Goal: Task Accomplishment & Management: Complete application form

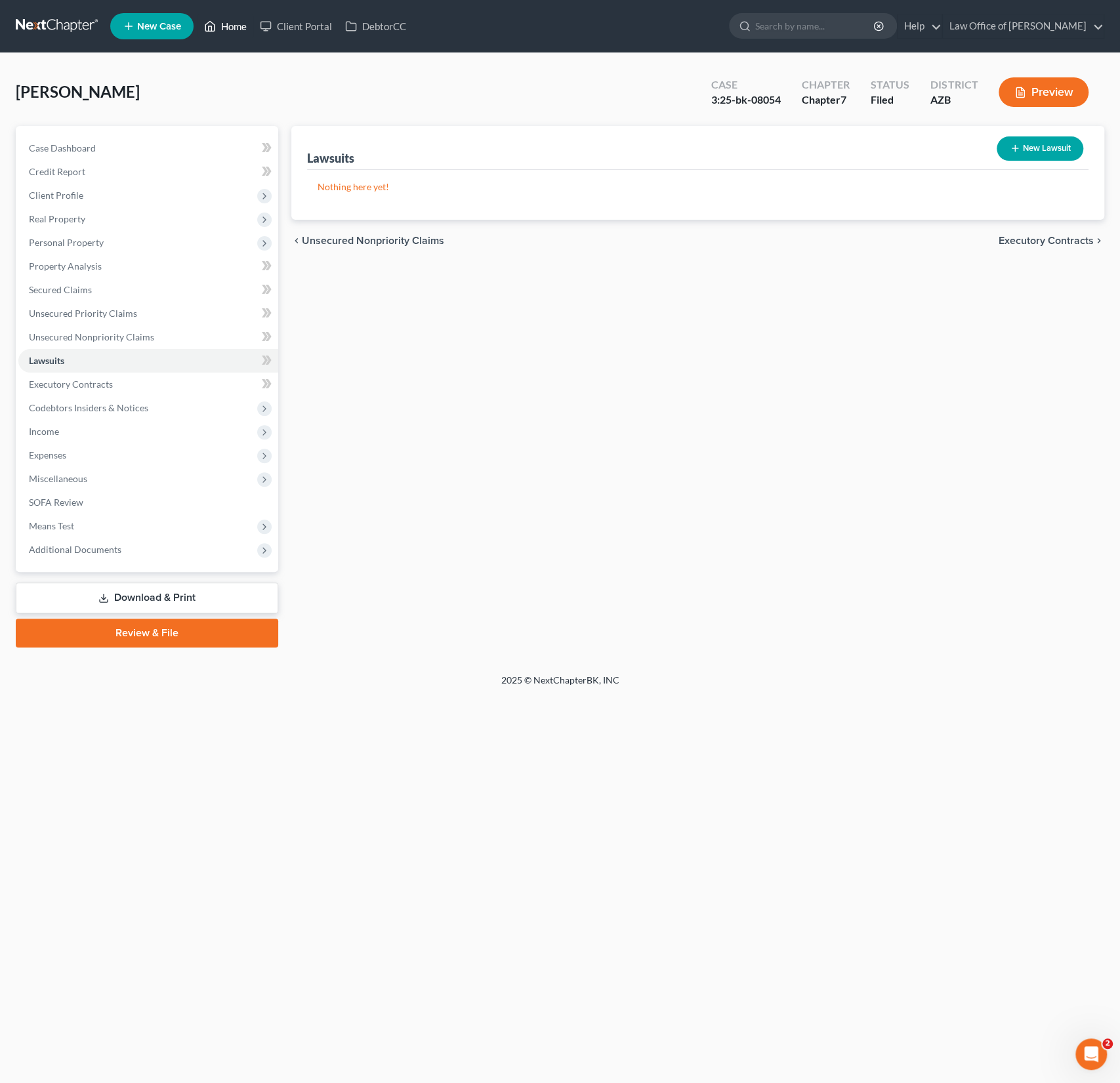
click at [250, 37] on link "Home" at bounding box center [225, 26] width 56 height 24
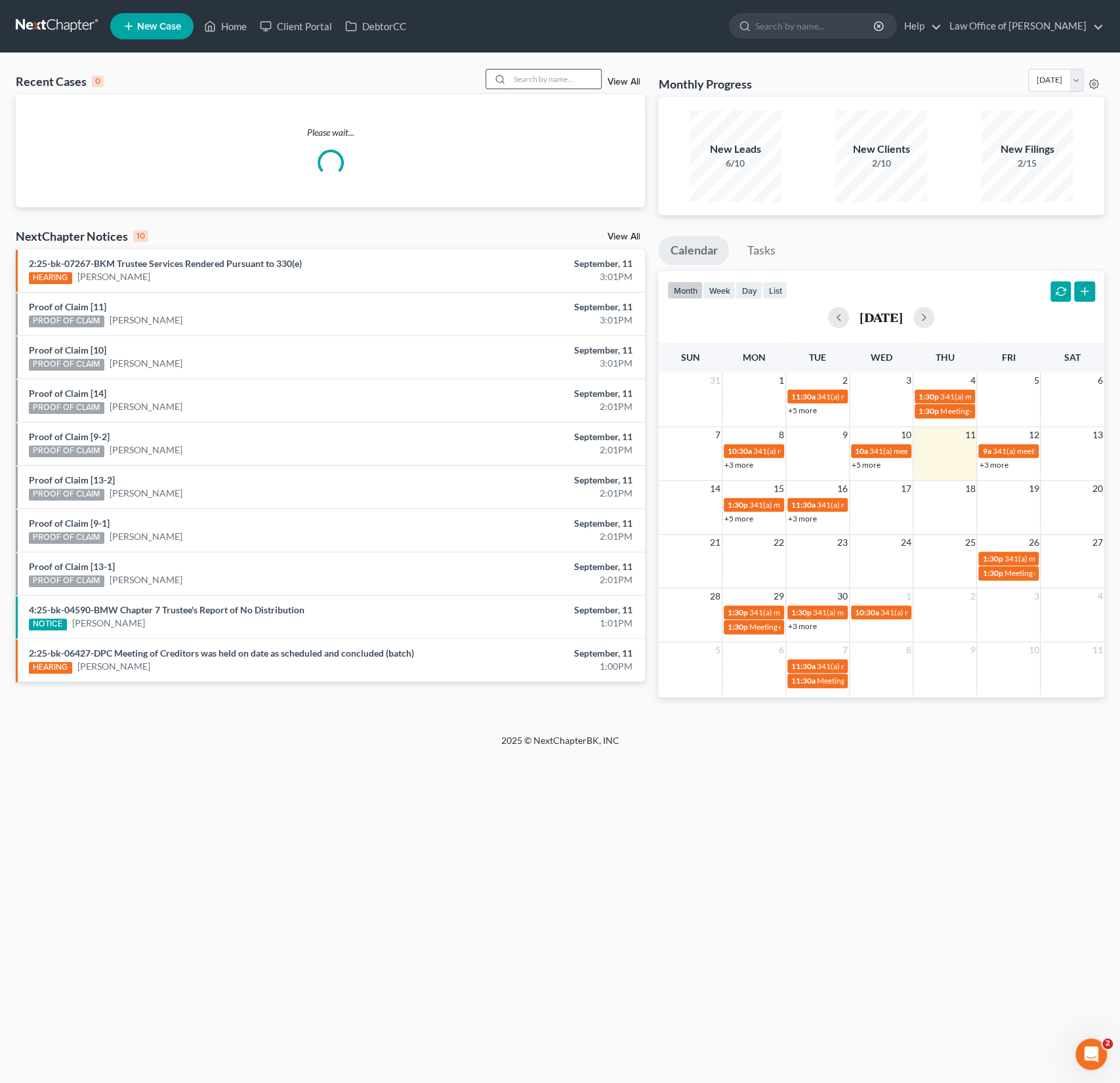
click at [550, 81] on input "search" at bounding box center [555, 79] width 92 height 19
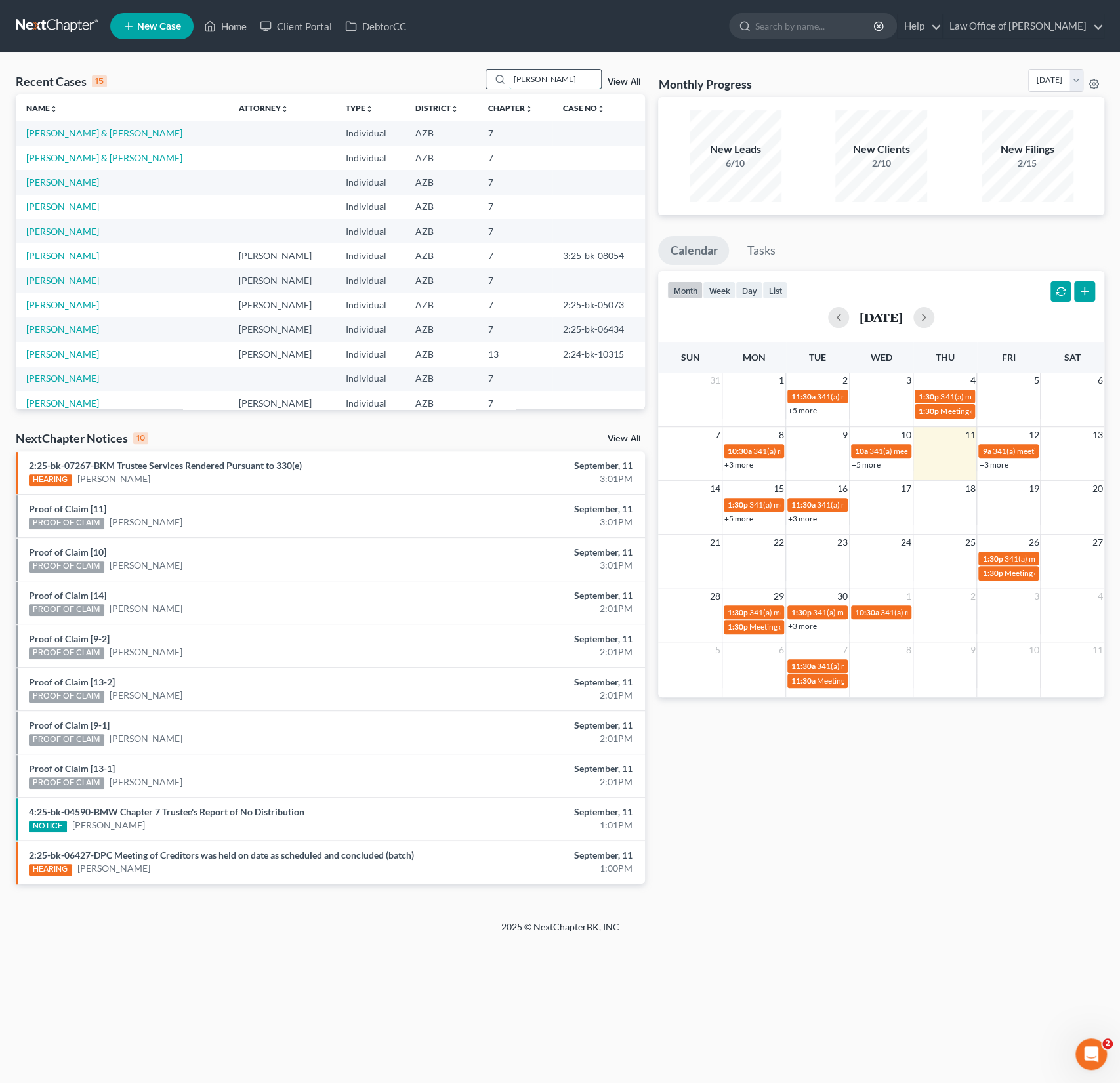
type input "[PERSON_NAME]"
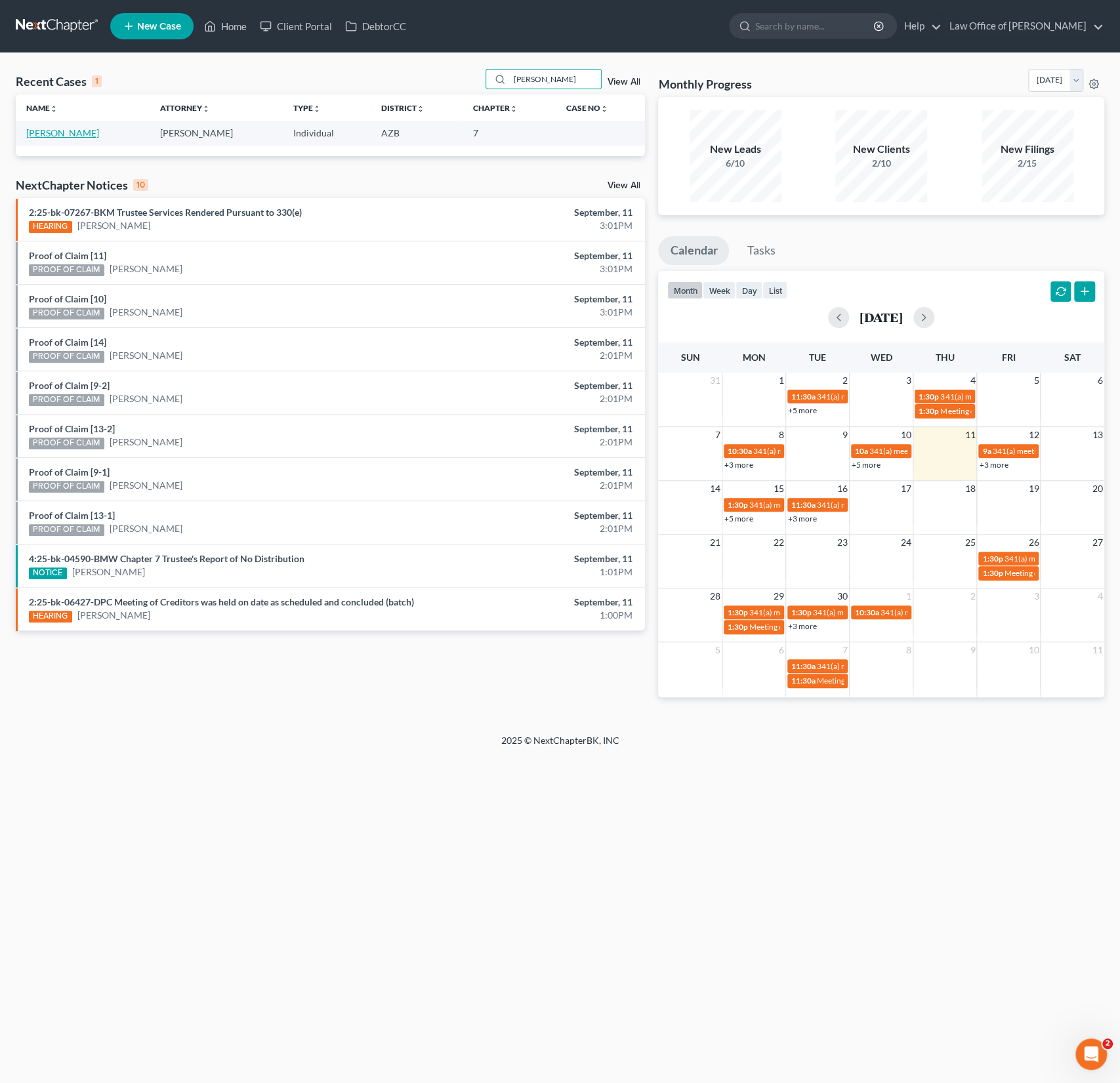
click at [54, 132] on link "[PERSON_NAME]" at bounding box center [62, 132] width 73 height 11
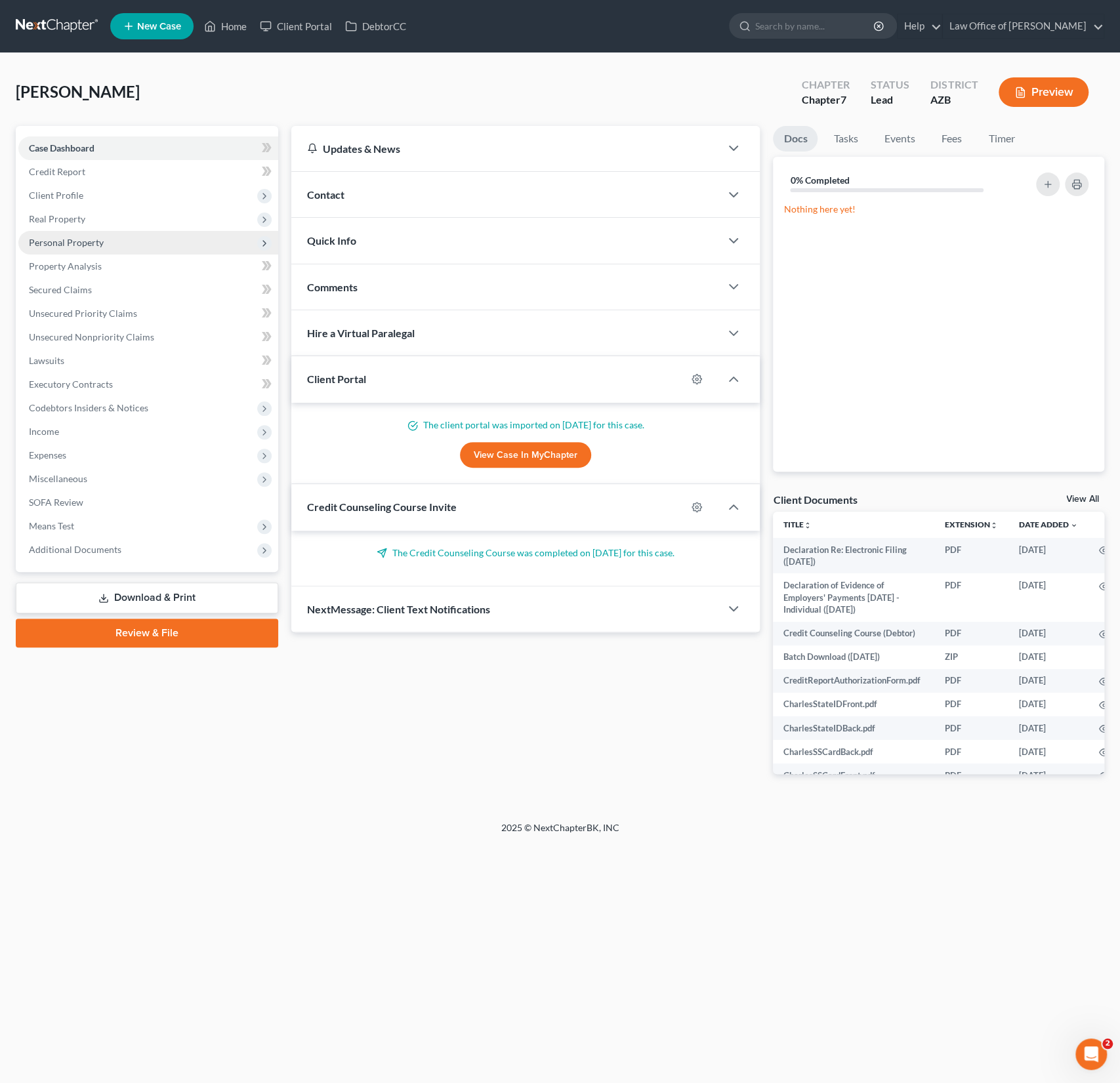
click at [74, 252] on span "Personal Property" at bounding box center [148, 242] width 260 height 24
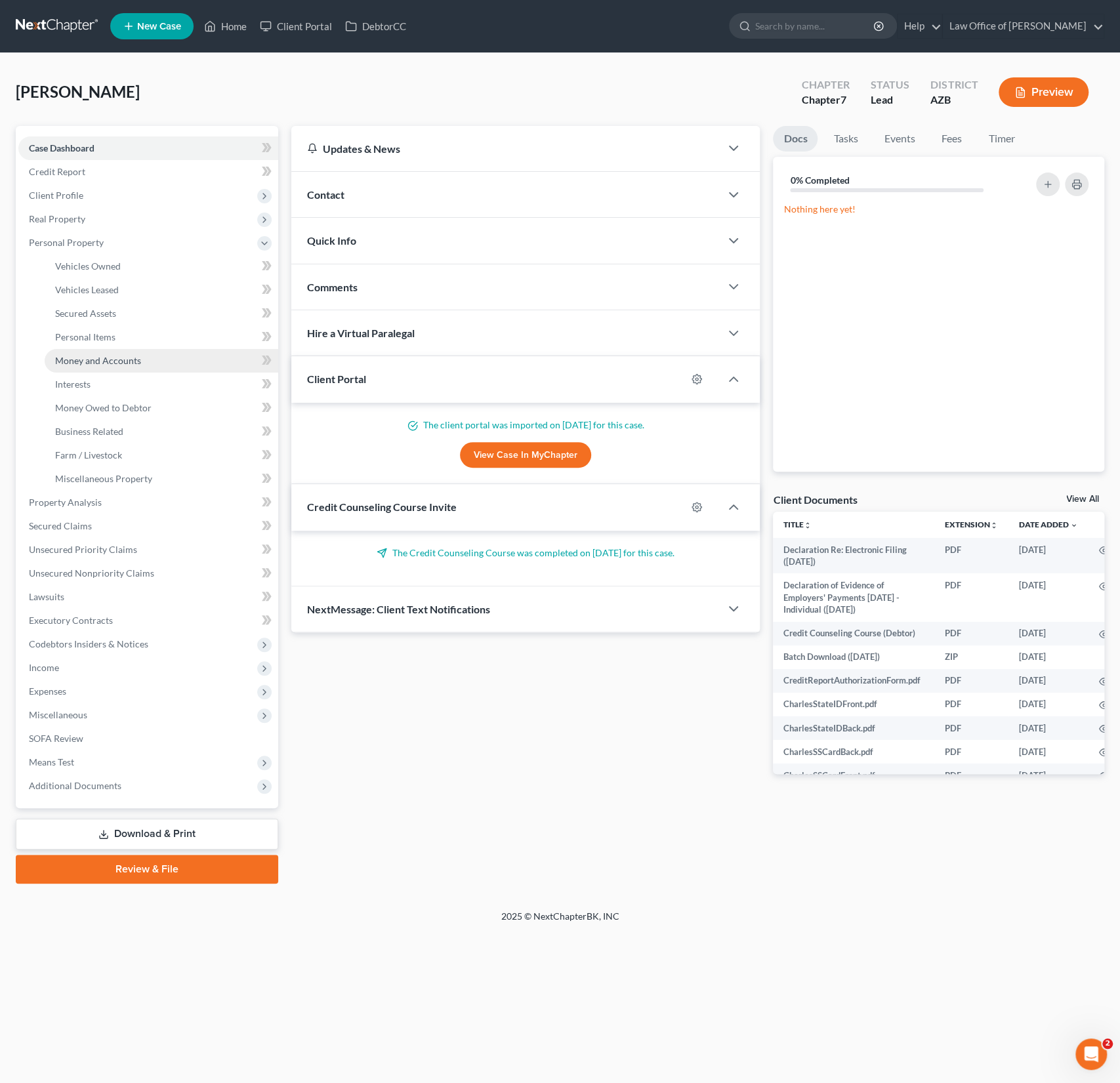
click at [107, 365] on link "Money and Accounts" at bounding box center [161, 360] width 234 height 24
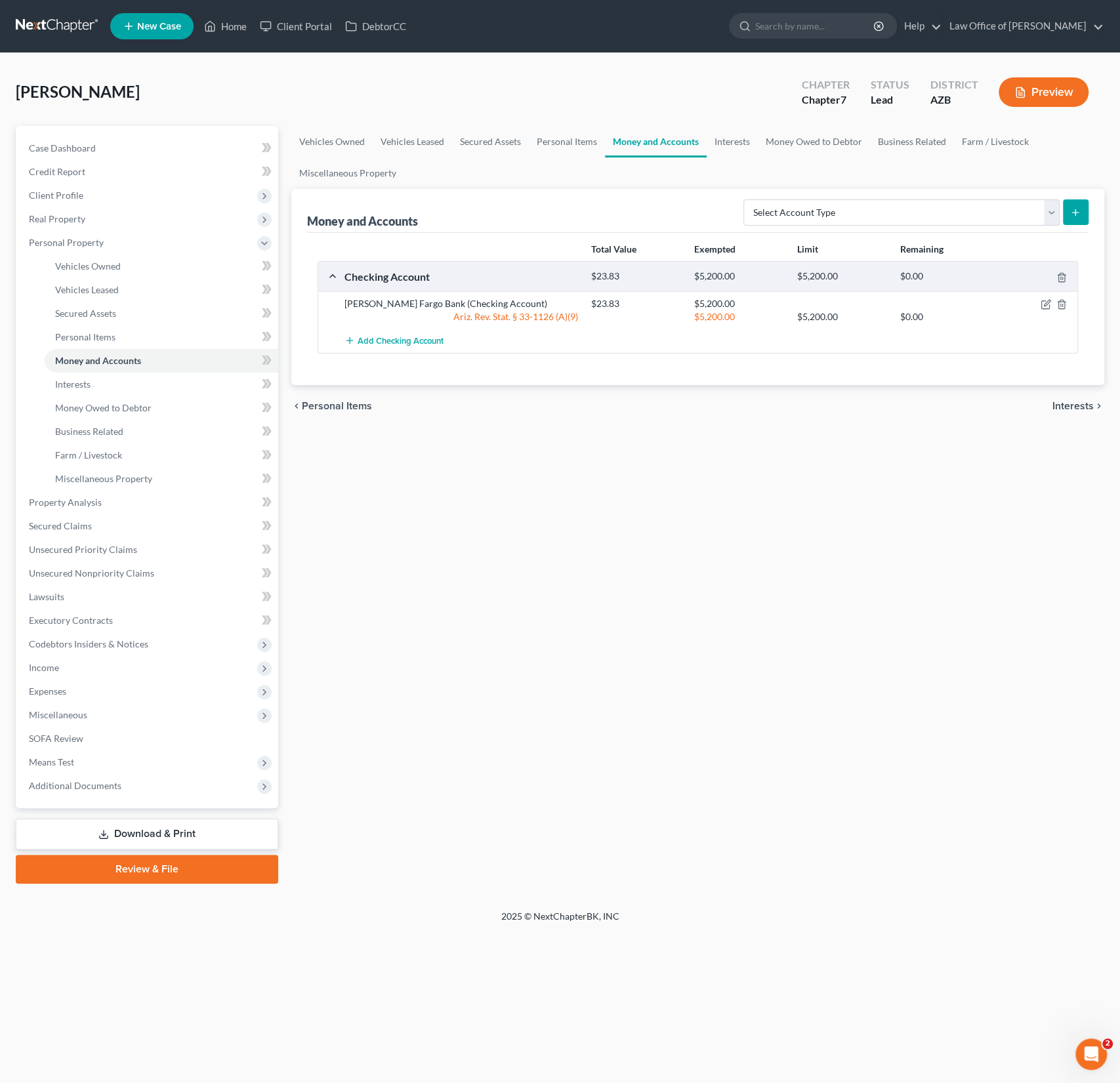
click at [1033, 303] on div at bounding box center [1037, 304] width 82 height 13
click at [1044, 307] on icon "button" at bounding box center [1045, 305] width 8 height 8
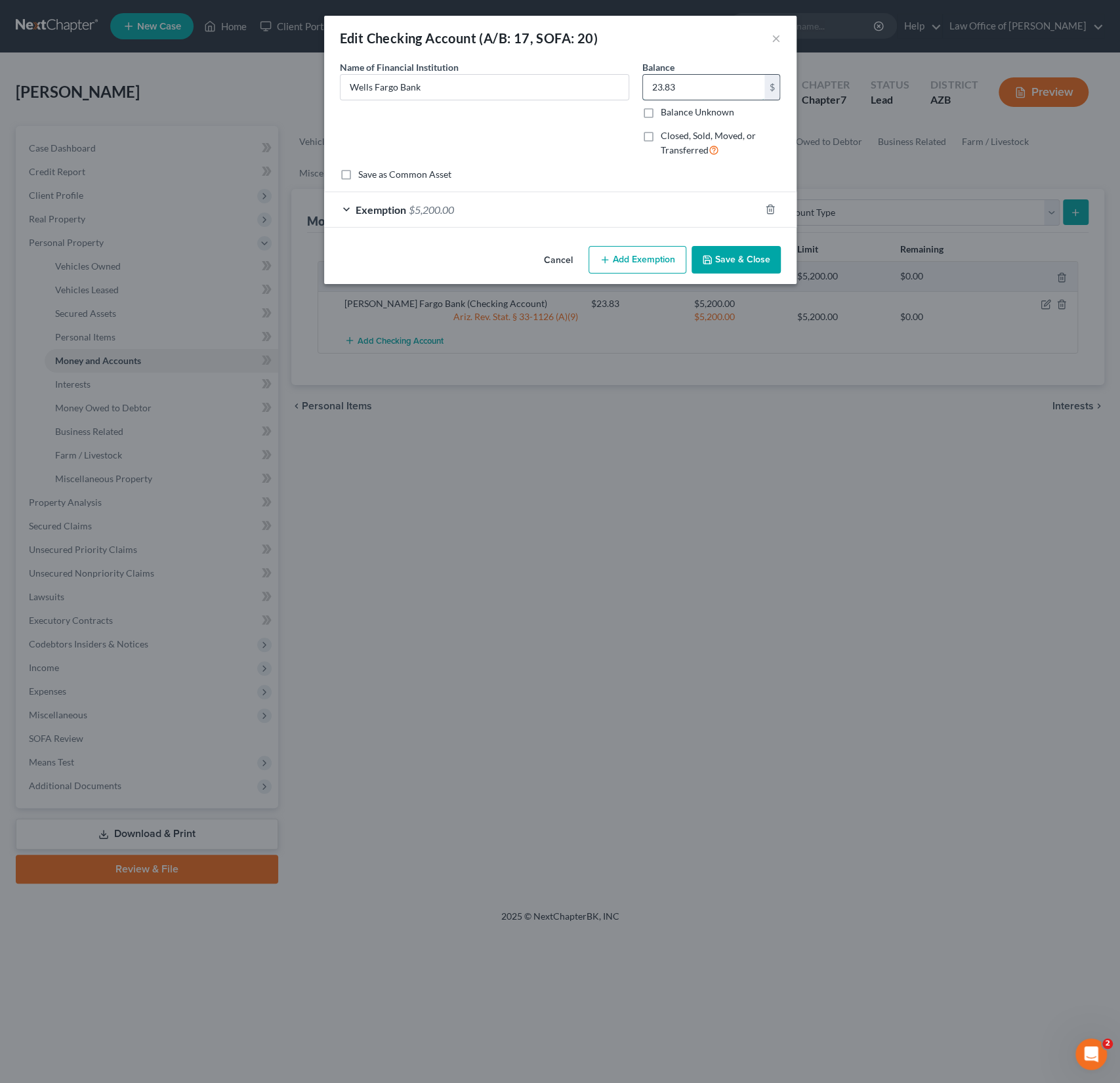
click at [707, 93] on input "23.83" at bounding box center [704, 87] width 122 height 25
type input "26"
click at [727, 257] on button "Save & Close" at bounding box center [736, 260] width 89 height 27
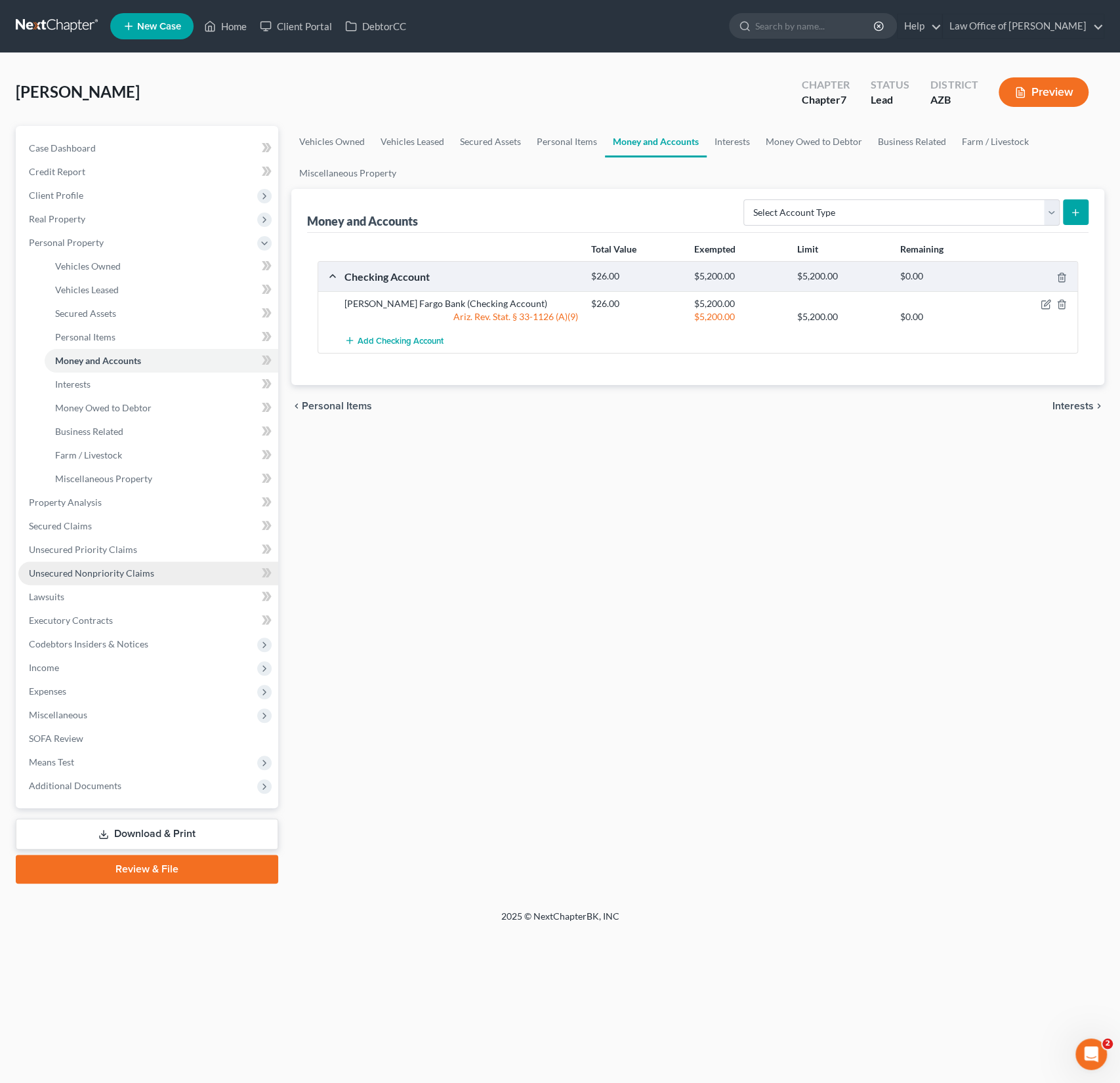
click at [108, 562] on link "Unsecured Nonpriority Claims" at bounding box center [148, 573] width 260 height 24
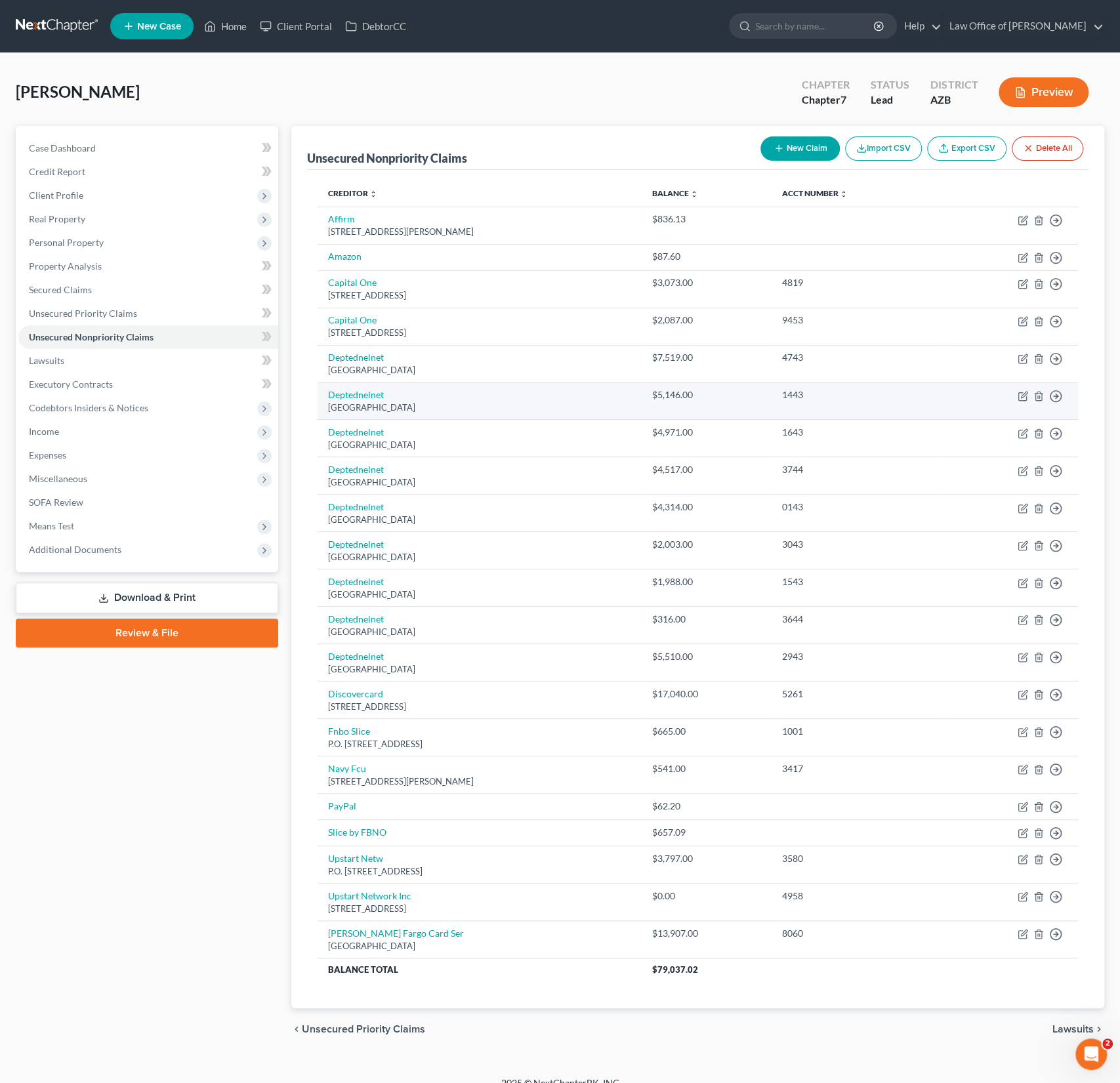
scroll to position [12, 0]
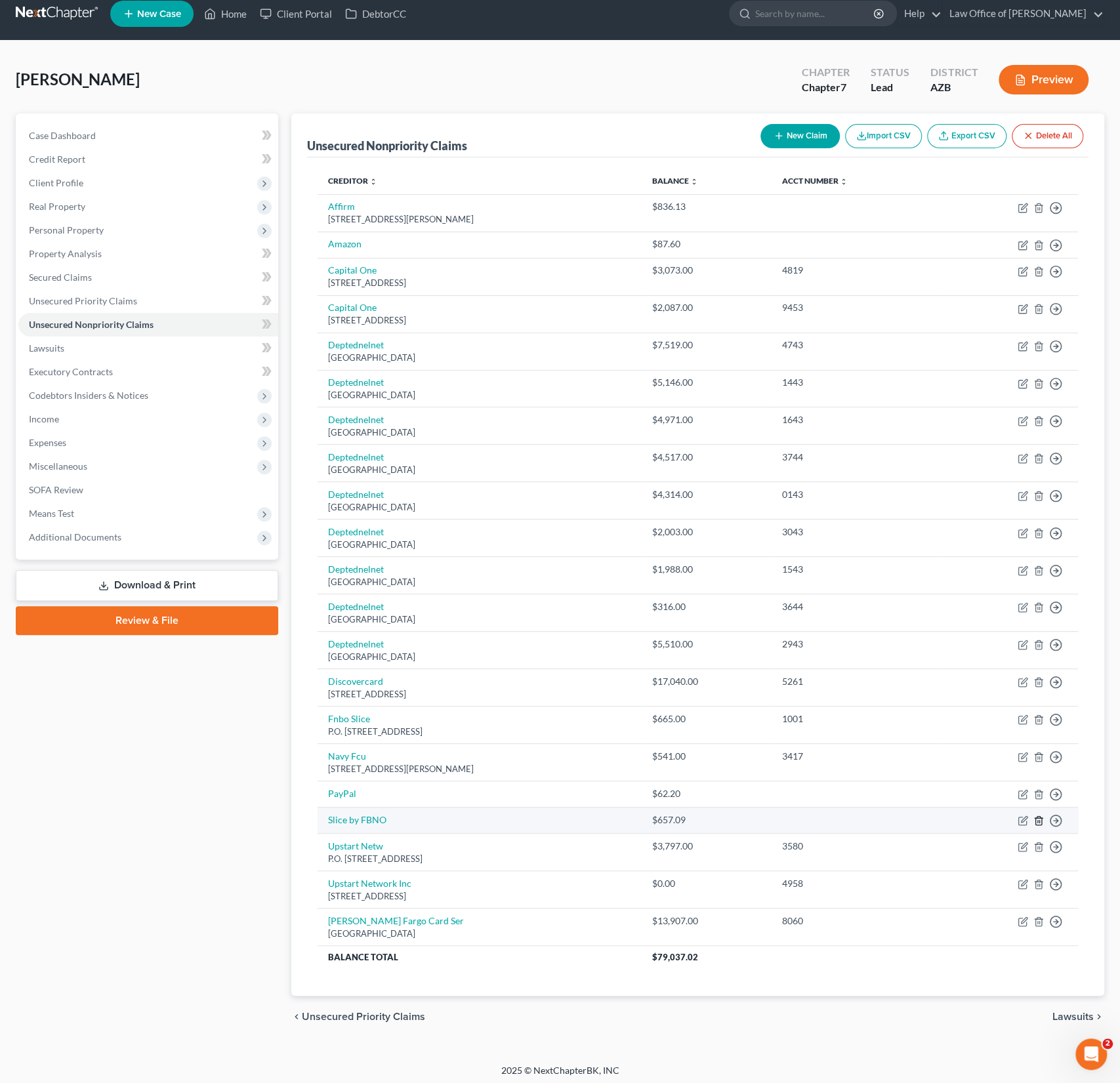
click at [1038, 816] on icon "button" at bounding box center [1038, 820] width 11 height 11
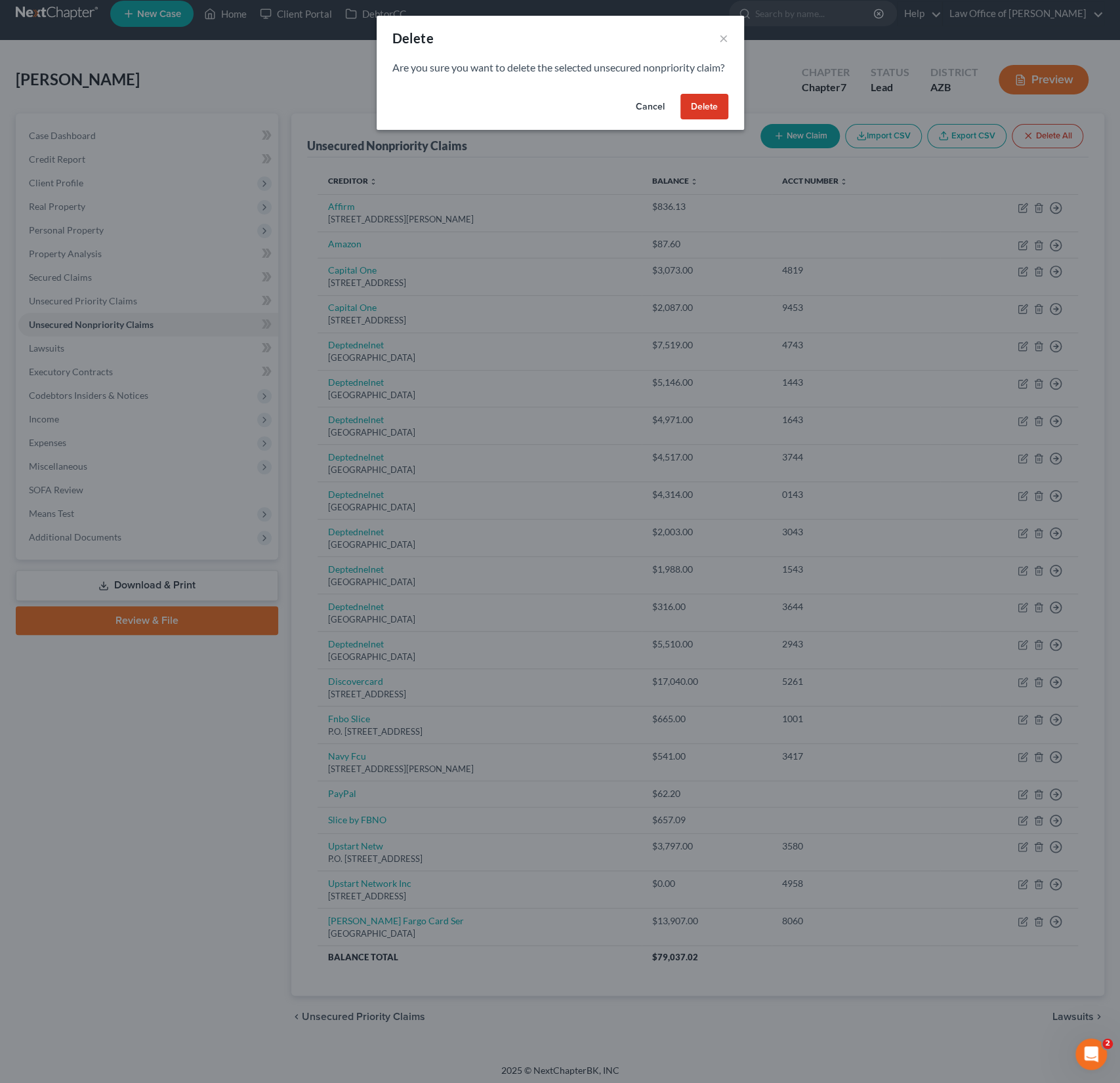
click at [703, 120] on button "Delete" at bounding box center [704, 107] width 48 height 26
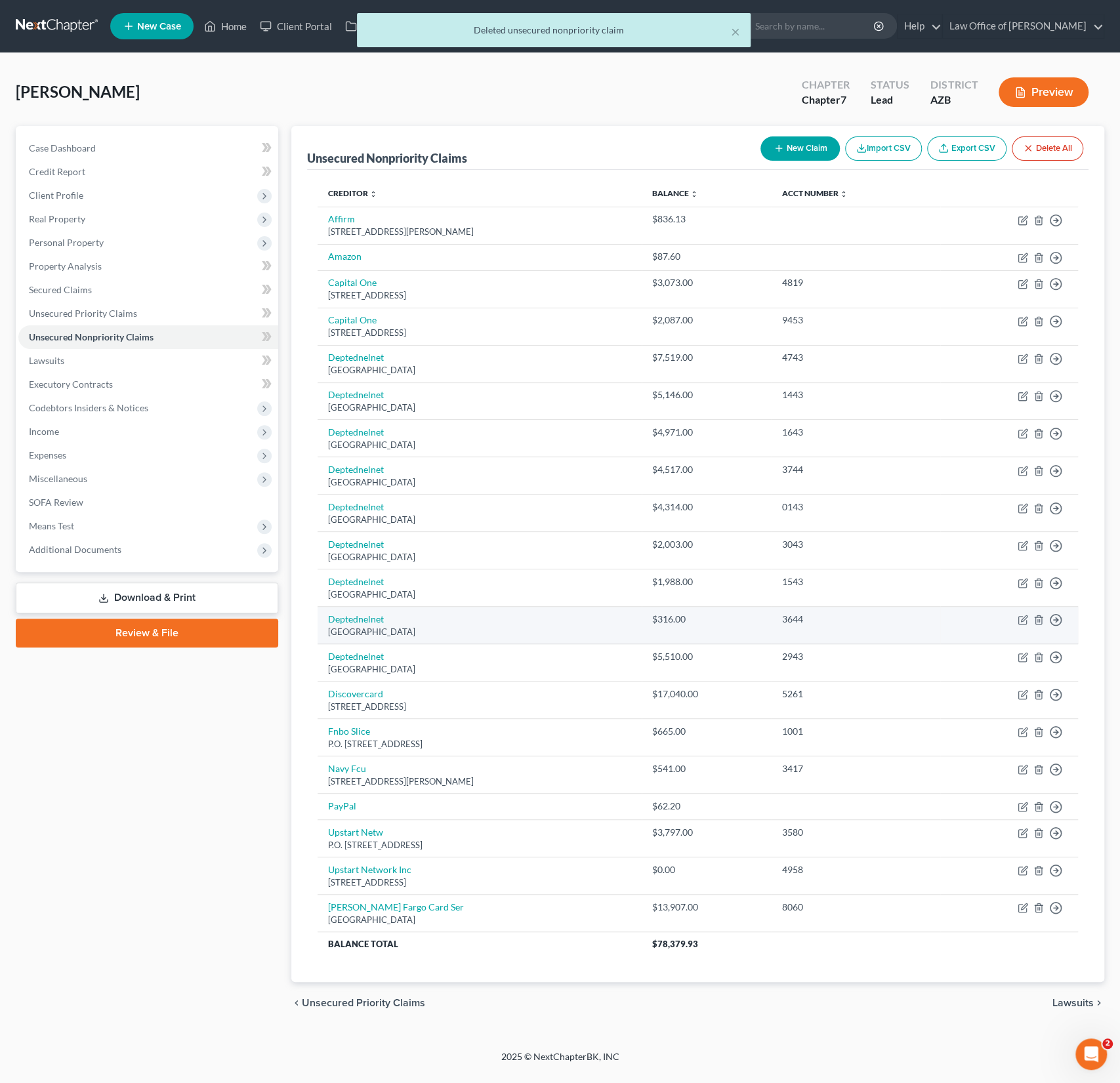
scroll to position [0, 0]
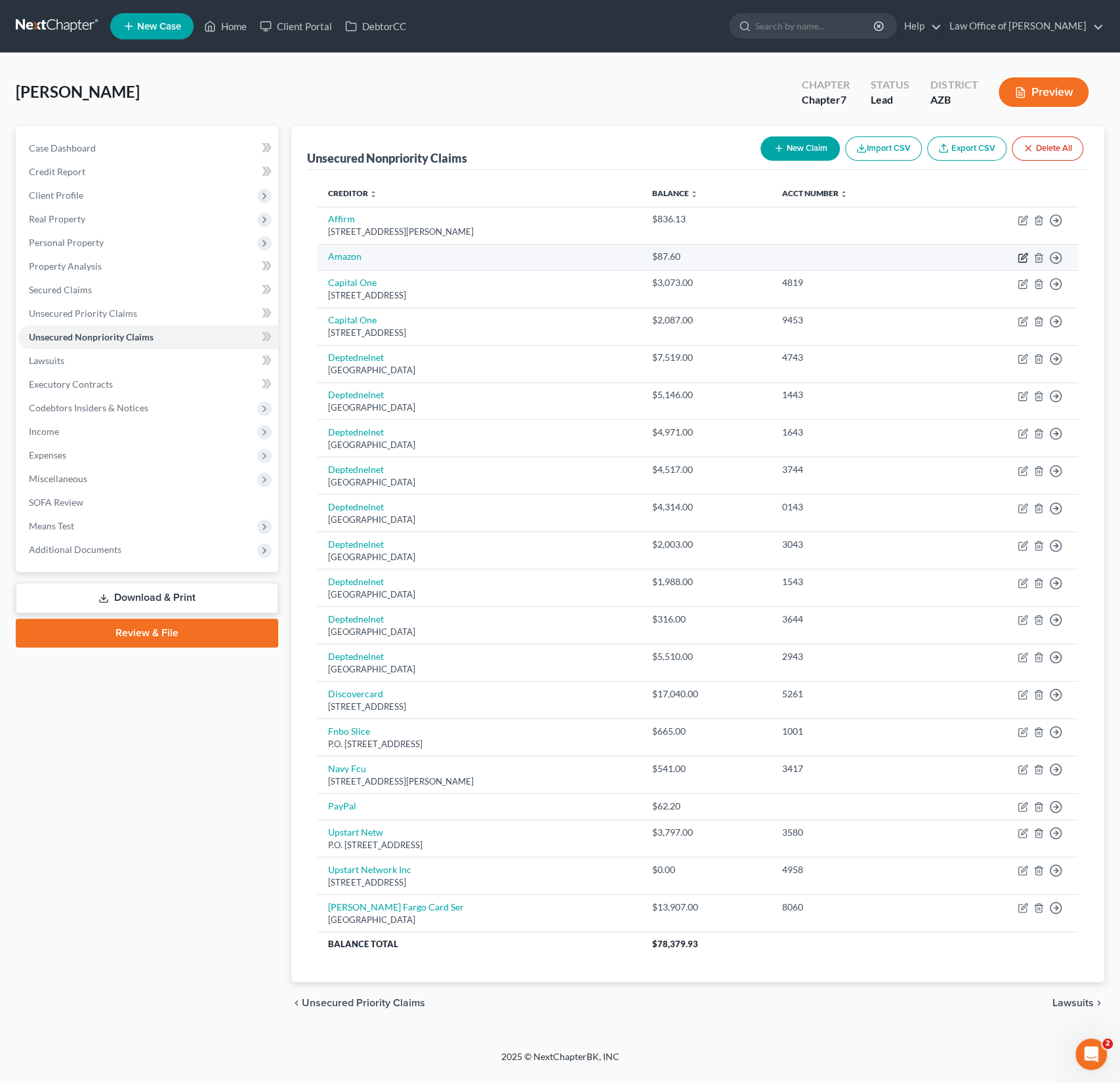
click at [1023, 259] on icon "button" at bounding box center [1022, 258] width 11 height 11
select select "0"
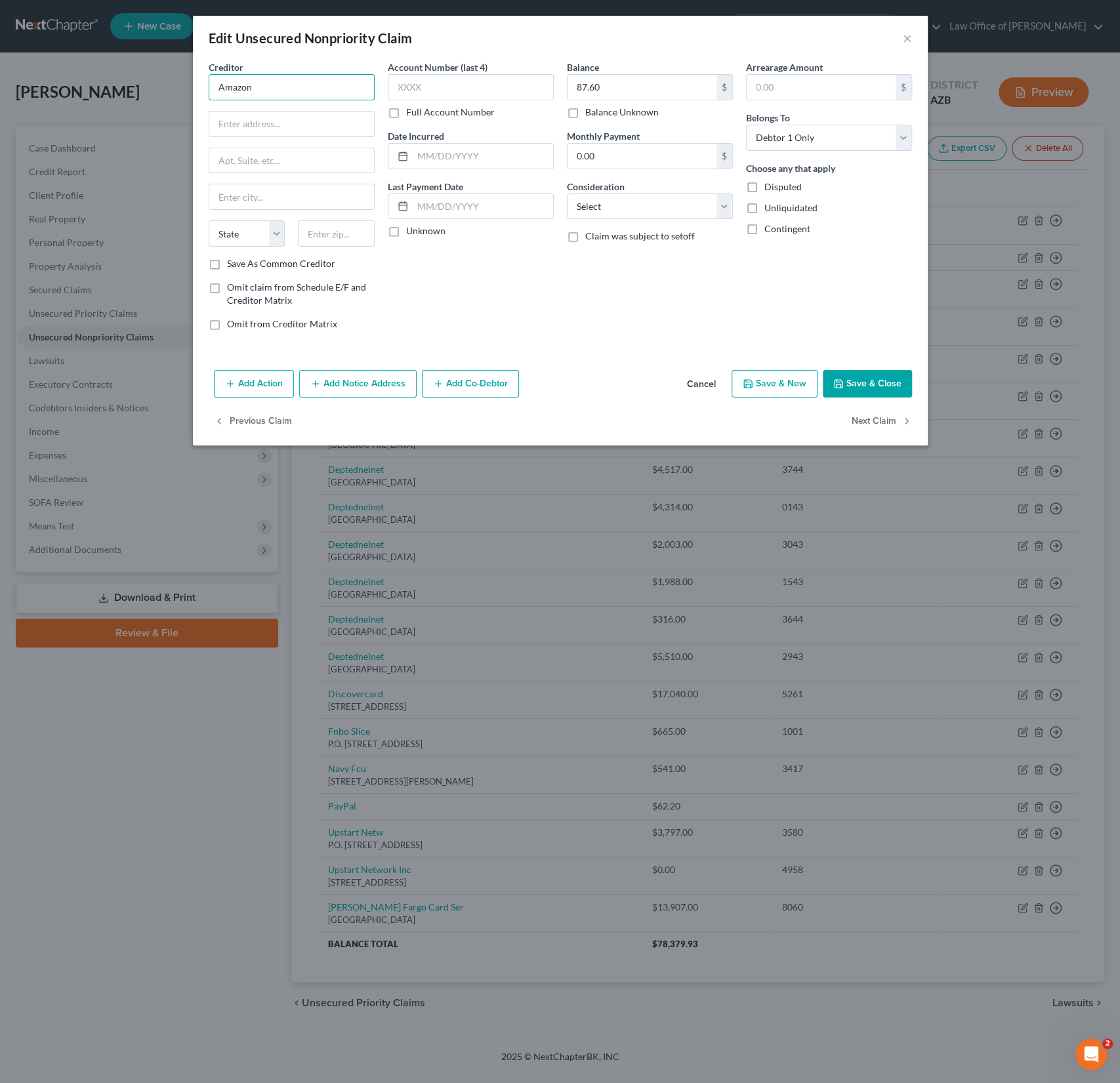
click at [210, 87] on input "Amazon" at bounding box center [291, 87] width 166 height 26
click at [247, 144] on div "Synchrony Bank" at bounding box center [287, 141] width 137 height 13
type input "Synchrony Bank"
type input "PO BOX 965033"
type input "32896"
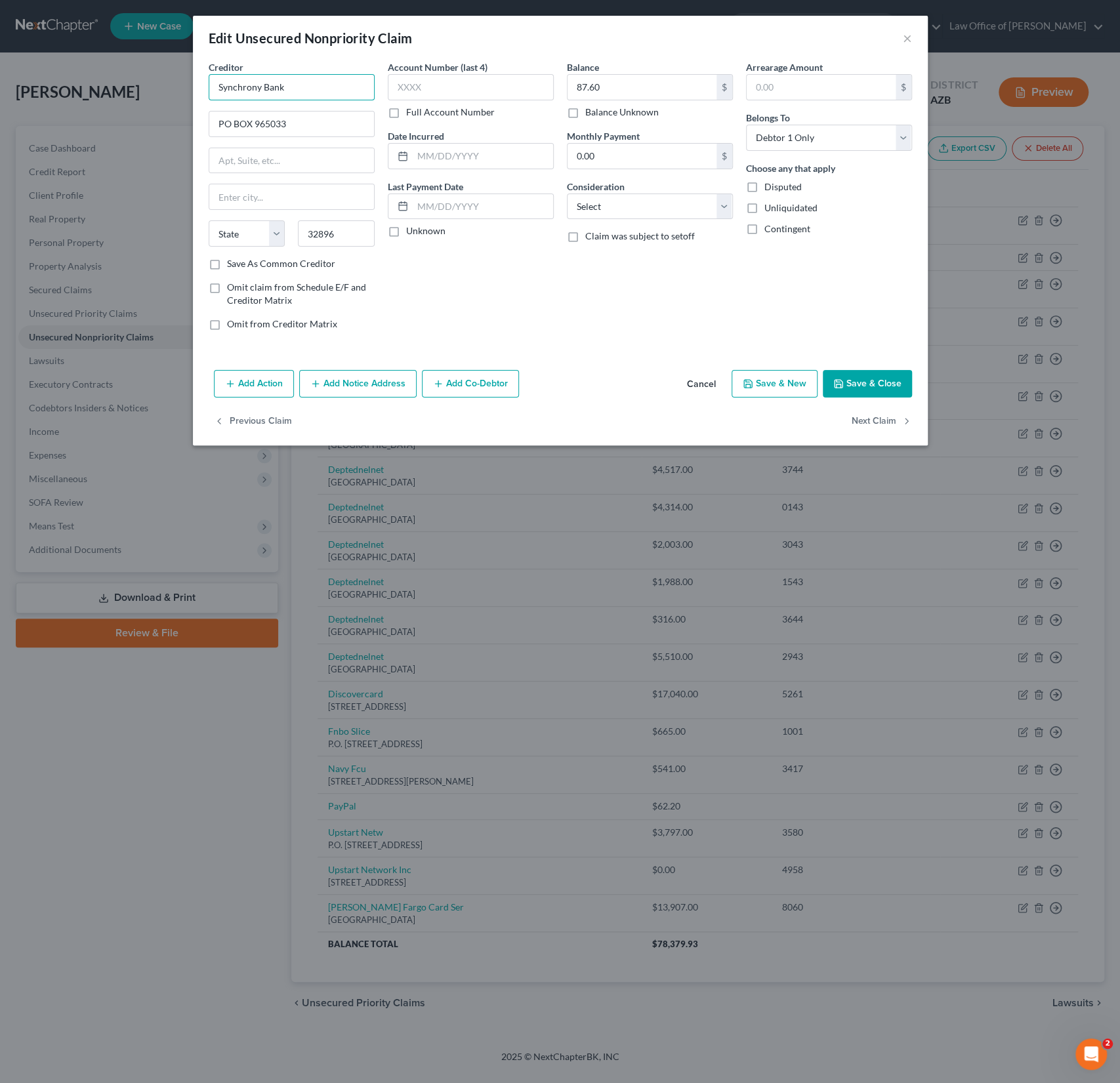
click at [307, 90] on input "Synchrony Bank" at bounding box center [291, 87] width 166 height 26
type input "Synchrony Bank/Amazon"
click at [862, 388] on button "Save & Close" at bounding box center [867, 383] width 89 height 27
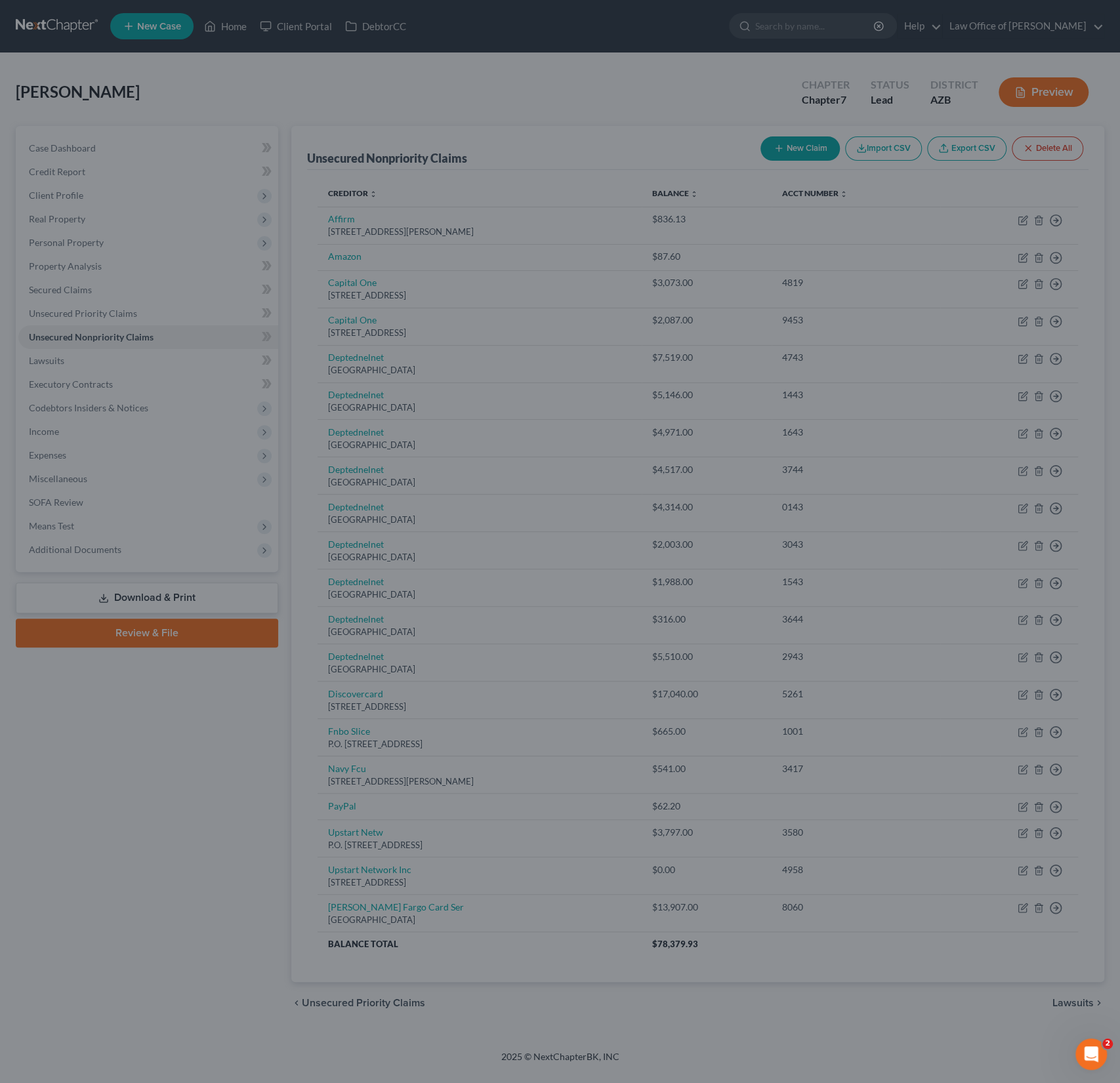
type input "0"
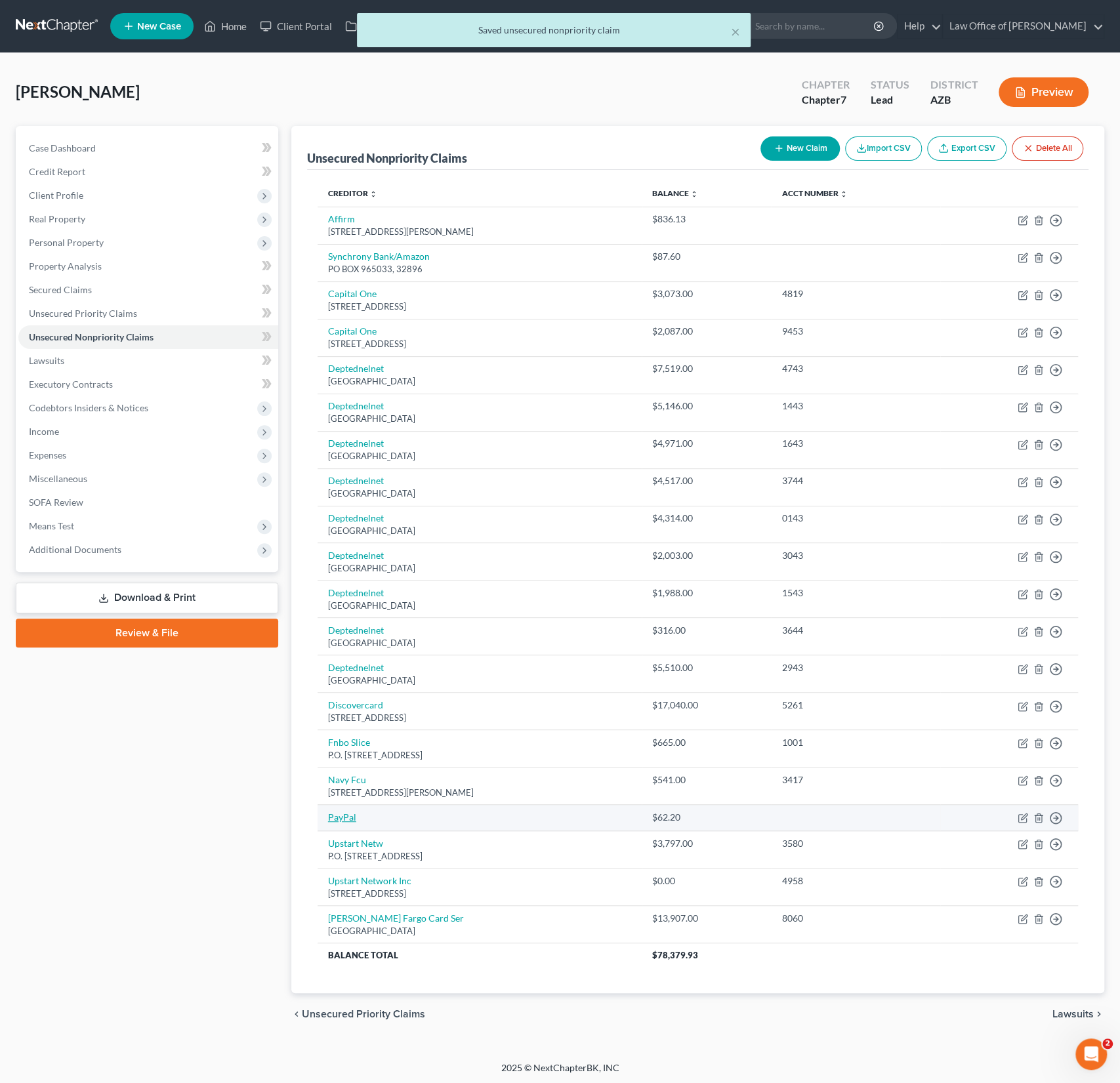
click at [344, 812] on link "PayPal" at bounding box center [341, 817] width 28 height 11
select select "0"
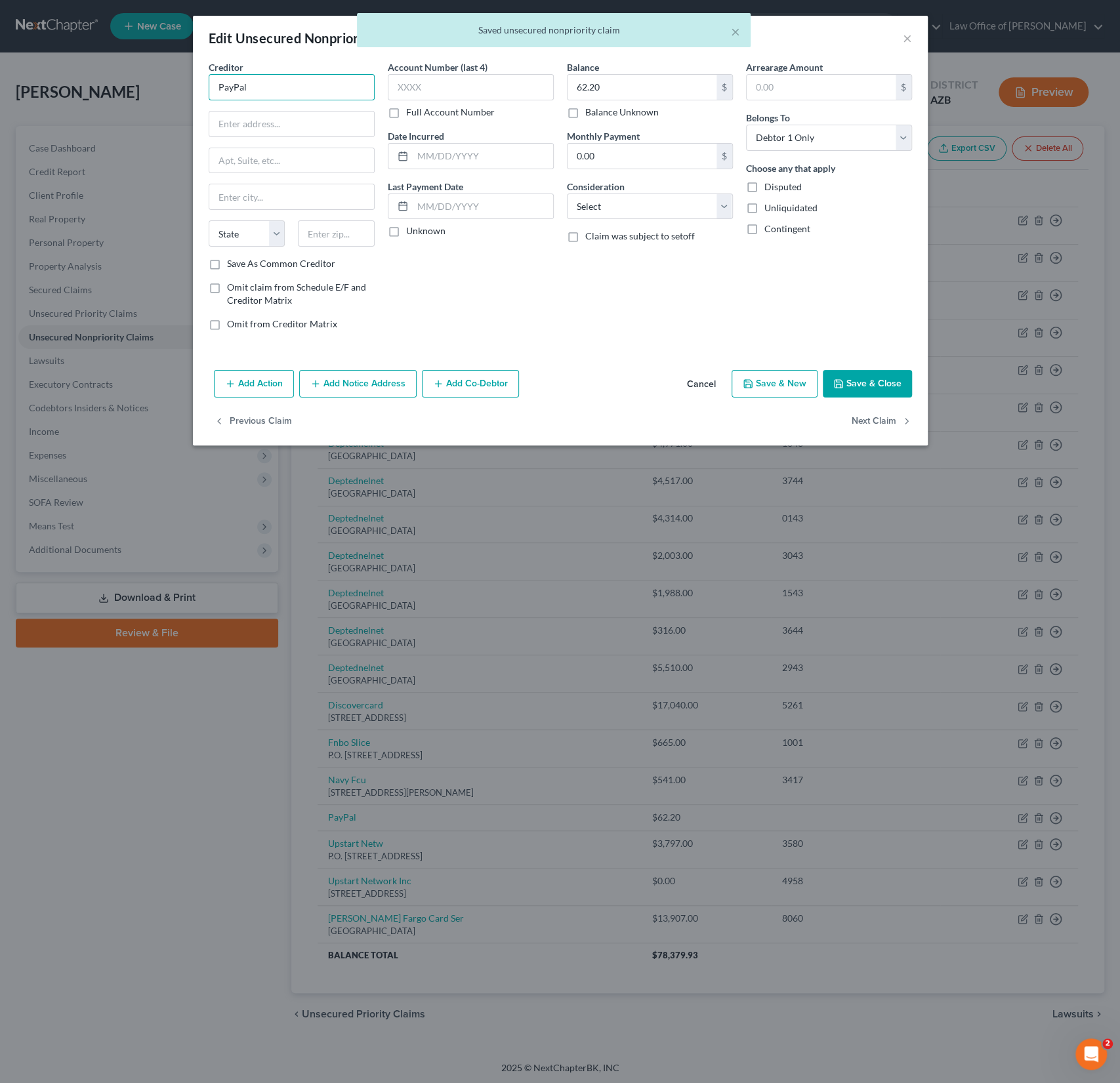
drag, startPoint x: 264, startPoint y: 88, endPoint x: 139, endPoint y: 69, distance: 126.4
click at [139, 69] on div "Edit Unsecured Nonpriority Claim × Creditor * PayPal State [US_STATE] AK AR AZ …" at bounding box center [560, 541] width 1120 height 1083
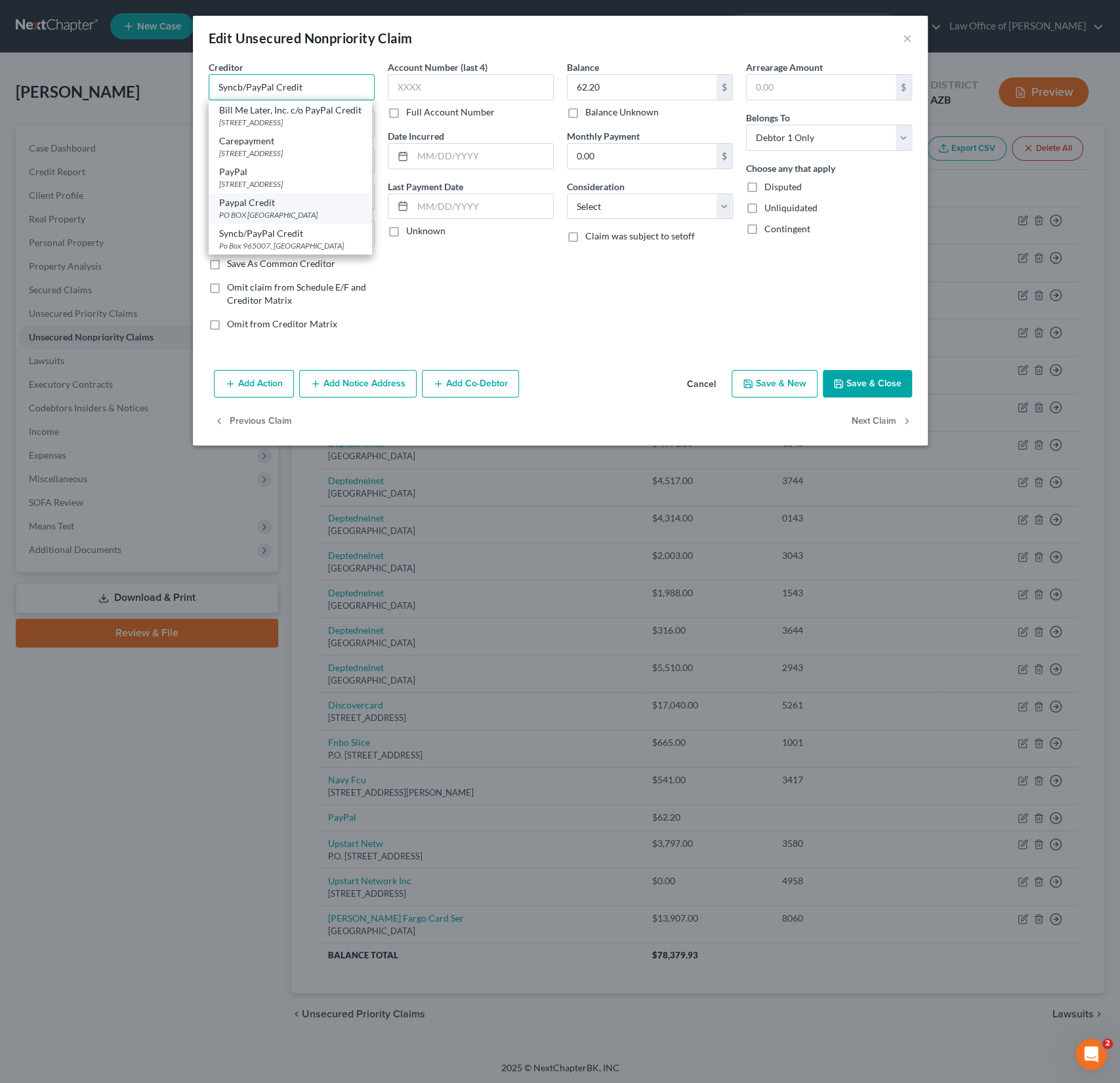
scroll to position [8, 0]
click at [297, 209] on div "Paypal Credit" at bounding box center [290, 203] width 143 height 13
type input "Paypal Credit"
type input "PO BOX 71202"
type input "Charlotte"
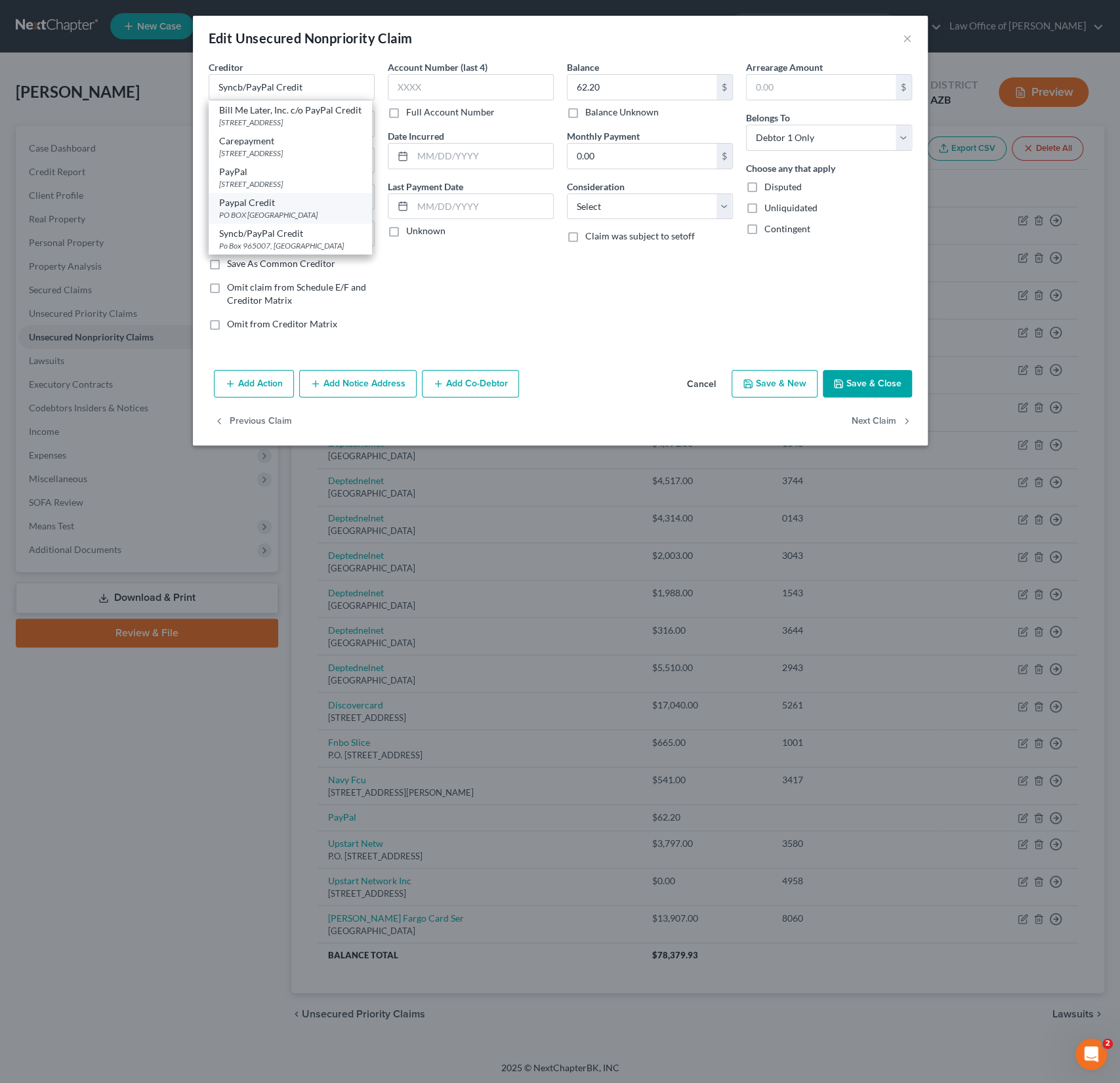
select select "28"
type input "28272"
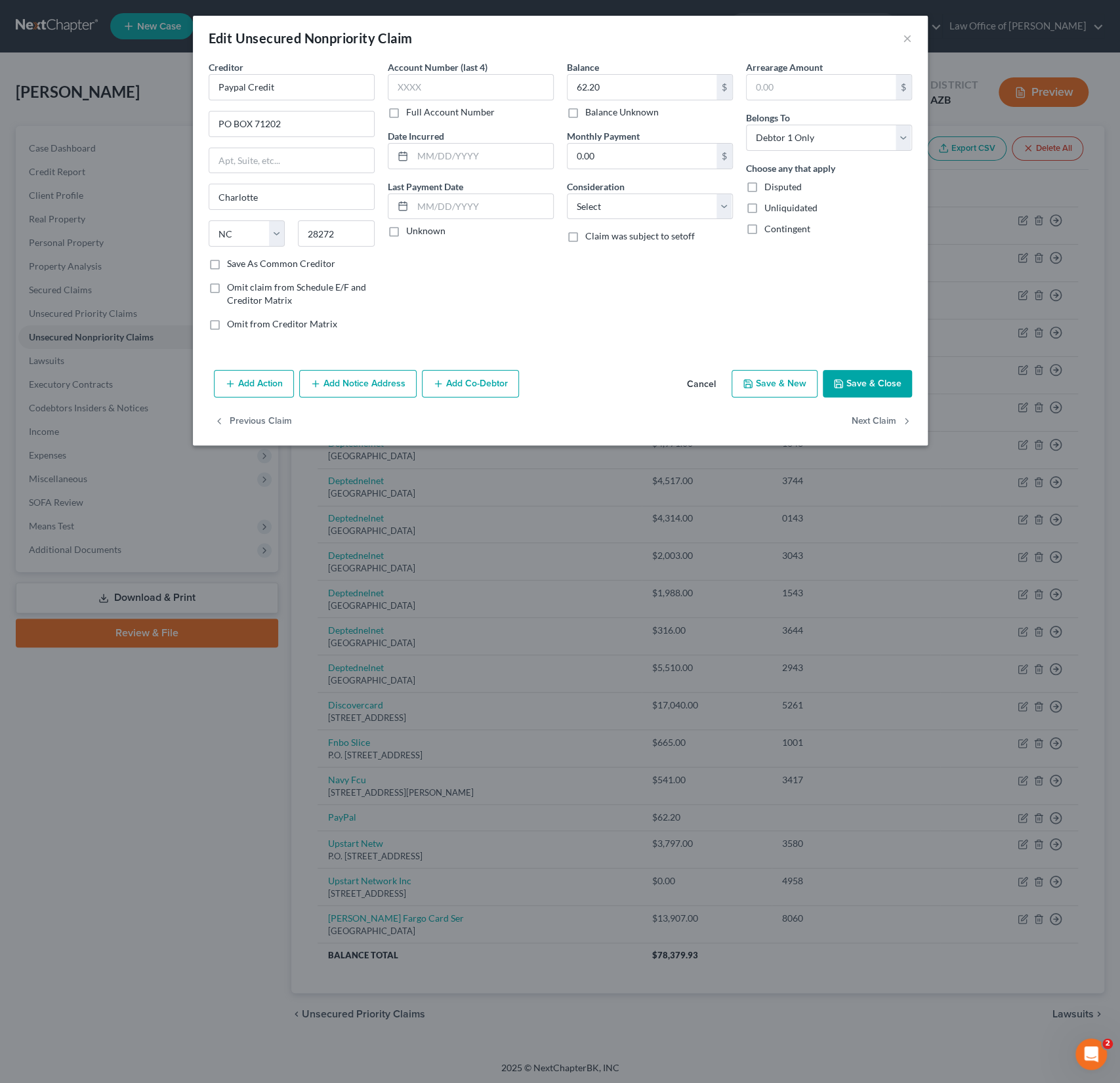
scroll to position [0, 0]
click at [347, 386] on button "Add Notice Address" at bounding box center [357, 383] width 117 height 27
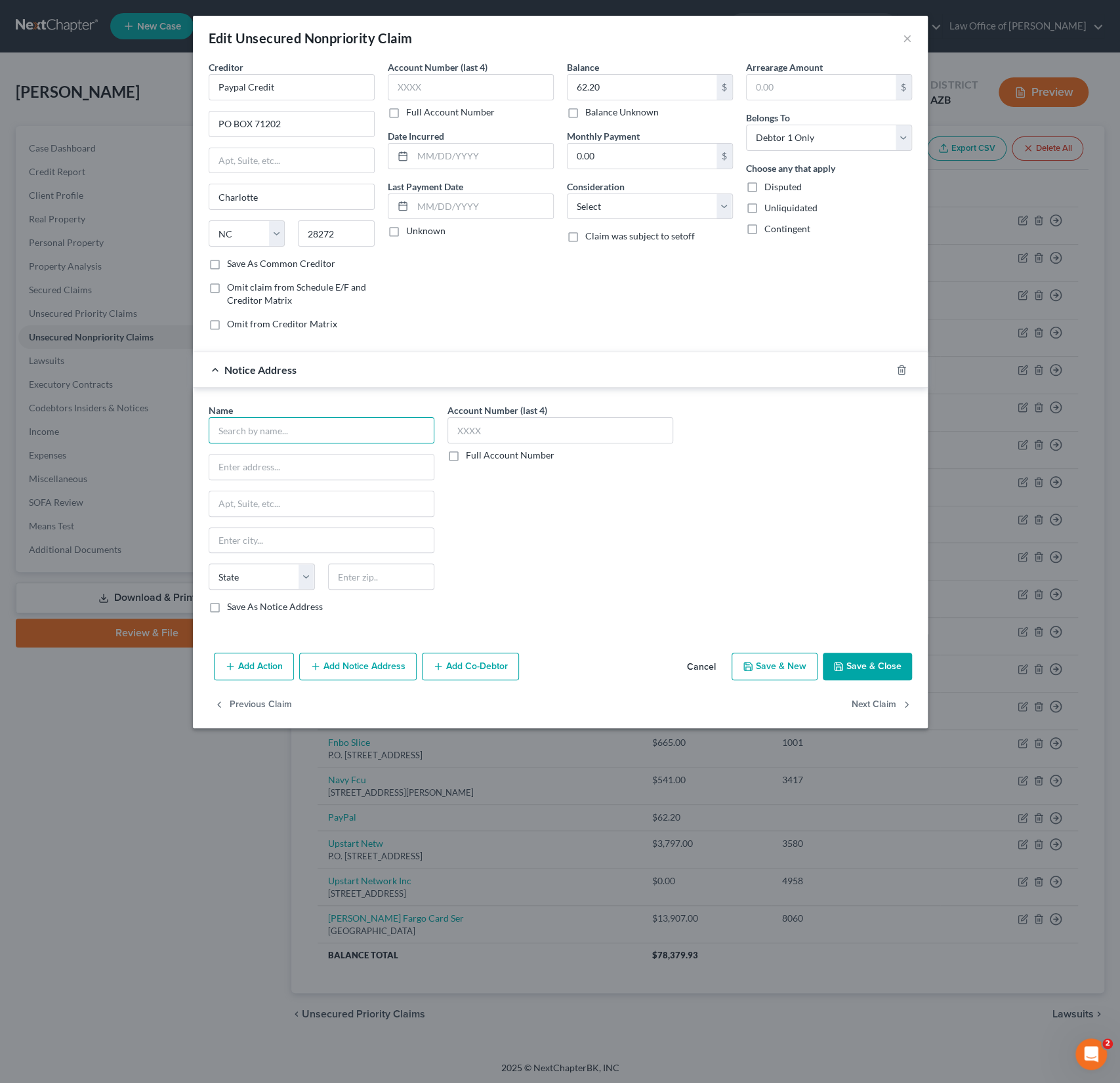
click at [247, 434] on input "text" at bounding box center [321, 430] width 226 height 26
click at [283, 579] on div "Syncb/PayPal Credit" at bounding box center [290, 577] width 143 height 13
type input "Syncb/PayPal Credit"
type input "Po Box 965007"
type input "Orlando"
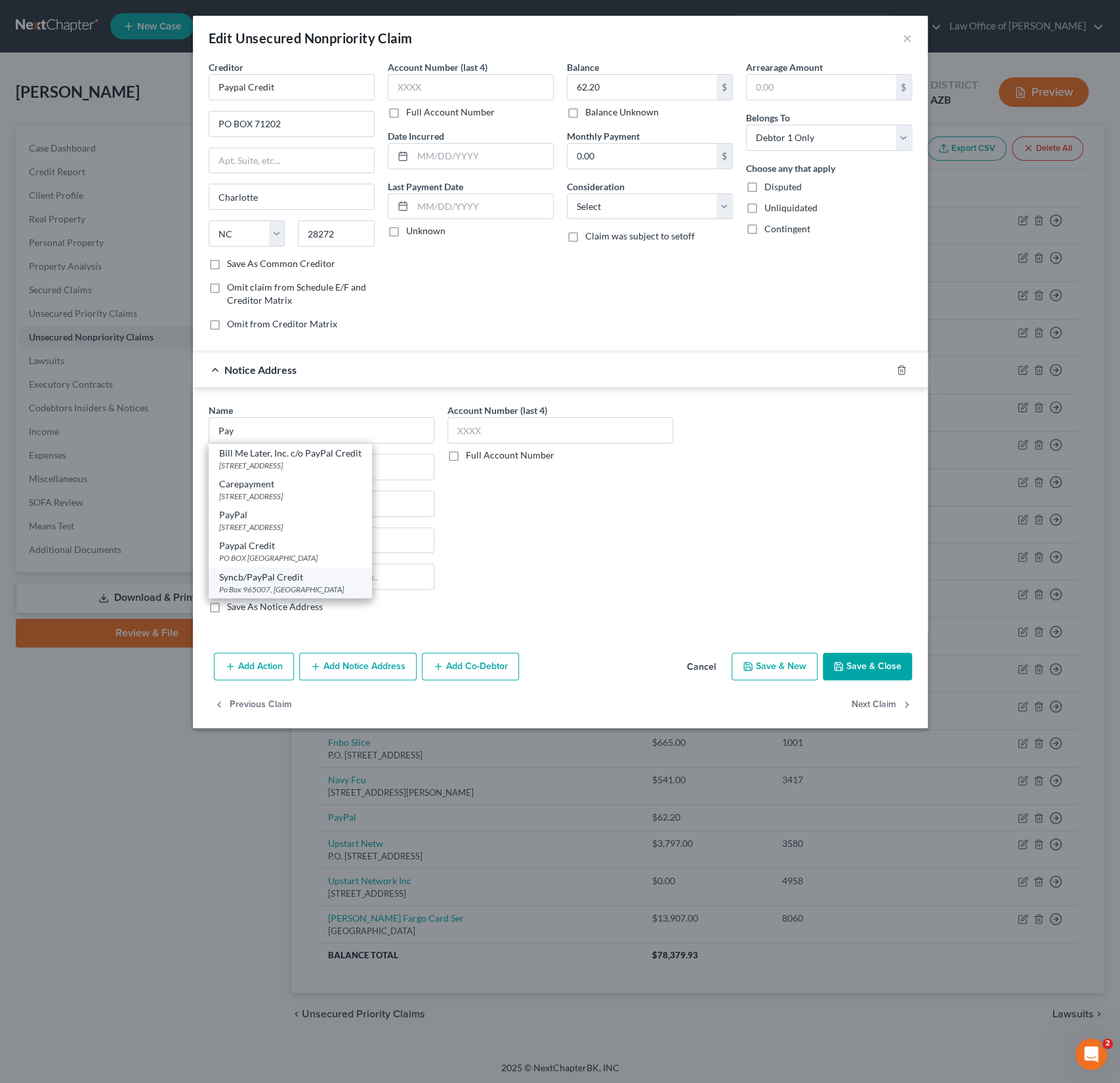
select select "9"
type input "32896"
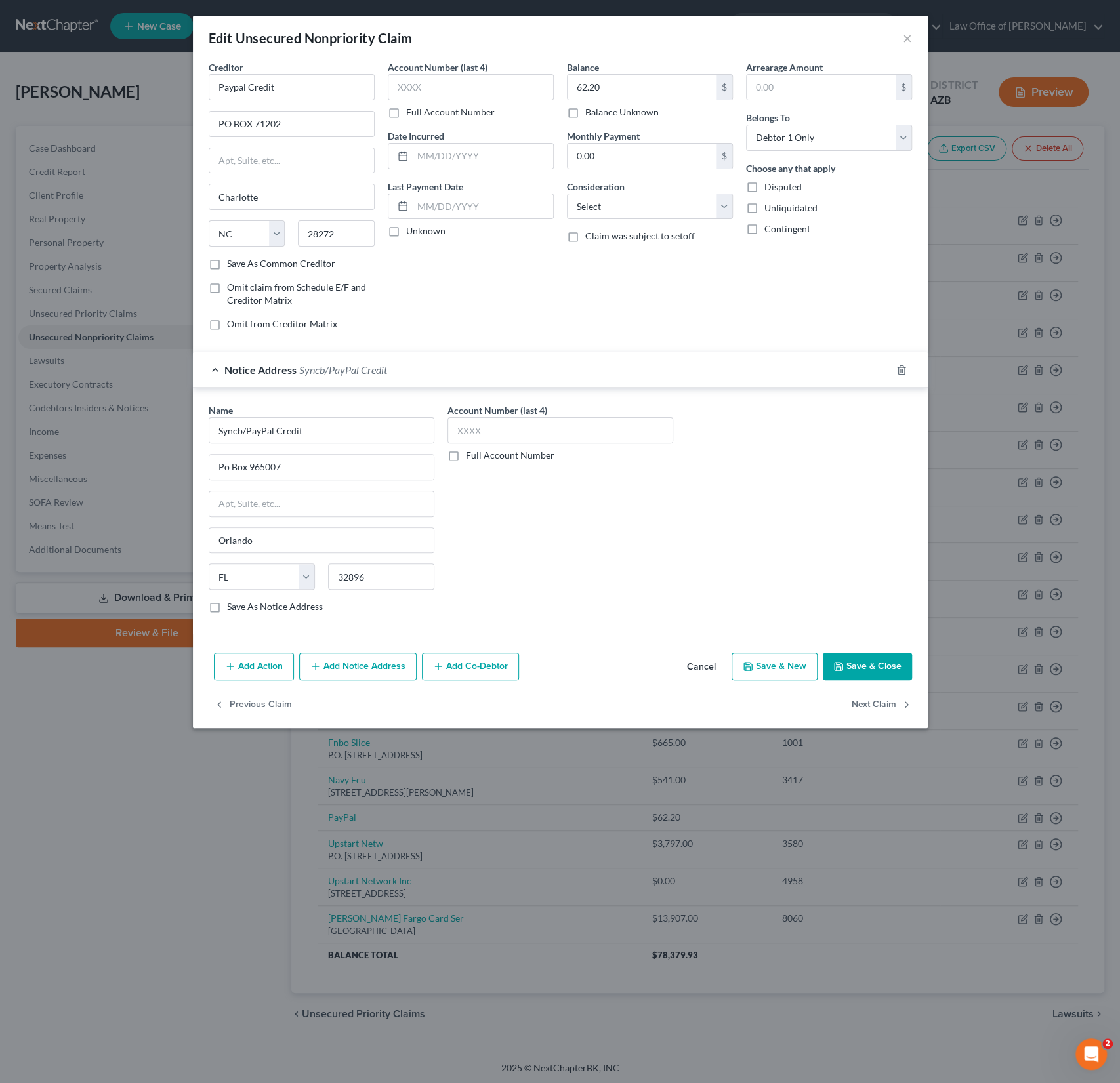
click at [369, 678] on div "Add Action Add Notice Address Add Co-Debtor Cancel Save & New Save & Close" at bounding box center [561, 669] width 735 height 43
click at [356, 661] on button "Add Notice Address" at bounding box center [357, 666] width 117 height 27
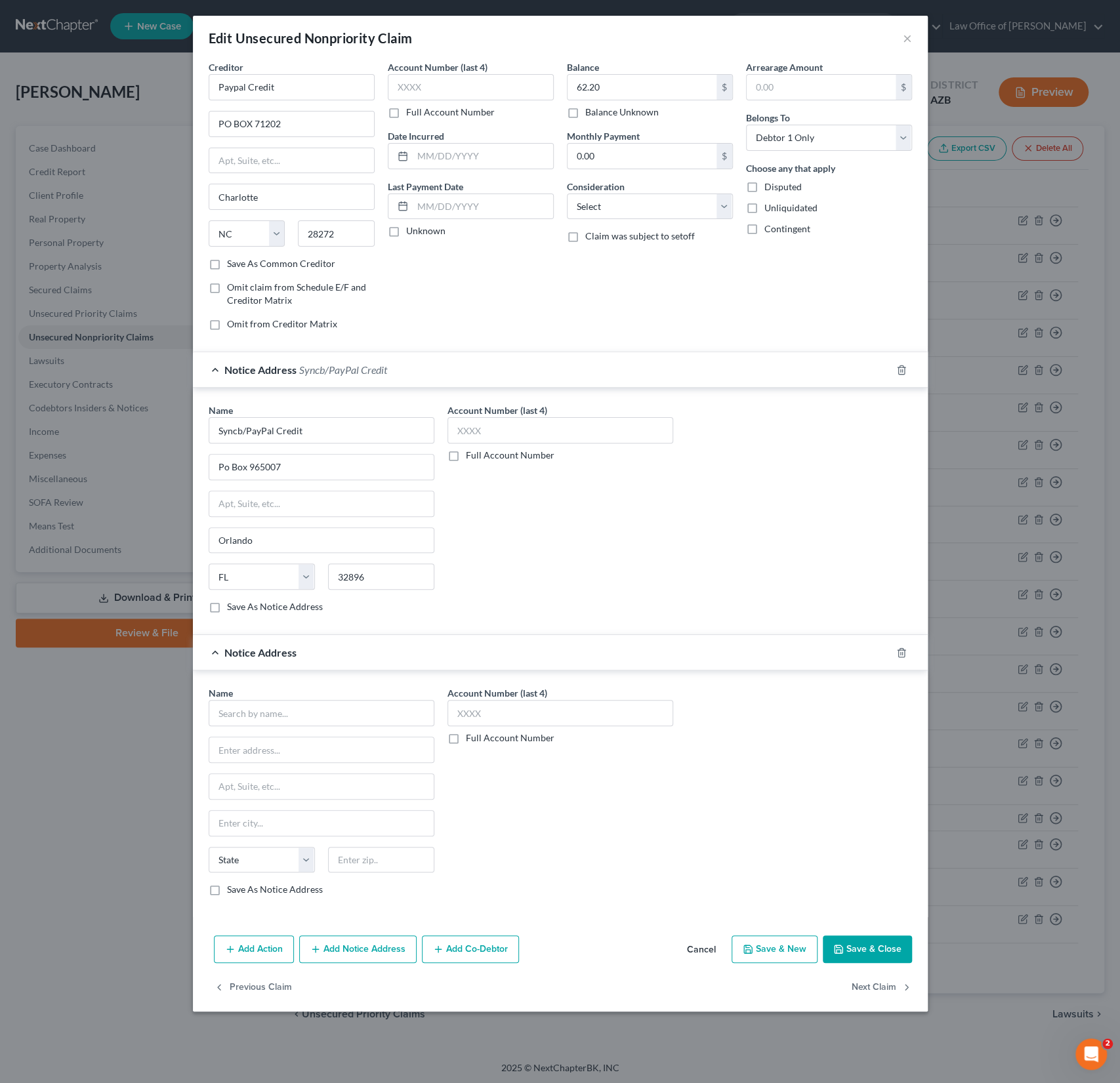
click at [244, 723] on div "Name * State [US_STATE] AK AR AZ CA CO CT DE DC [GEOGRAPHIC_DATA] [GEOGRAPHIC_D…" at bounding box center [321, 791] width 226 height 210
click at [242, 710] on input "text" at bounding box center [321, 713] width 226 height 26
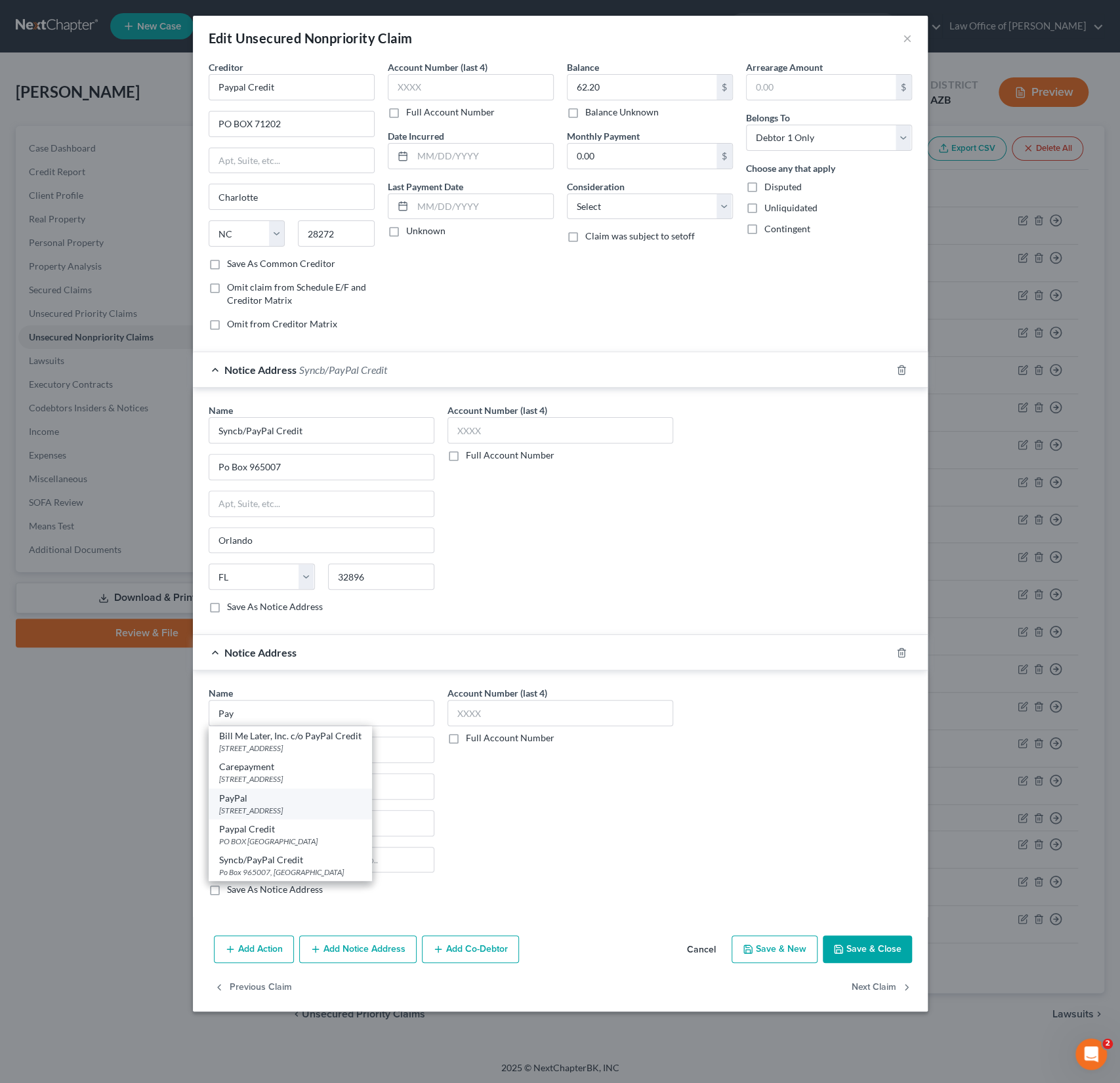
click at [249, 798] on div "PayPal" at bounding box center [290, 798] width 143 height 13
type input "PayPal"
type input "[STREET_ADDRESS]"
type input "[GEOGRAPHIC_DATA][PERSON_NAME]"
select select "4"
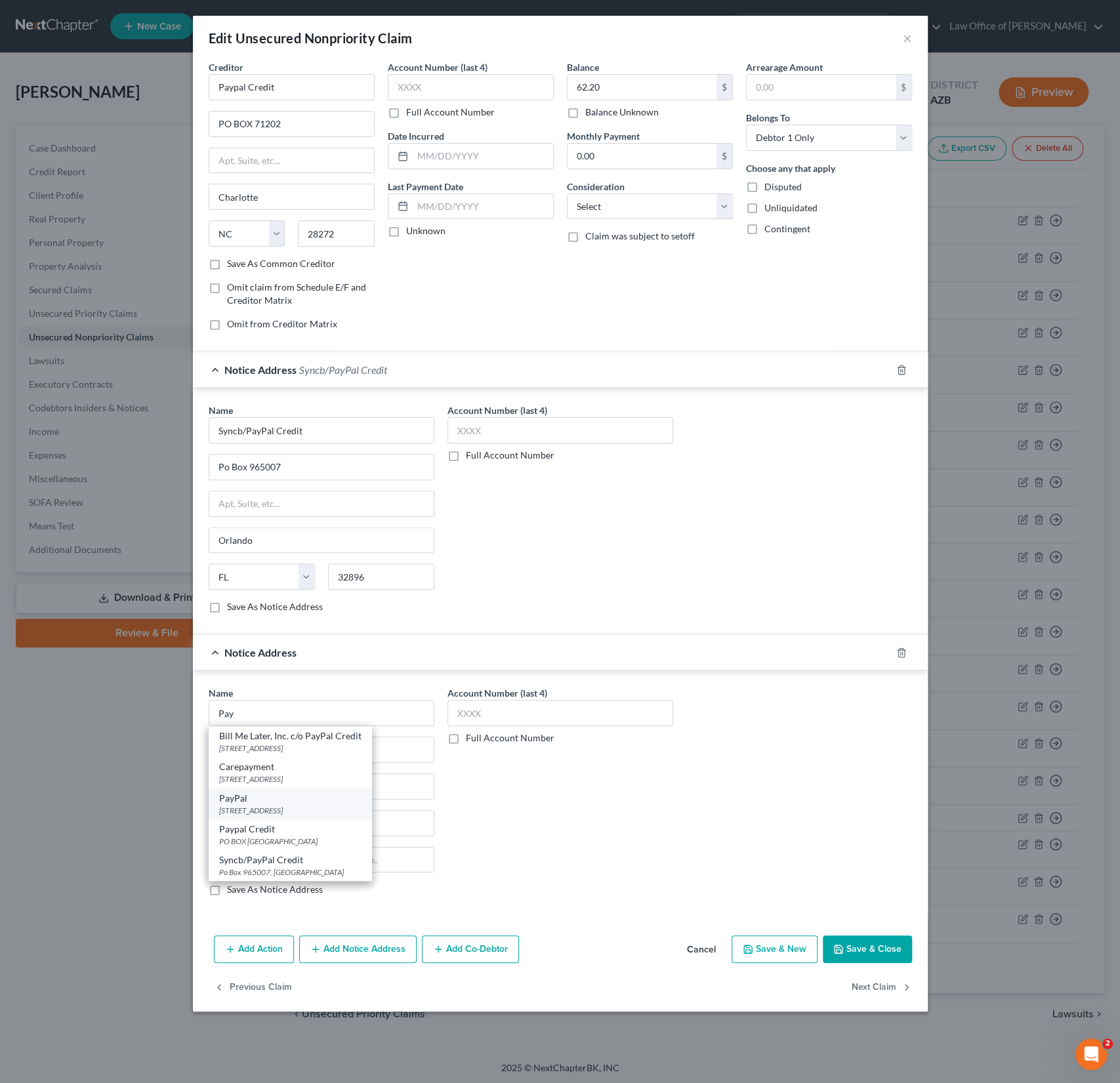
type input "95131"
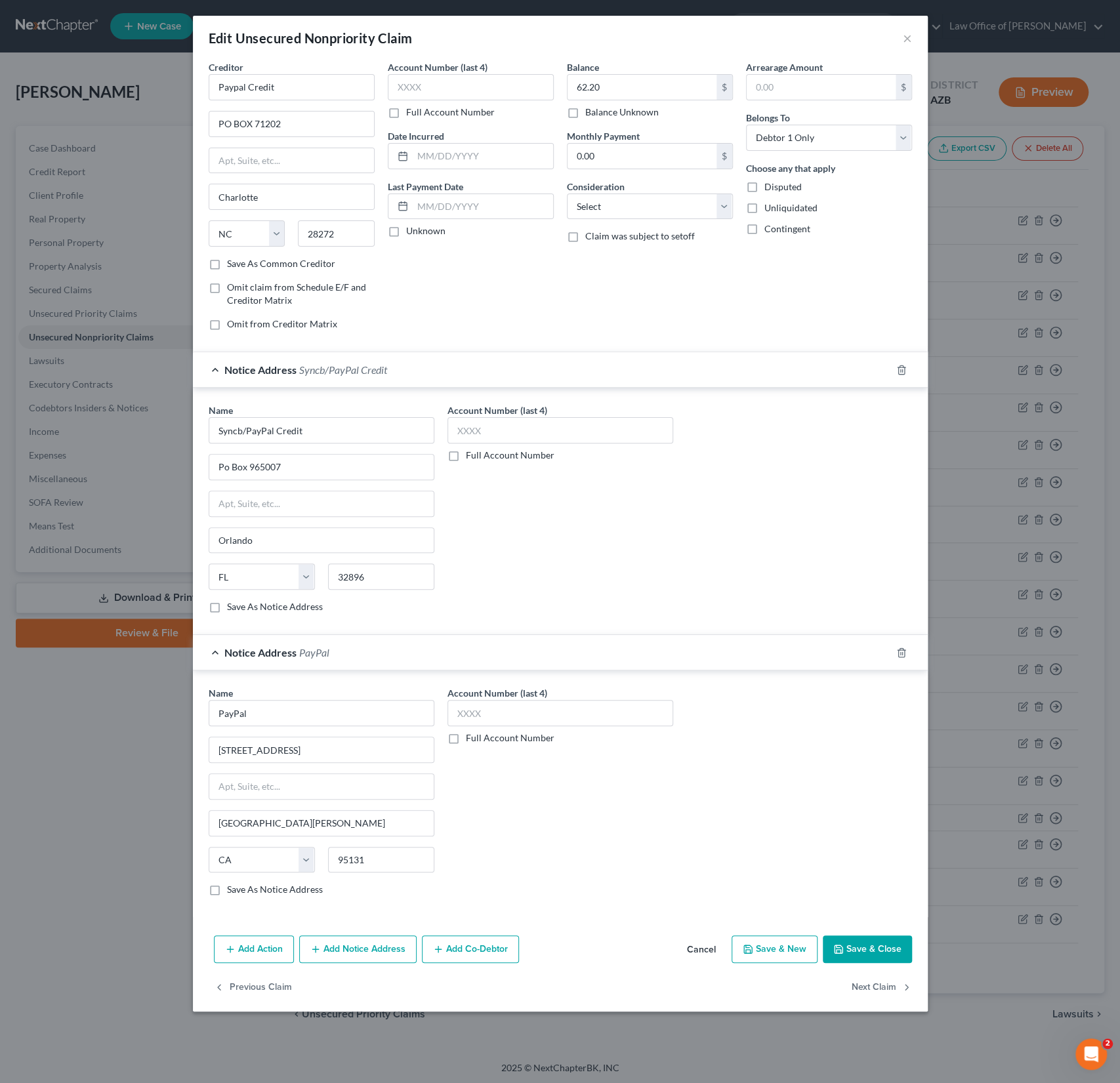
click at [862, 947] on button "Save & Close" at bounding box center [867, 949] width 89 height 27
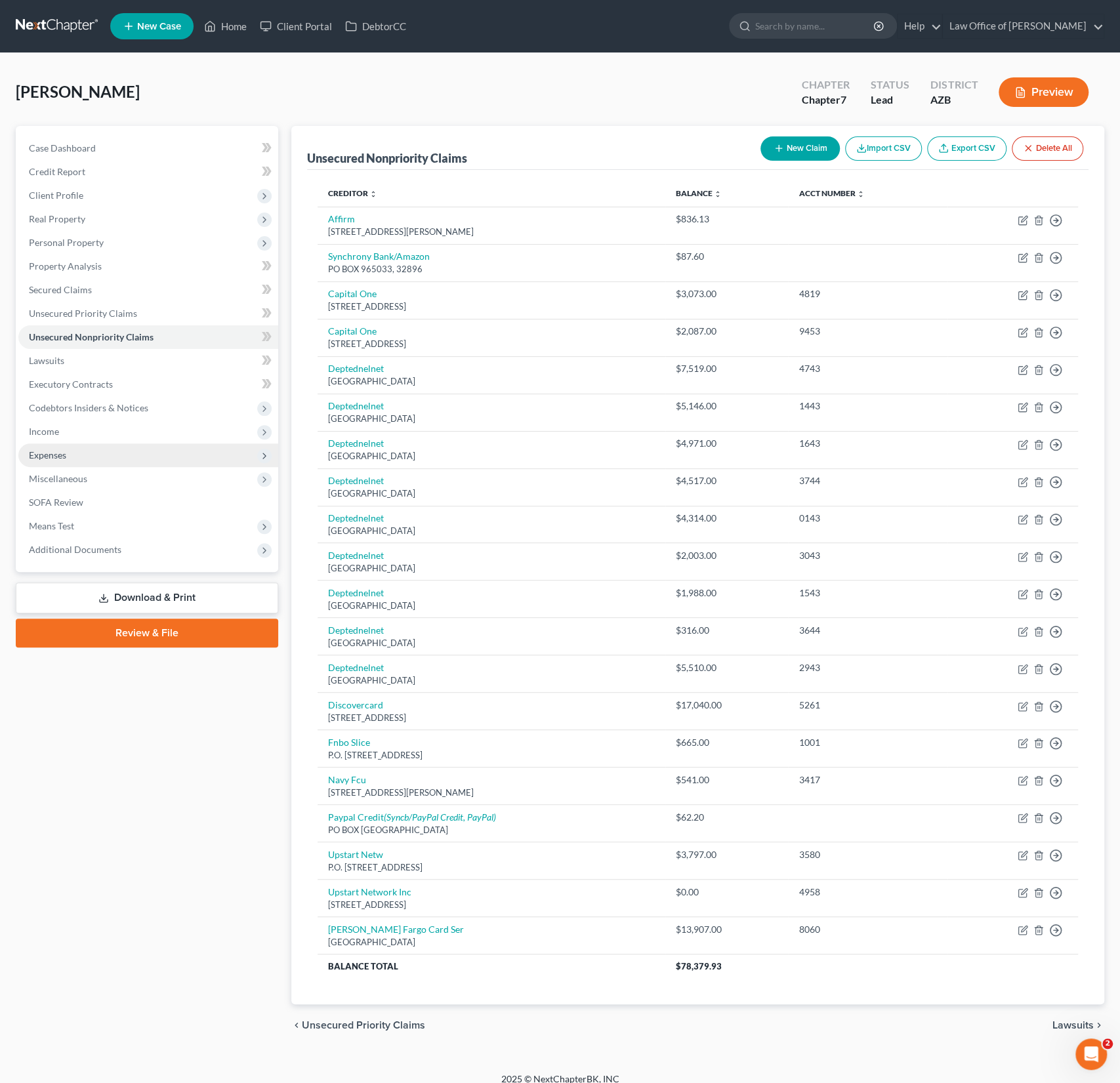
click at [59, 459] on span "Expenses" at bounding box center [48, 454] width 38 height 11
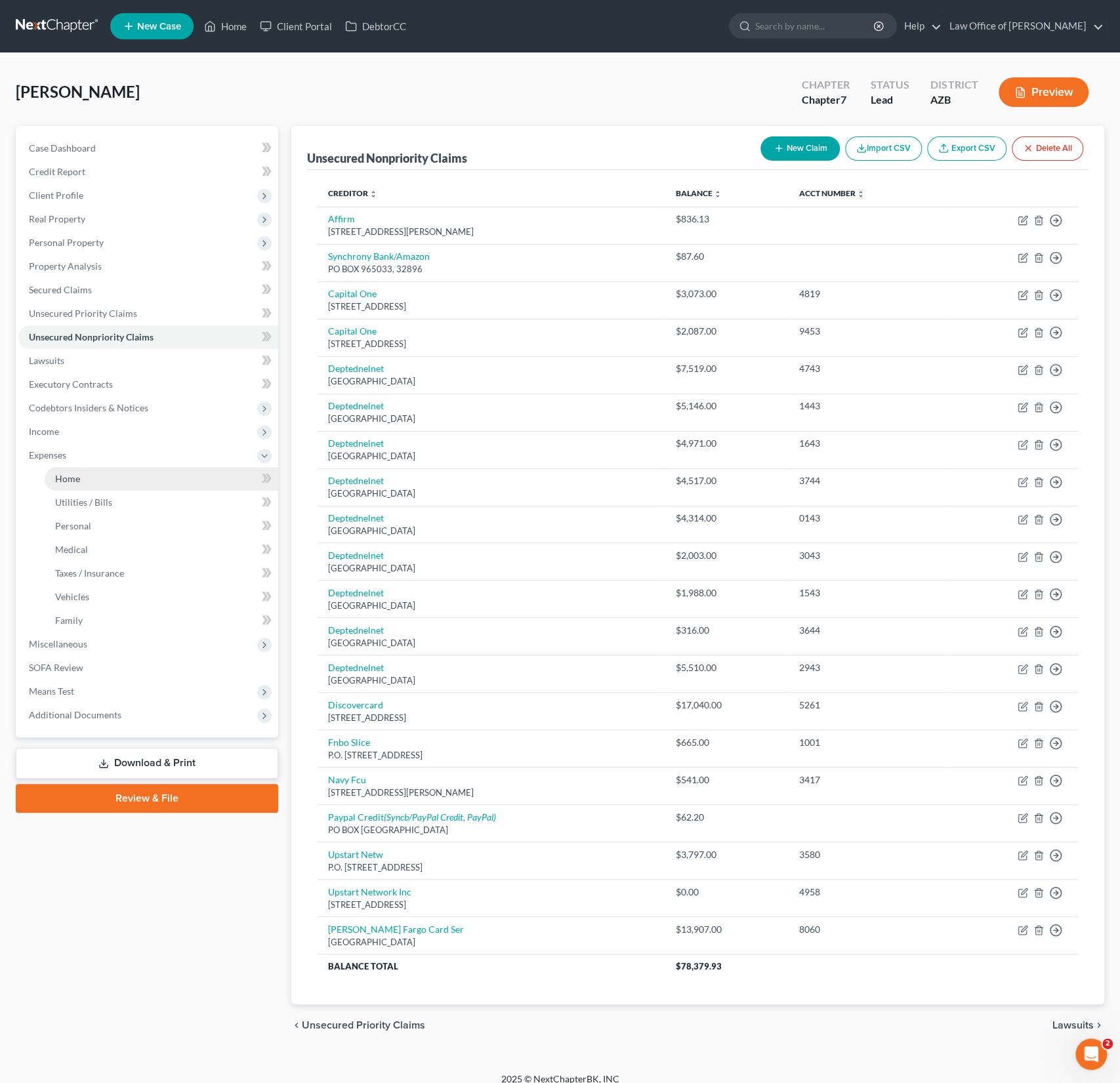
click at [82, 470] on link "Home" at bounding box center [161, 479] width 234 height 24
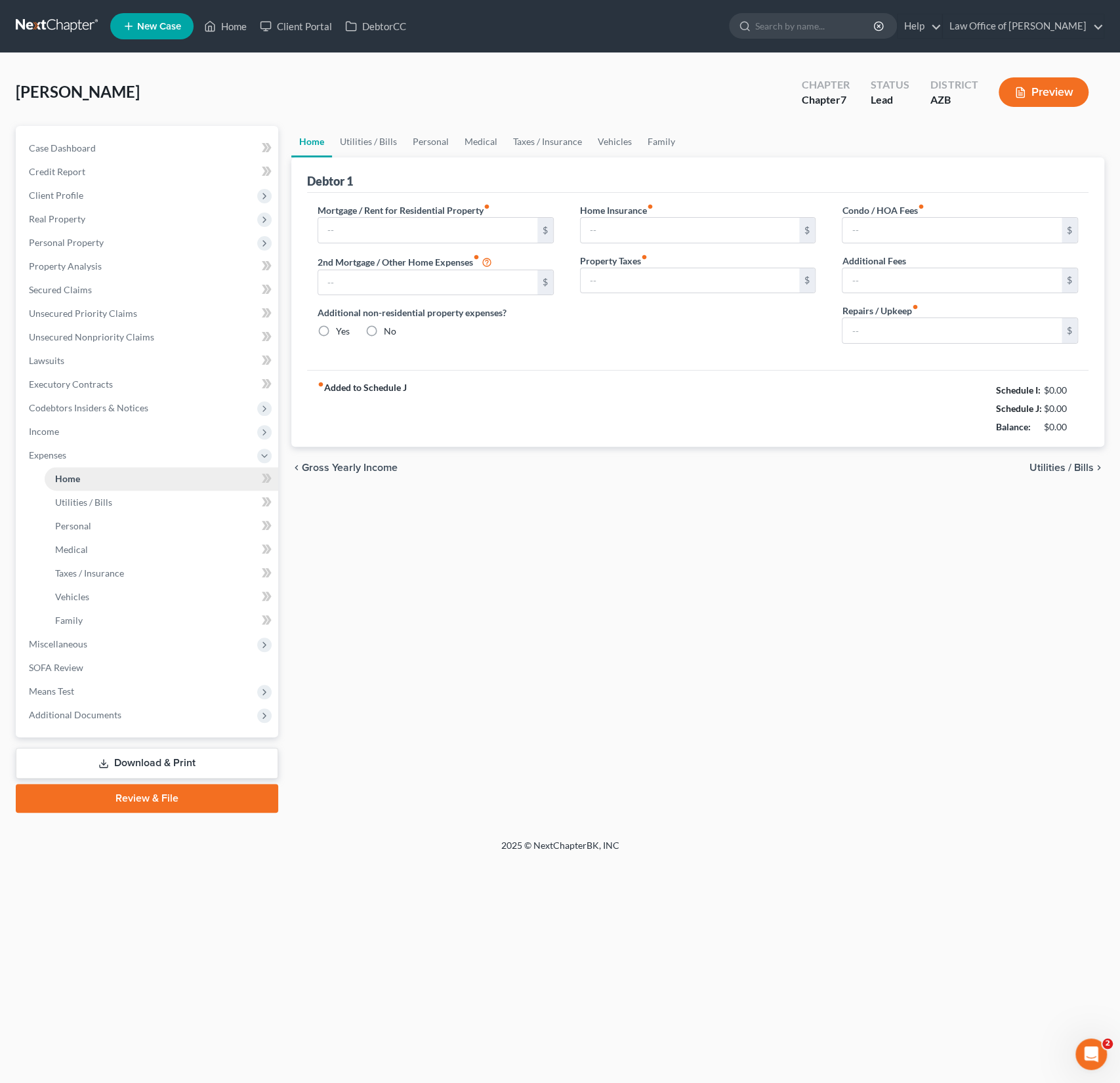
type input "1,180.00"
type input "0.00"
radio input "true"
type input "30.00"
type input "0.00"
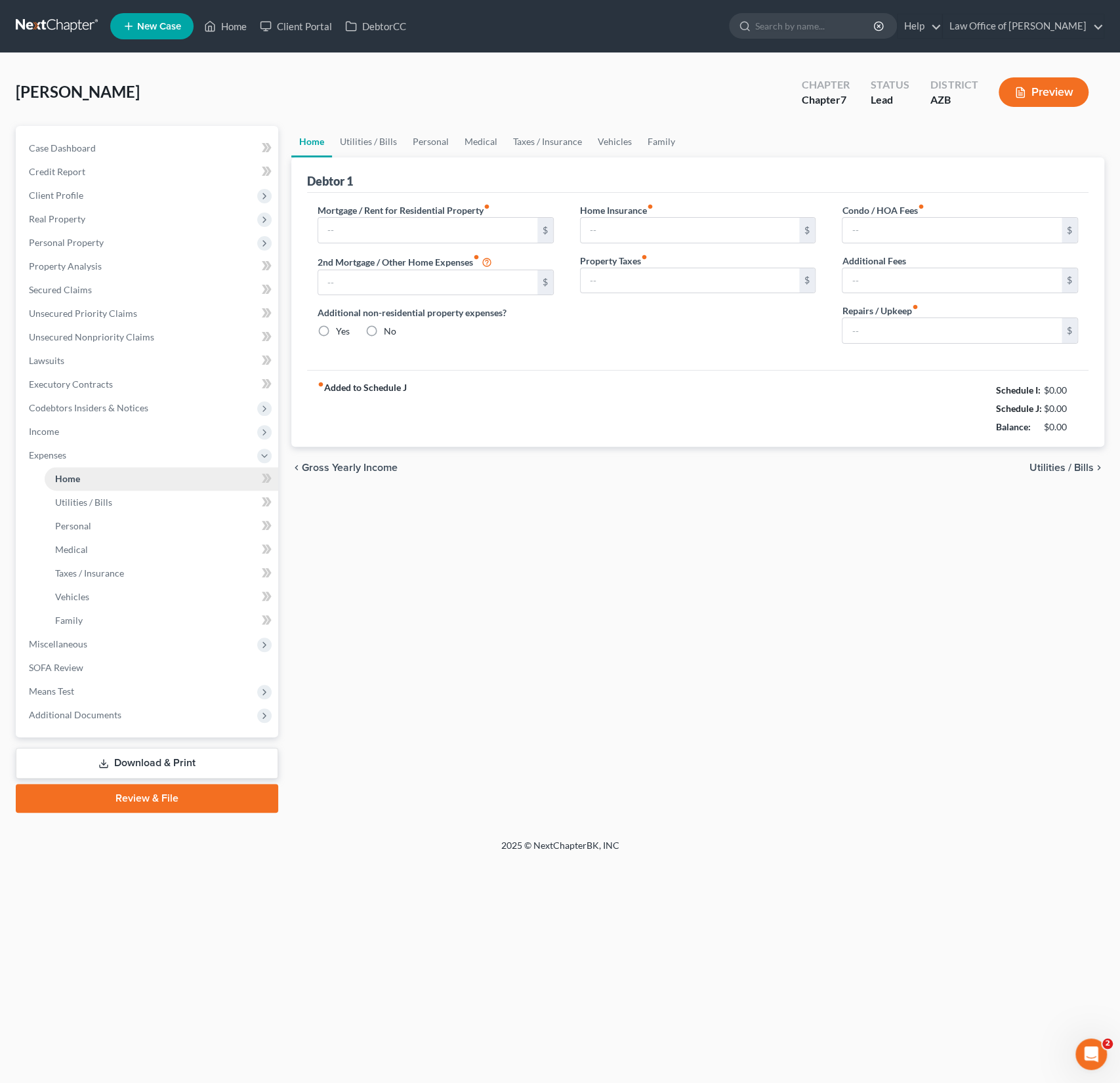
type input "0.00"
drag, startPoint x: 407, startPoint y: 230, endPoint x: 327, endPoint y: 221, distance: 80.5
click at [327, 221] on input "1,180.00" at bounding box center [428, 230] width 219 height 25
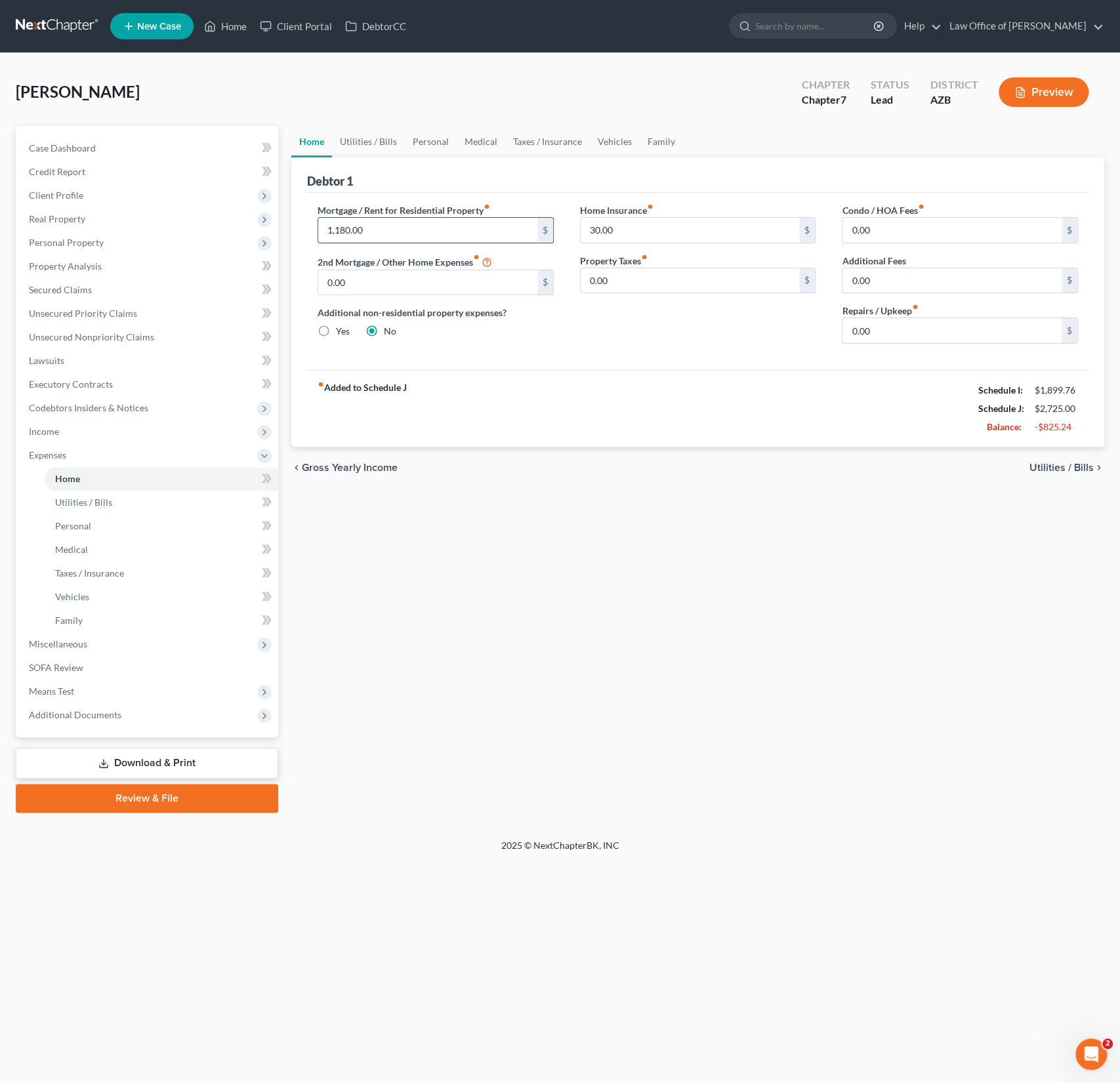
drag, startPoint x: 383, startPoint y: 224, endPoint x: 319, endPoint y: 224, distance: 64.0
click at [319, 224] on input "1,180.00" at bounding box center [428, 230] width 219 height 25
type input "0"
click at [594, 460] on div "chevron_left Gross Yearly Income Utilities / Bills chevron_right" at bounding box center [697, 467] width 813 height 42
click at [362, 139] on link "Utilities / Bills" at bounding box center [368, 142] width 73 height 32
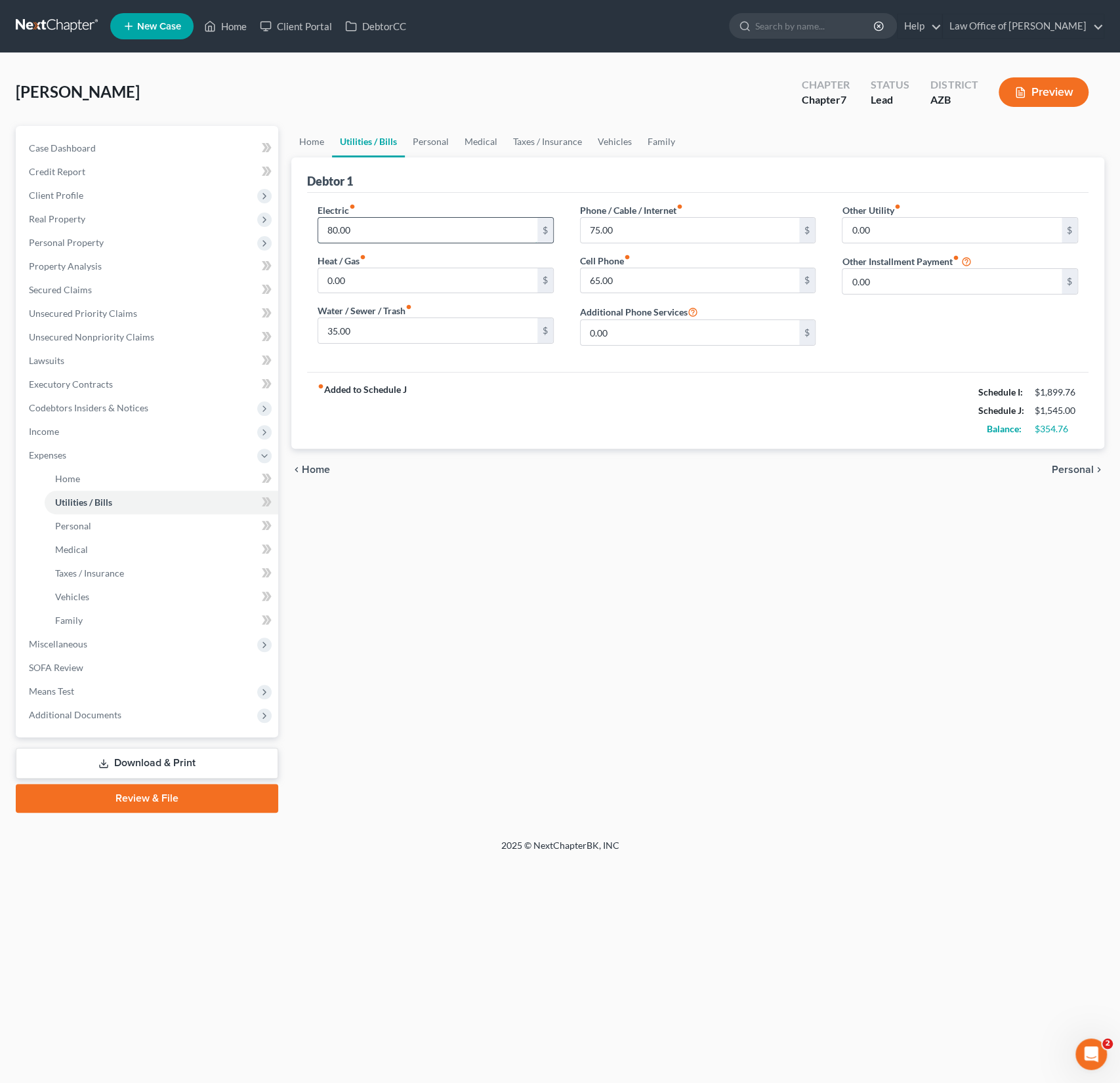
drag, startPoint x: 378, startPoint y: 234, endPoint x: 334, endPoint y: 225, distance: 44.9
click at [334, 225] on input "80.00" at bounding box center [428, 230] width 219 height 25
drag, startPoint x: 454, startPoint y: 221, endPoint x: 299, endPoint y: 213, distance: 155.2
click at [300, 213] on div "Debtor 1 Electric fiber_manual_record 80.00 $ Heat / Gas fiber_manual_record 0.…" at bounding box center [697, 303] width 813 height 292
drag, startPoint x: 383, startPoint y: 235, endPoint x: 307, endPoint y: 233, distance: 76.0
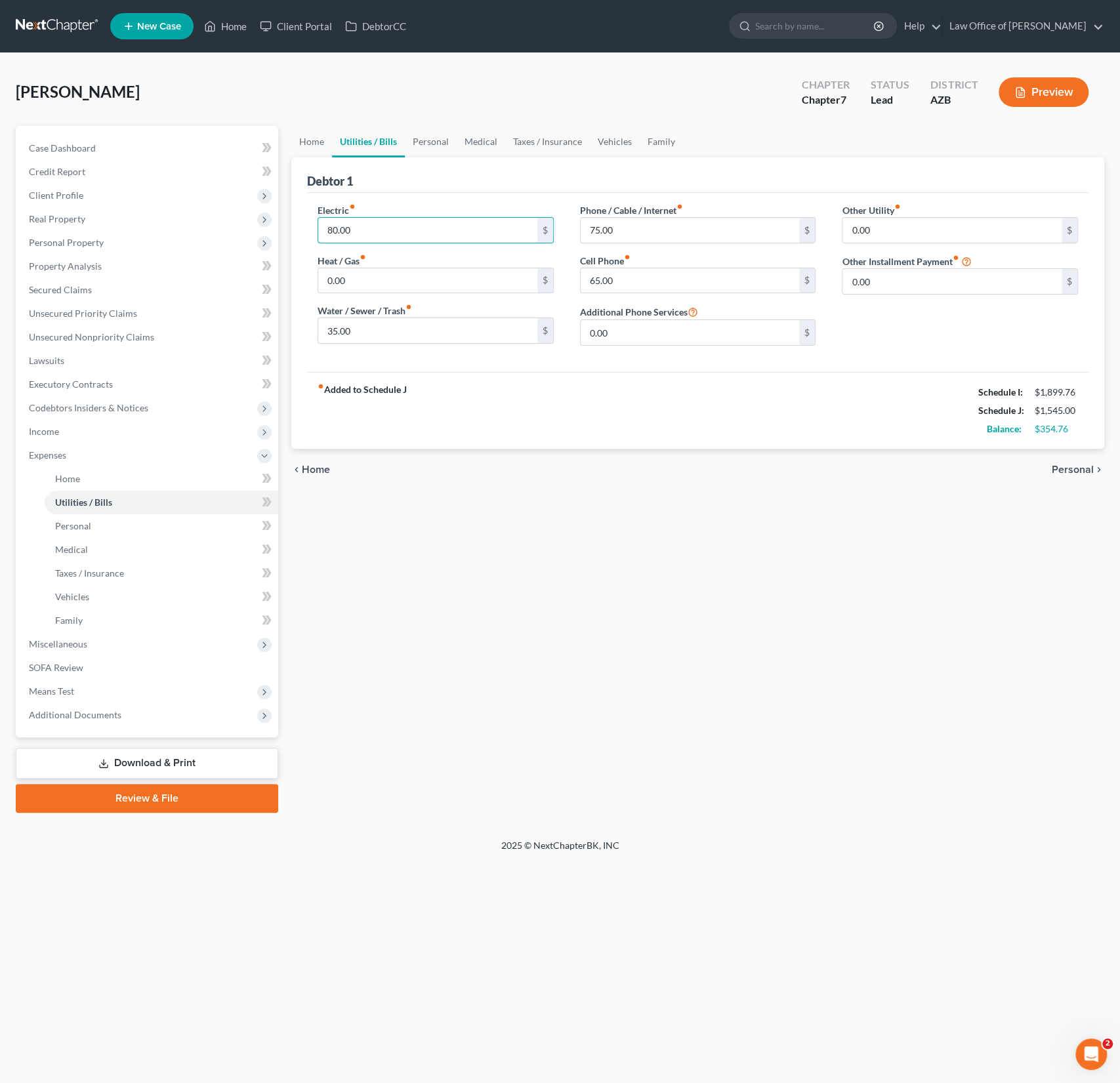
click at [307, 233] on div "Electric fiber_manual_record 80.00 $ Heat / Gas fiber_manual_record 0.00 $ Wate…" at bounding box center [436, 279] width 263 height 153
type input "0"
click at [372, 340] on input "35.00" at bounding box center [428, 331] width 219 height 25
drag, startPoint x: 372, startPoint y: 340, endPoint x: 326, endPoint y: 323, distance: 49.0
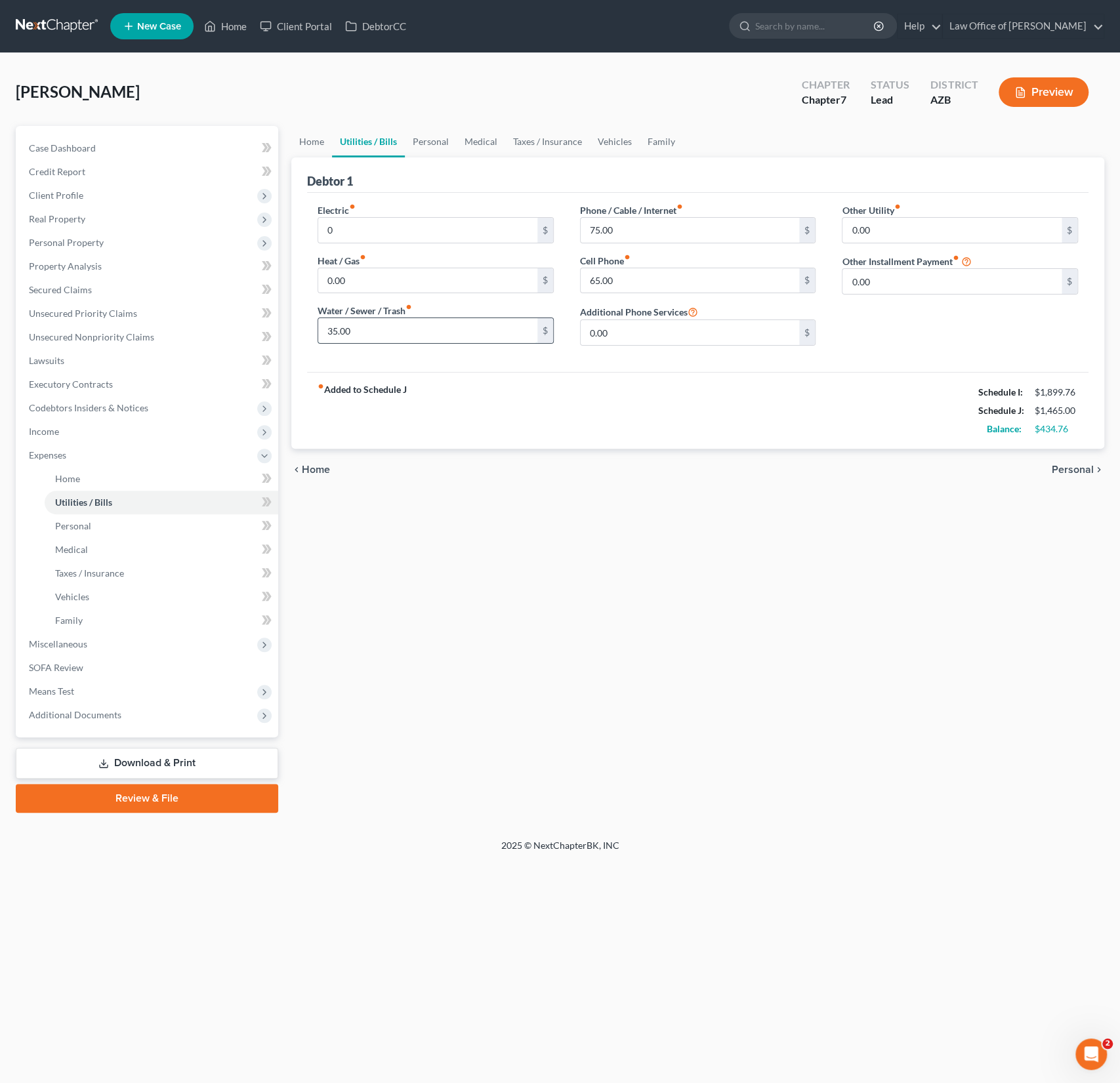
click at [326, 323] on input "35.00" at bounding box center [428, 331] width 219 height 25
drag, startPoint x: 403, startPoint y: 324, endPoint x: 290, endPoint y: 304, distance: 114.8
click at [290, 304] on div "Home Utilities / Bills Personal Medical Taxes / Insurance Vehicles Family Debto…" at bounding box center [698, 469] width 826 height 687
type input "0"
click at [420, 141] on link "Personal" at bounding box center [430, 142] width 52 height 32
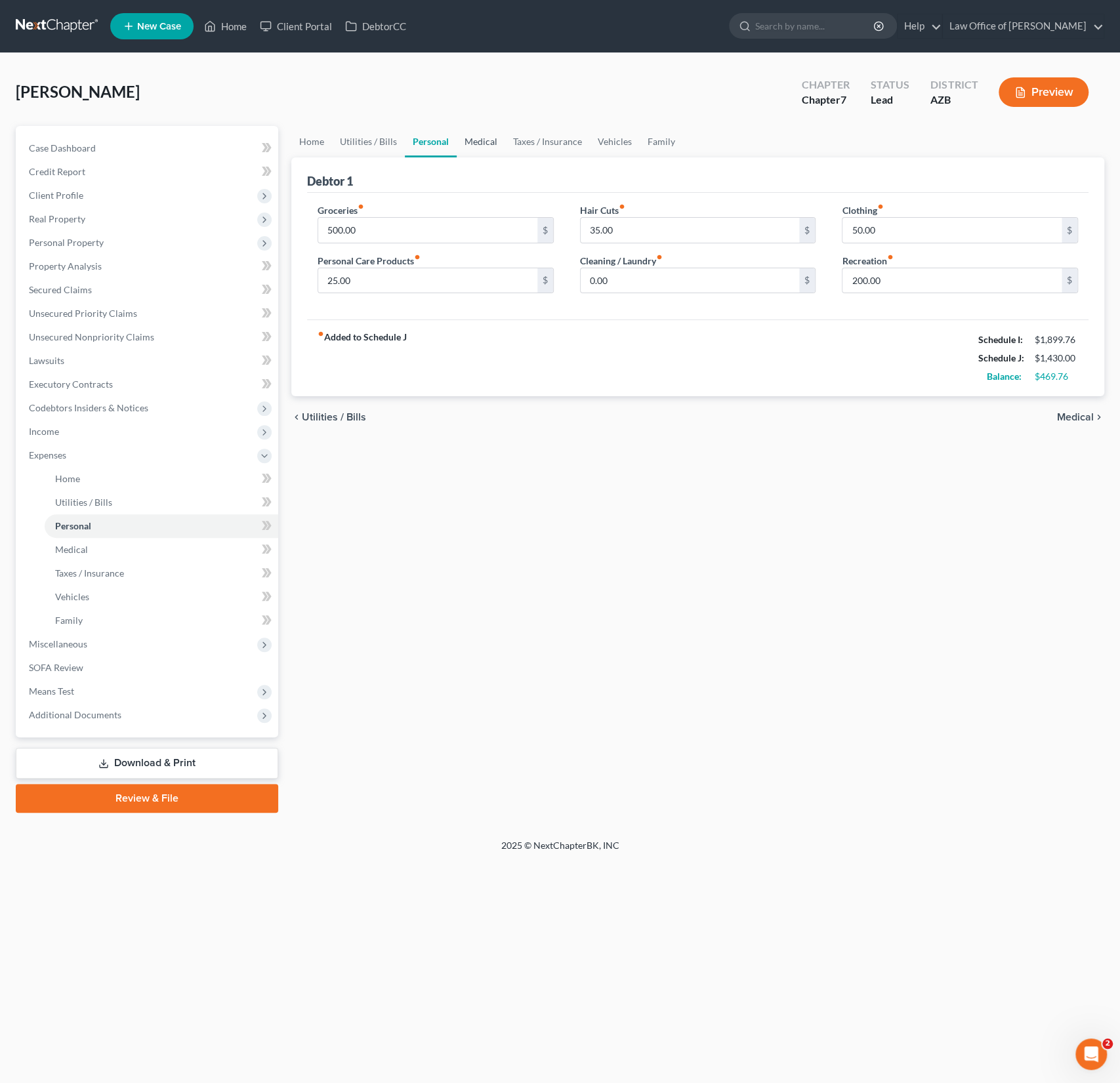
click at [480, 140] on link "Medical" at bounding box center [480, 142] width 48 height 32
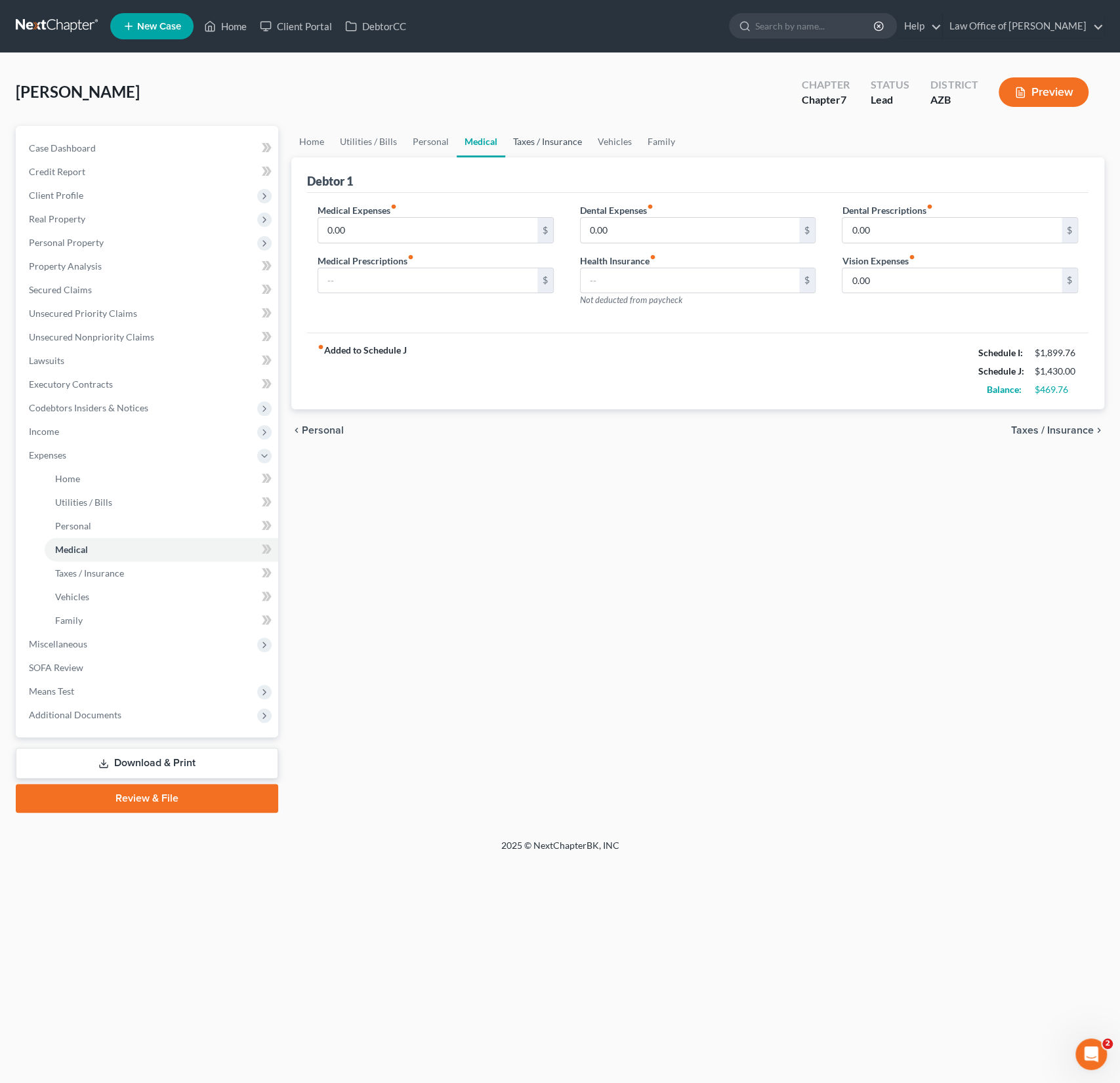
click at [517, 144] on link "Taxes / Insurance" at bounding box center [547, 142] width 85 height 32
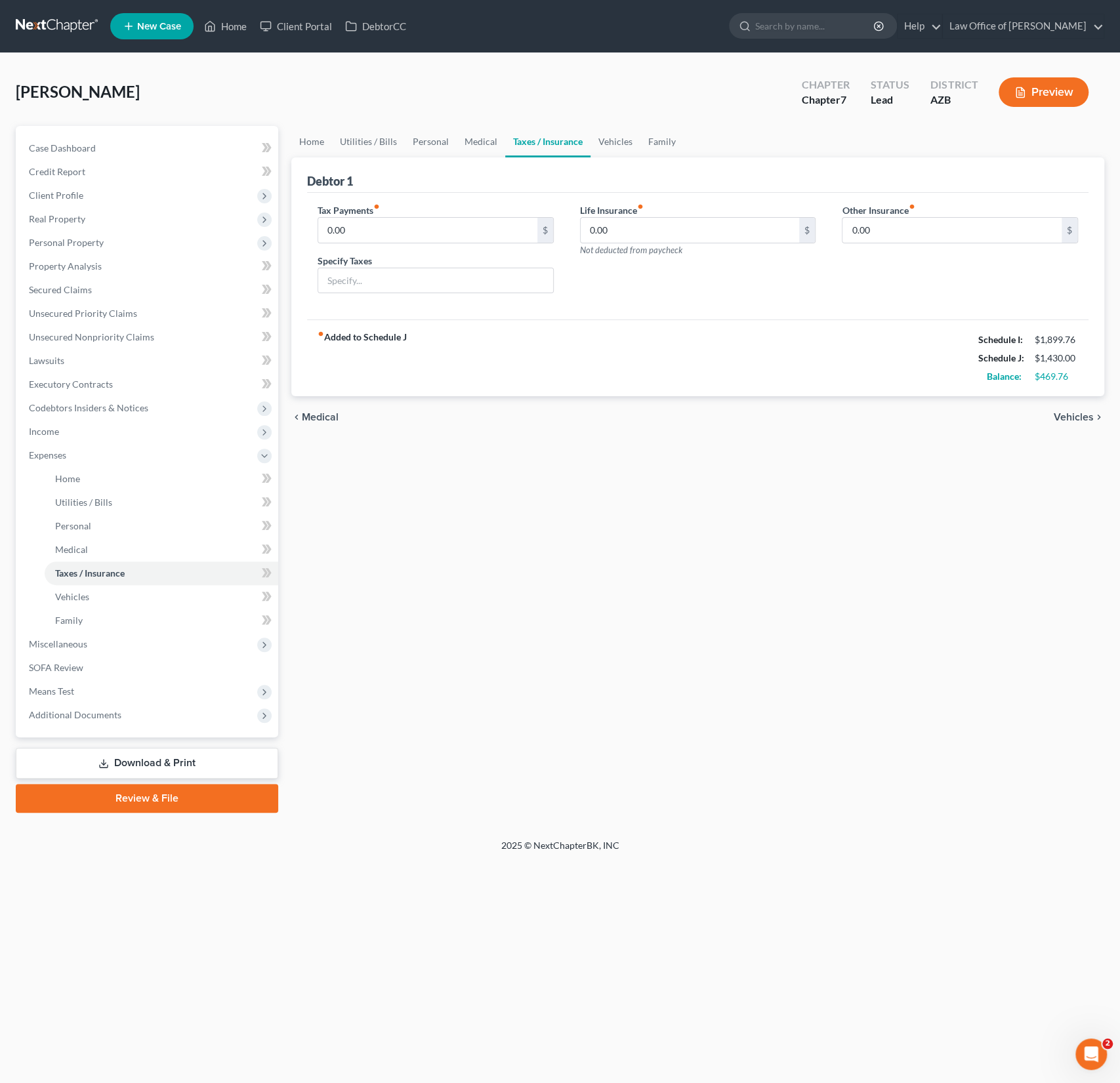
click at [569, 140] on link "Taxes / Insurance" at bounding box center [548, 142] width 85 height 32
click at [604, 137] on link "Vehicles" at bounding box center [615, 142] width 50 height 32
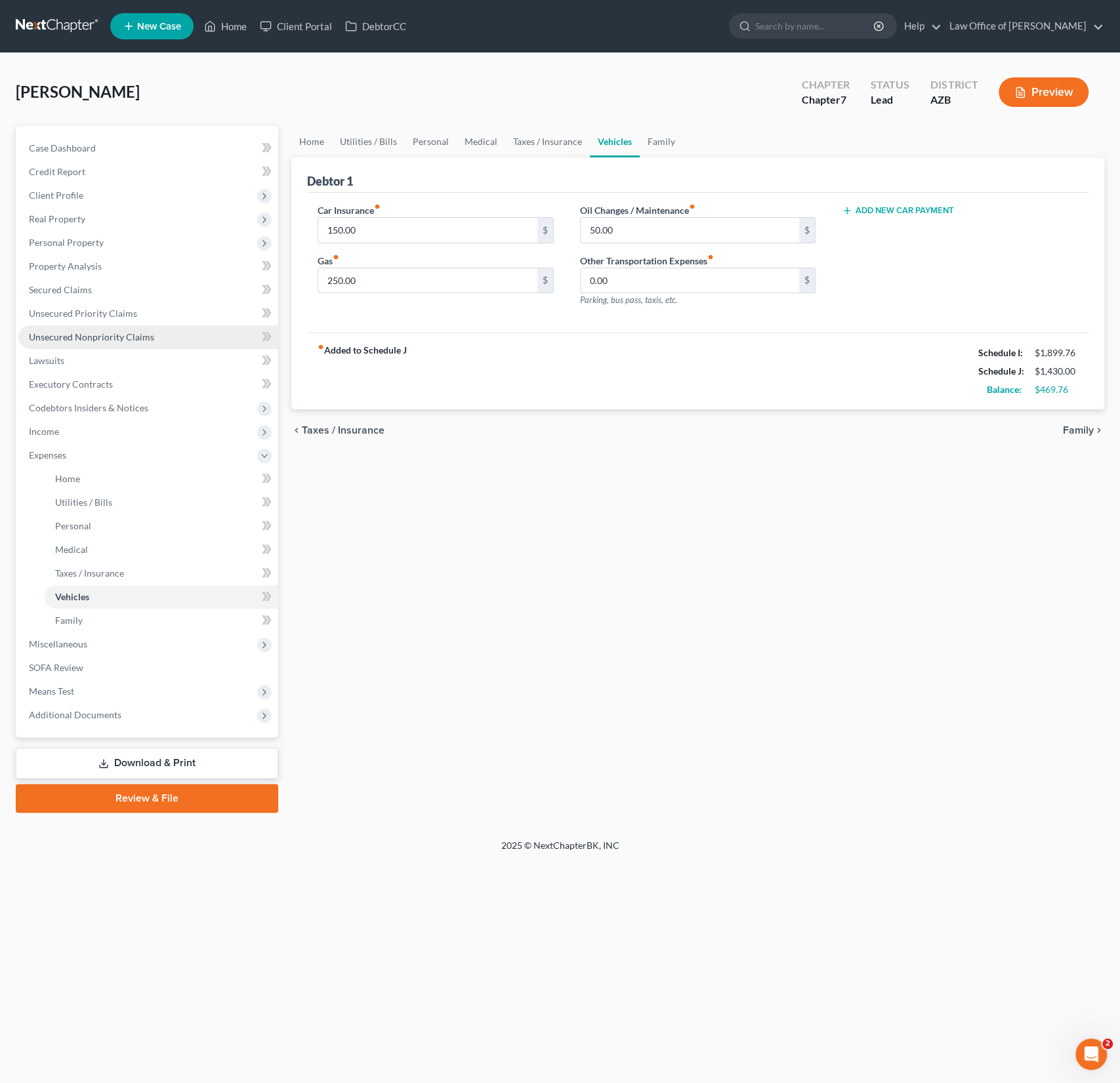
click at [96, 335] on span "Unsecured Nonpriority Claims" at bounding box center [91, 336] width 125 height 11
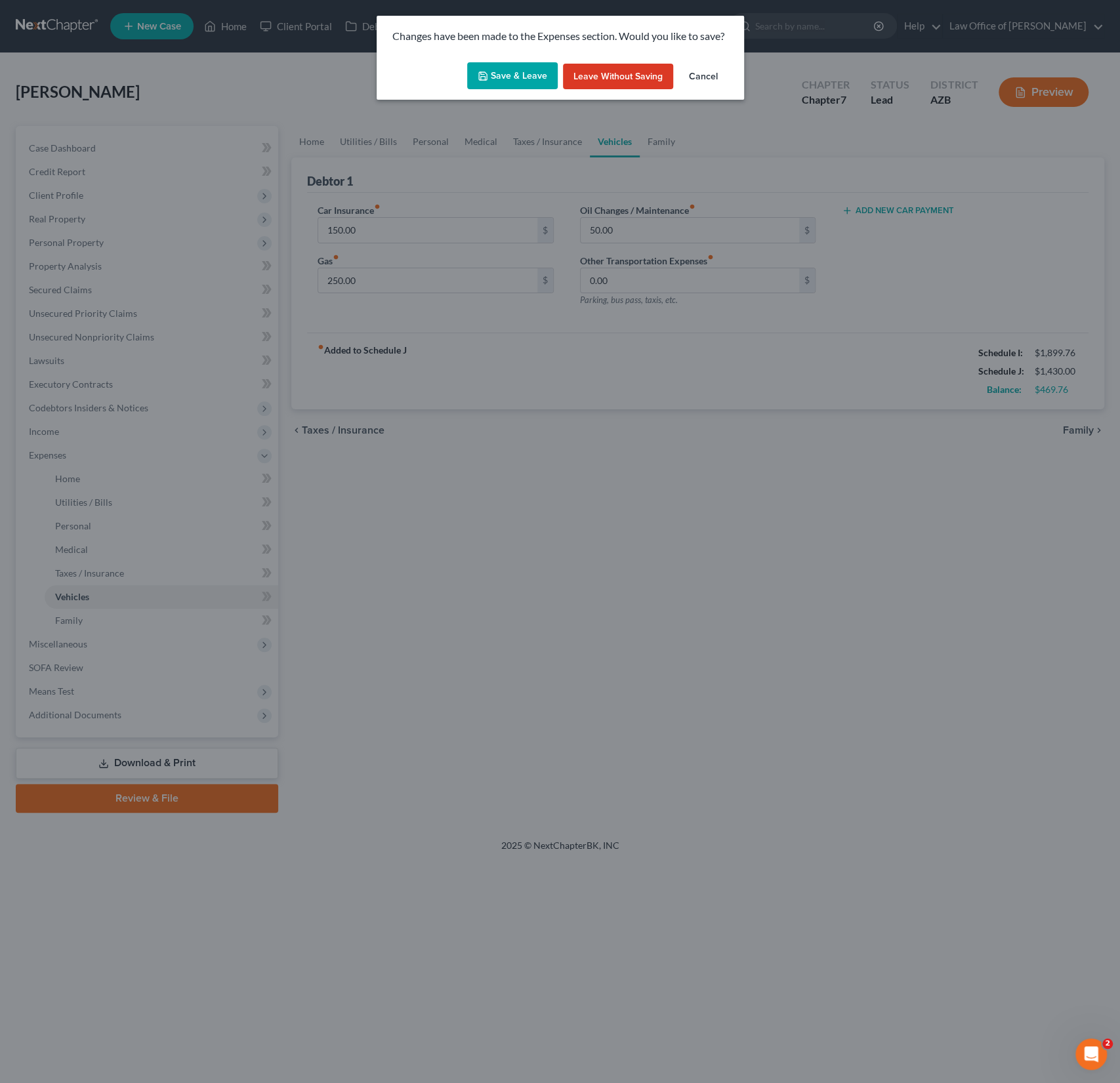
click at [522, 69] on button "Save & Leave" at bounding box center [512, 76] width 90 height 27
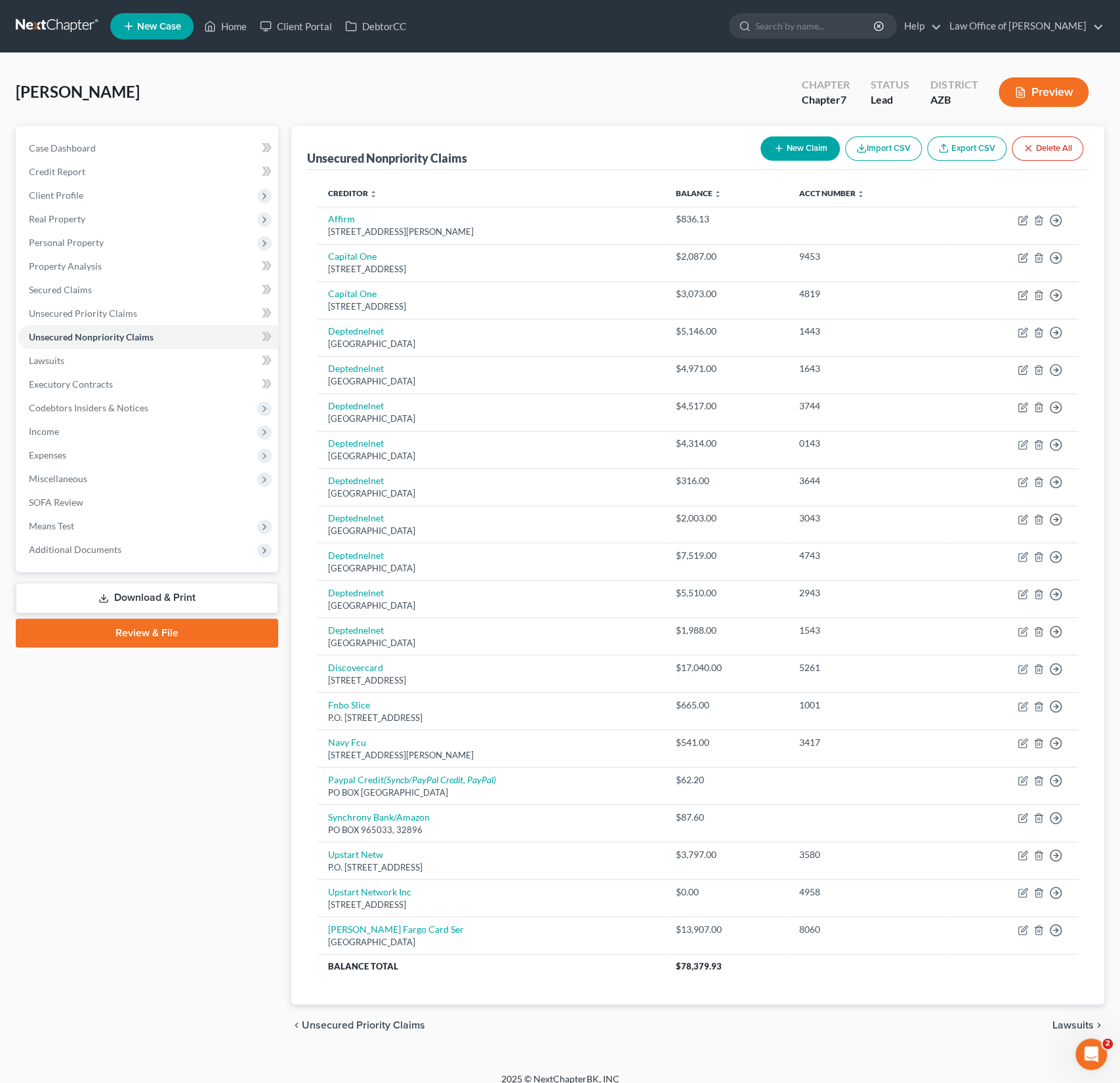
click at [805, 153] on button "New Claim" at bounding box center [800, 149] width 80 height 25
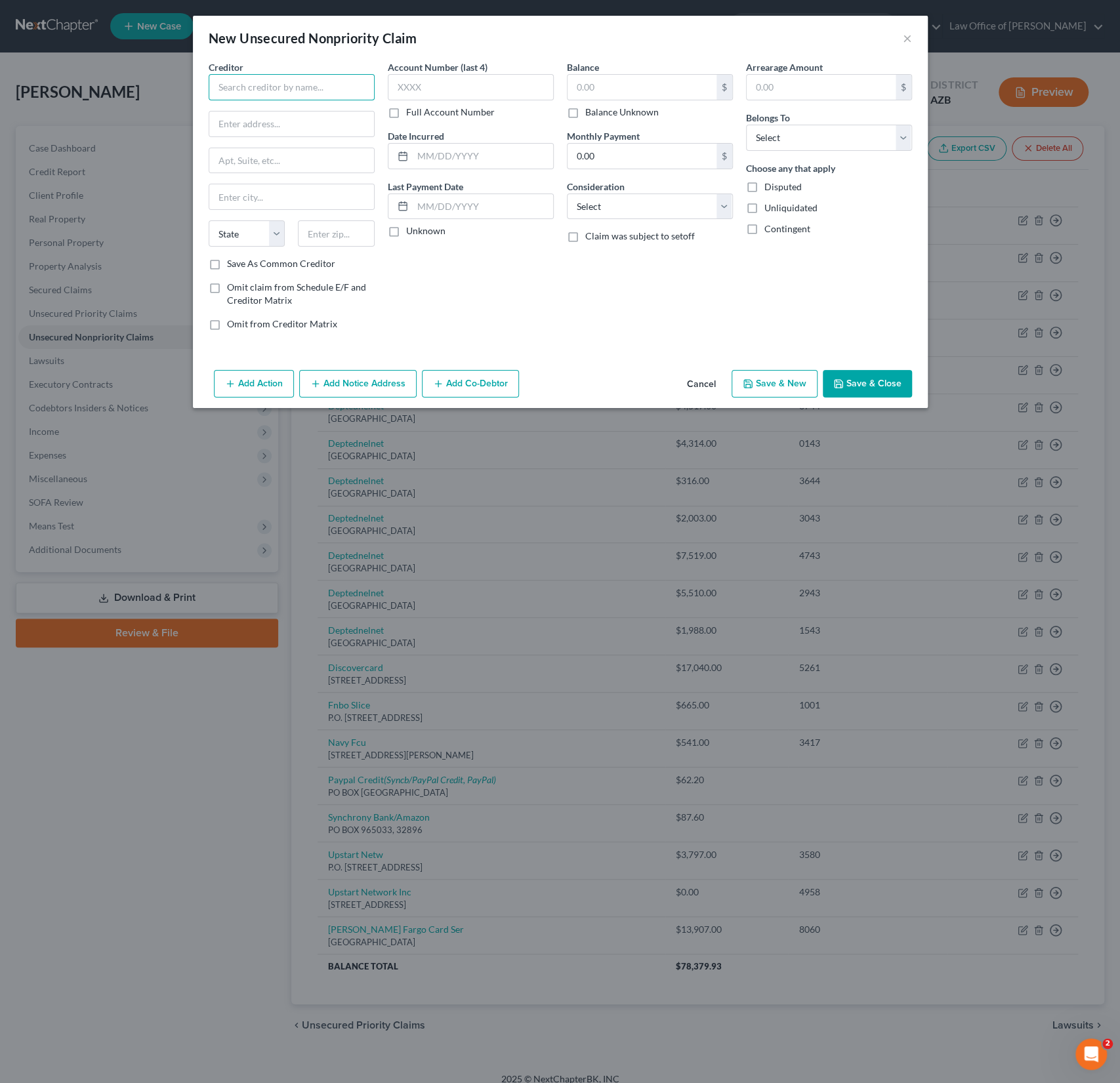
click at [264, 76] on input "text" at bounding box center [291, 87] width 166 height 26
type input "[PERSON_NAME] & [PERSON_NAME]"
type input "[STREET_ADDRESS][PERSON_NAME]"
click at [256, 170] on input "text" at bounding box center [292, 161] width 165 height 25
type input "Suite 3000"
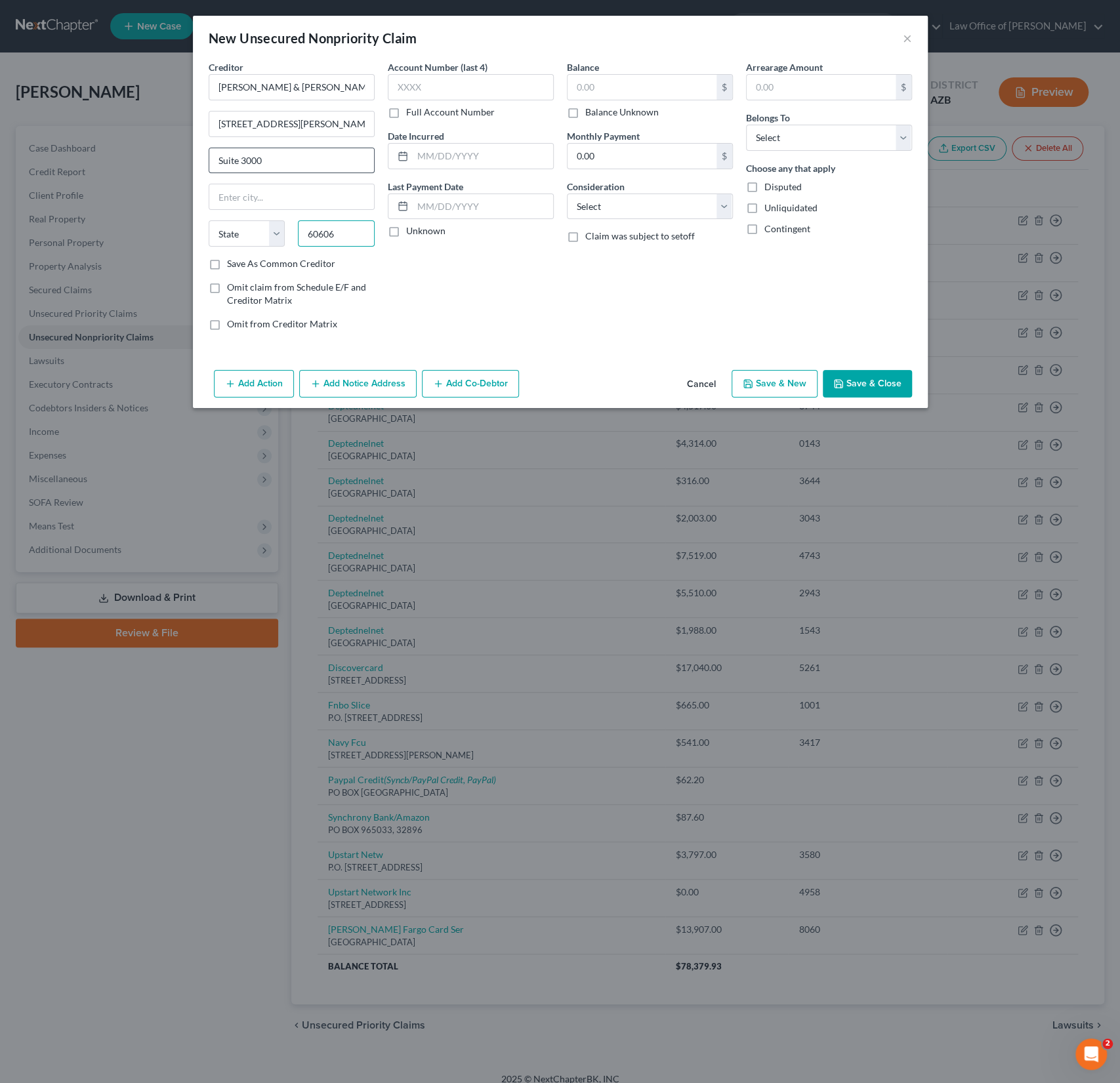
type input "60606"
type input "[GEOGRAPHIC_DATA]"
select select "14"
click at [585, 109] on label "Balance Unknown" at bounding box center [622, 112] width 74 height 13
click at [590, 109] on input "Balance Unknown" at bounding box center [595, 110] width 9 height 9
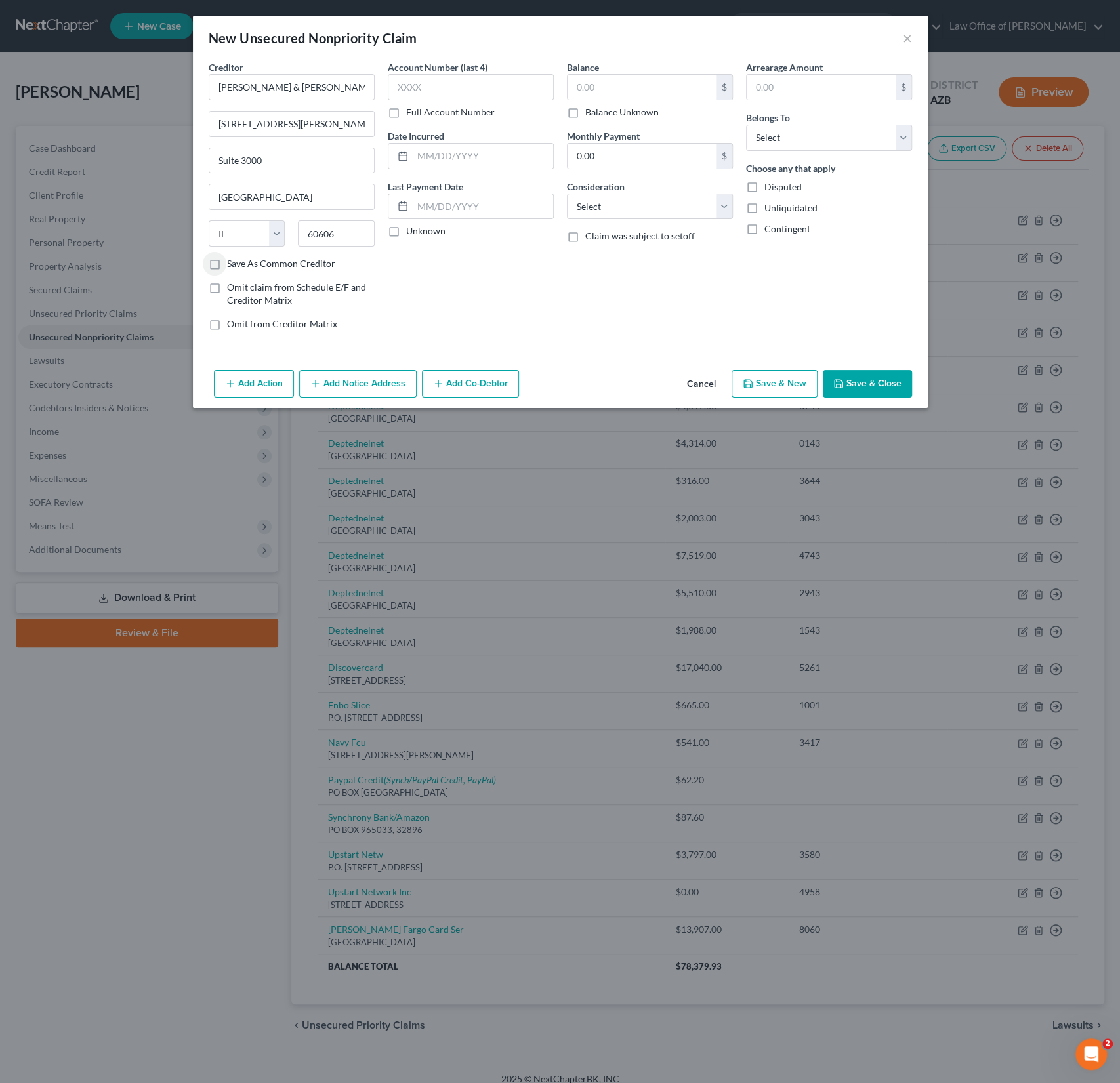
checkbox input "true"
type input "0.00"
click at [346, 387] on button "Add Notice Address" at bounding box center [357, 383] width 117 height 27
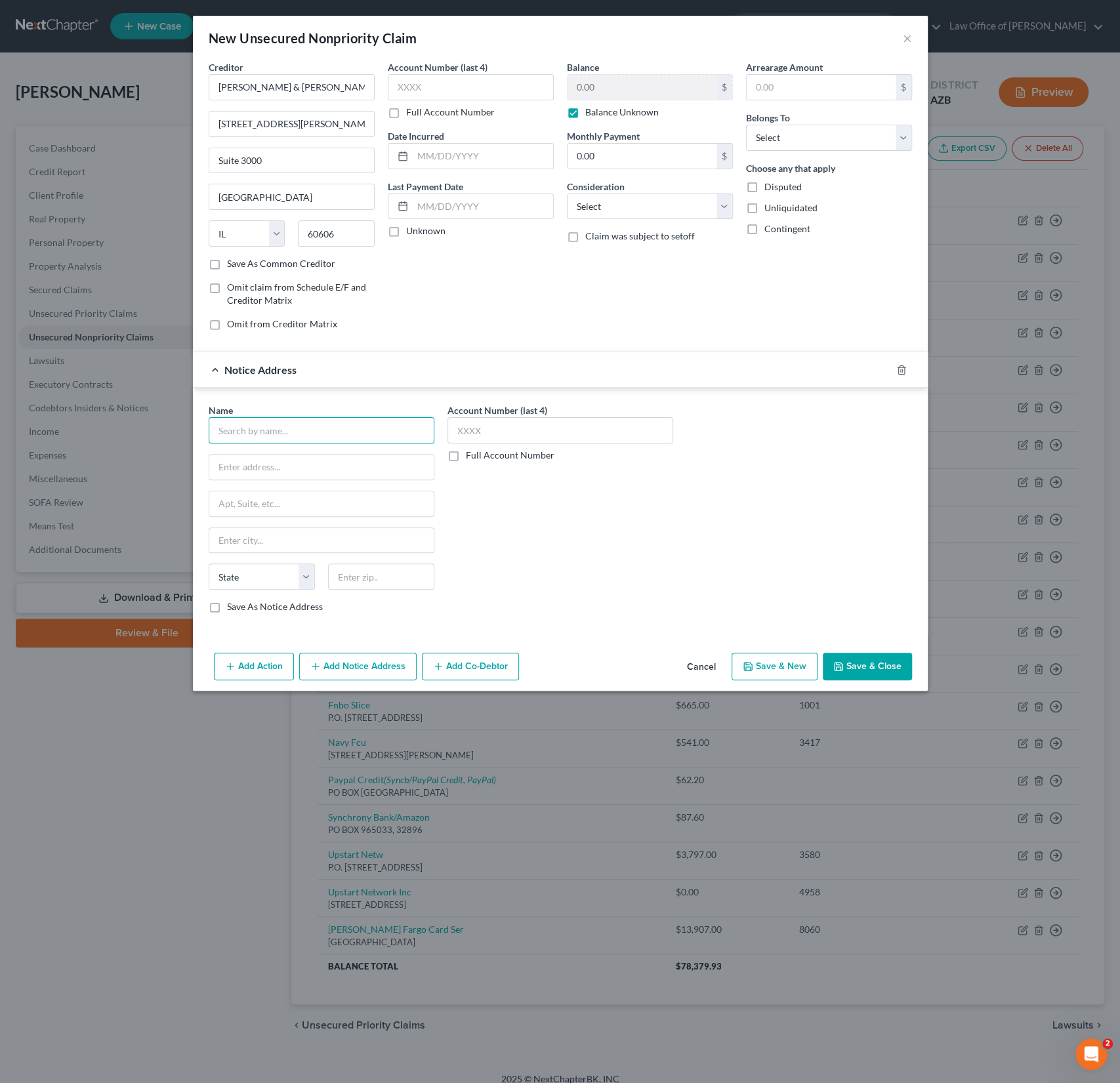
click at [269, 425] on input "text" at bounding box center [321, 430] width 226 height 26
type input "[PERSON_NAME] & [PERSON_NAME]"
type input "[STREET_ADDRESS]"
type input "85034"
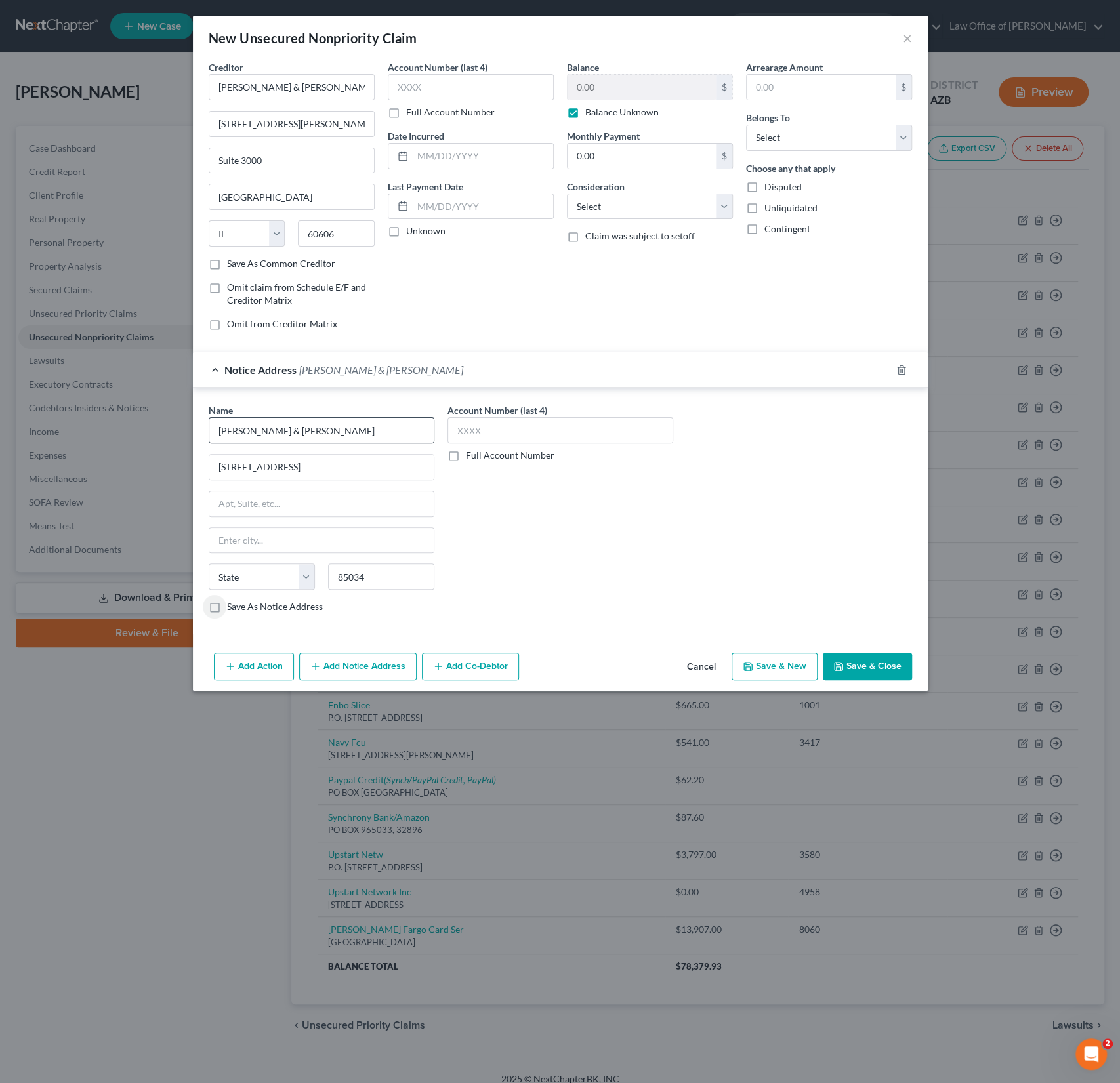
type input "Phoenix"
select select "3"
click at [862, 659] on button "Save & Close" at bounding box center [867, 666] width 89 height 27
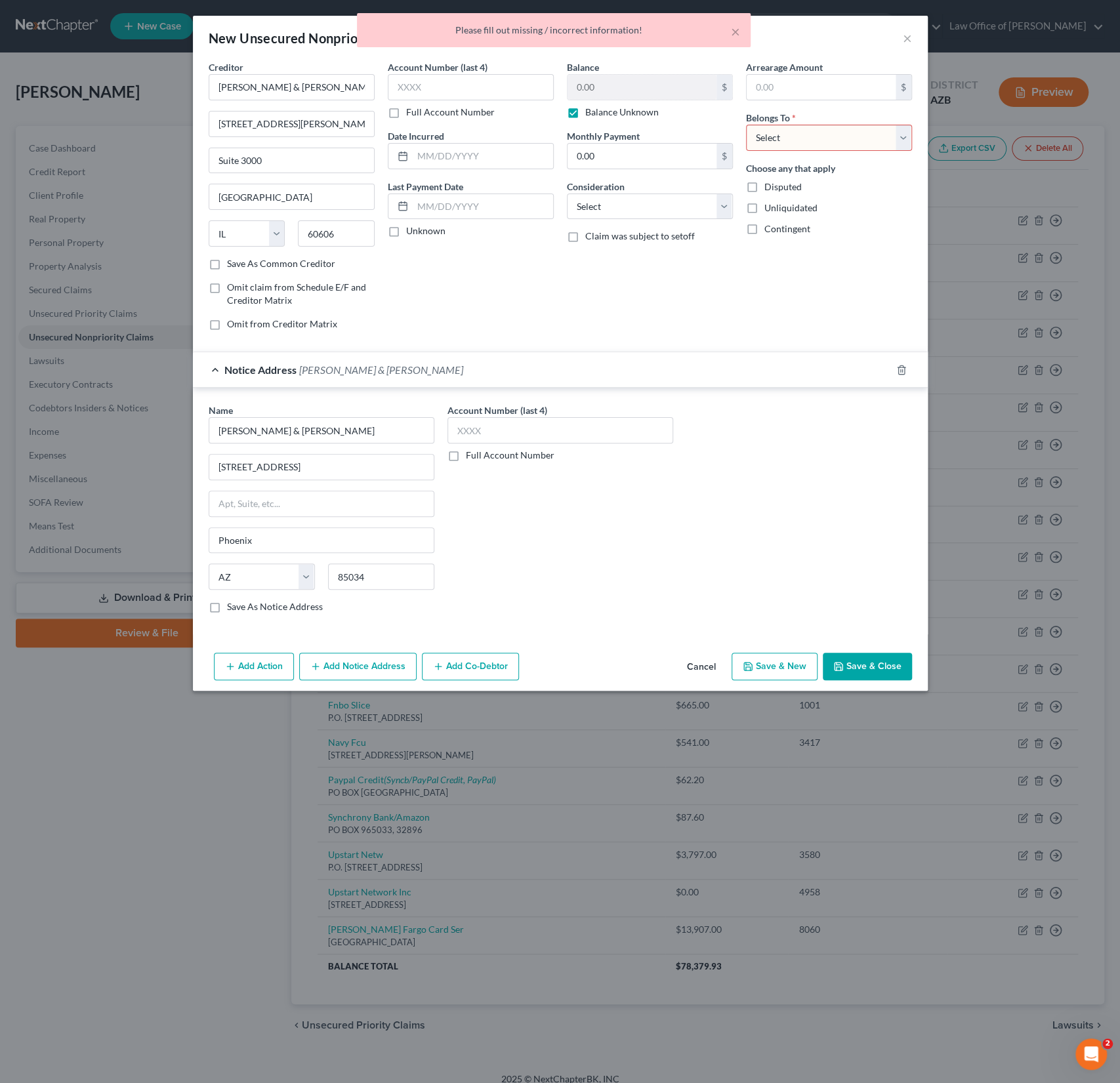
click at [792, 140] on select "Select Debtor 1 Only Debtor 2 Only Debtor 1 And Debtor 2 Only At Least One Of T…" at bounding box center [828, 137] width 166 height 26
select select "0"
click at [746, 124] on select "Select Debtor 1 Only Debtor 2 Only Debtor 1 And Debtor 2 Only At Least One Of T…" at bounding box center [828, 137] width 166 height 26
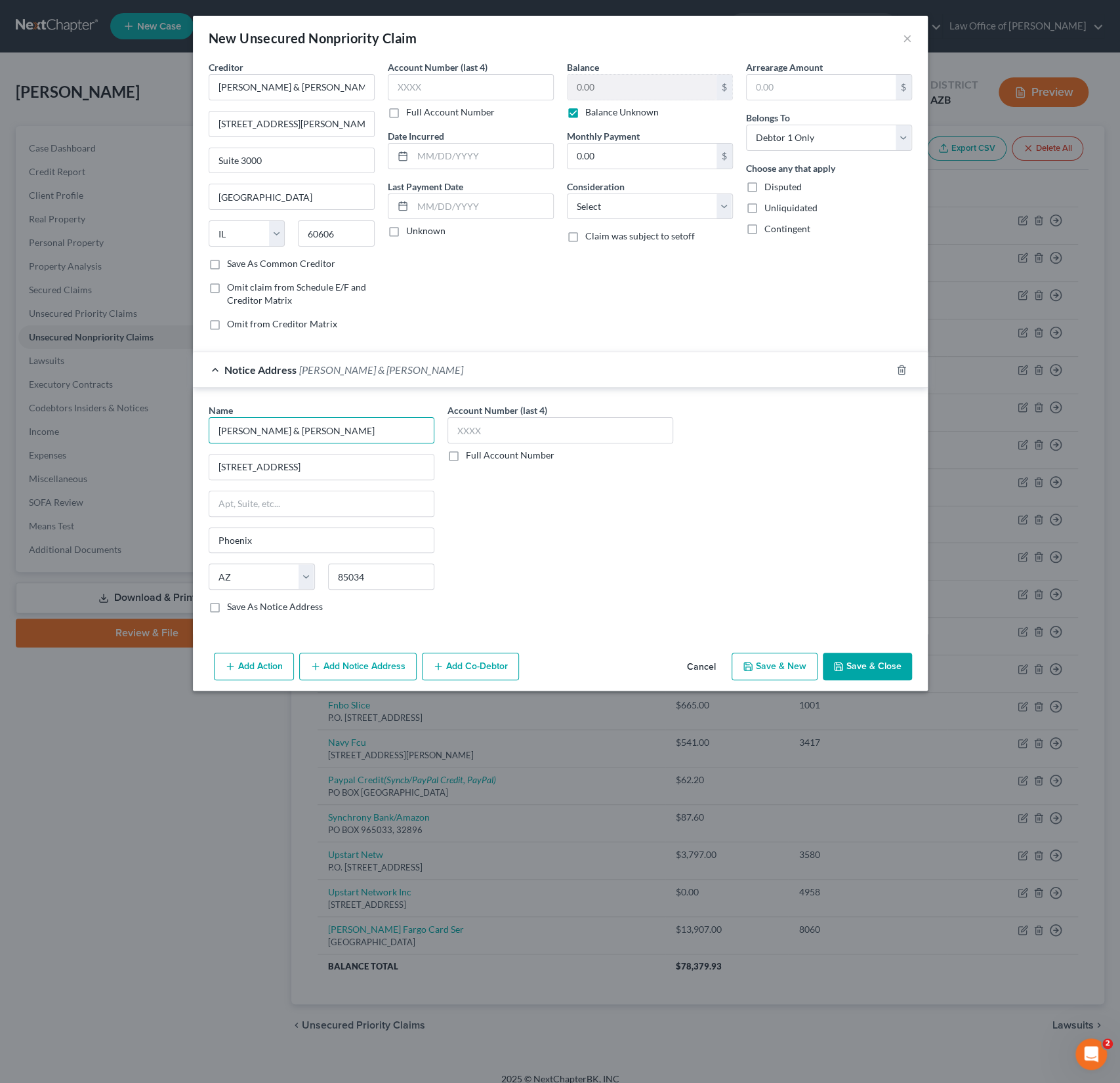
click at [212, 430] on input "[PERSON_NAME] & [PERSON_NAME]" at bounding box center [321, 430] width 226 height 26
click at [215, 428] on input "[PERSON_NAME] & [PERSON_NAME]" at bounding box center [321, 430] width 226 height 26
drag, startPoint x: 344, startPoint y: 428, endPoint x: 130, endPoint y: 416, distance: 214.3
click at [130, 416] on div "New Unsecured Nonpriority Claim × Creditor * [PERSON_NAME] & [PERSON_NAME] [STR…" at bounding box center [560, 541] width 1120 height 1083
click at [868, 658] on button "Save & Close" at bounding box center [867, 666] width 89 height 27
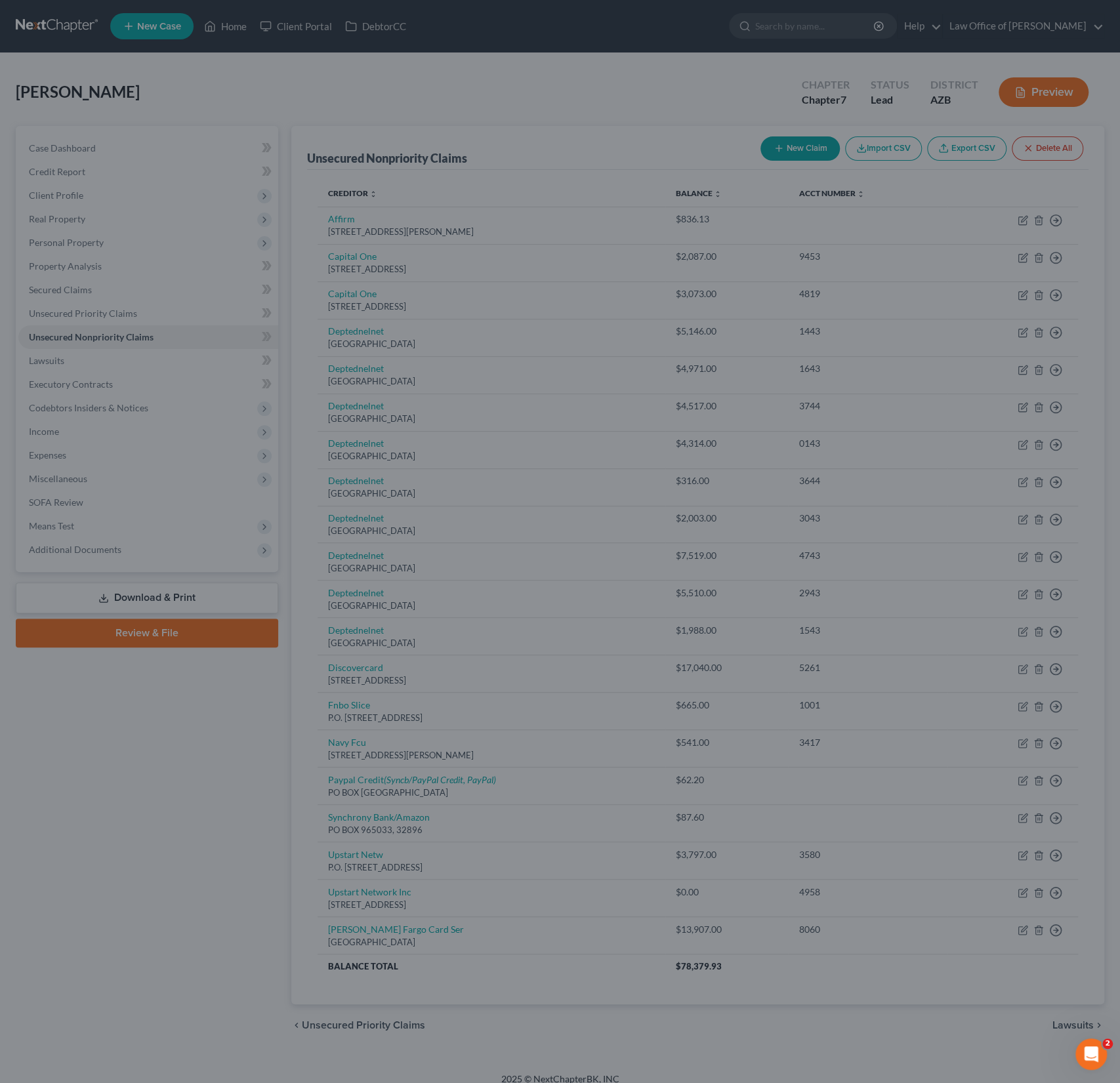
type input "VB on 12th Street/[PERSON_NAME] & [PERSON_NAME]"
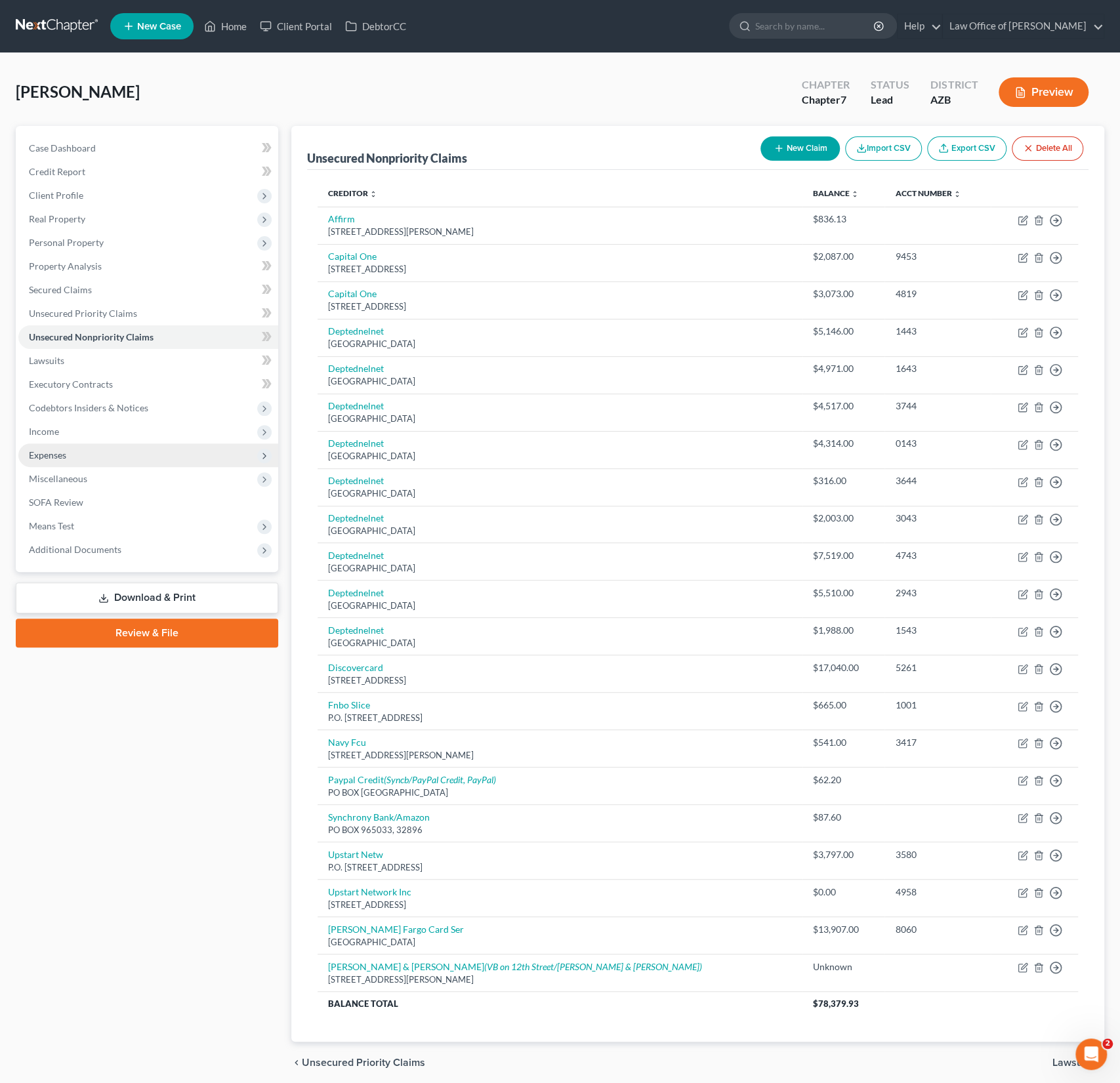
click at [69, 447] on span "Expenses" at bounding box center [148, 455] width 260 height 24
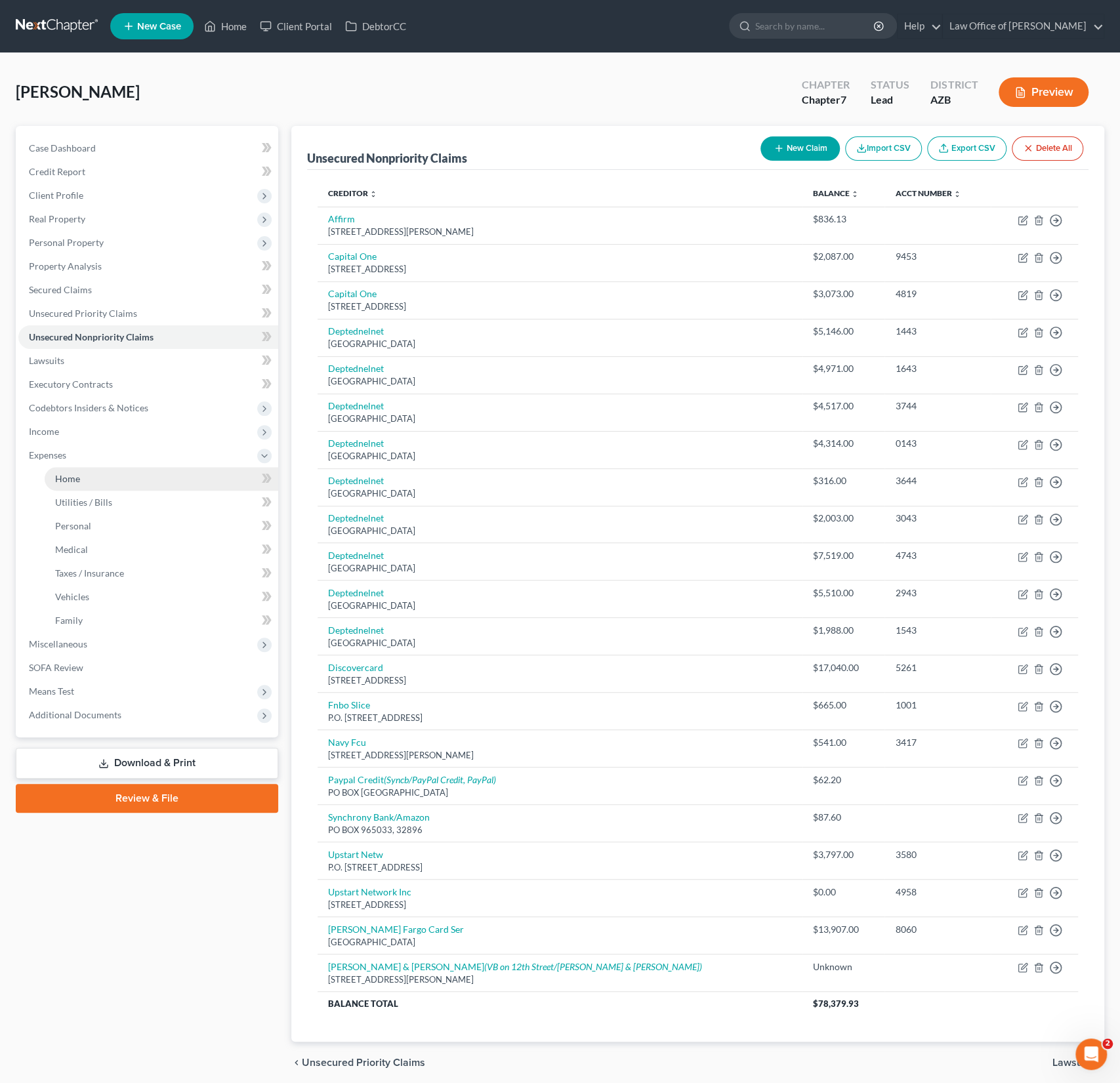
click at [73, 475] on span "Home" at bounding box center [67, 478] width 25 height 11
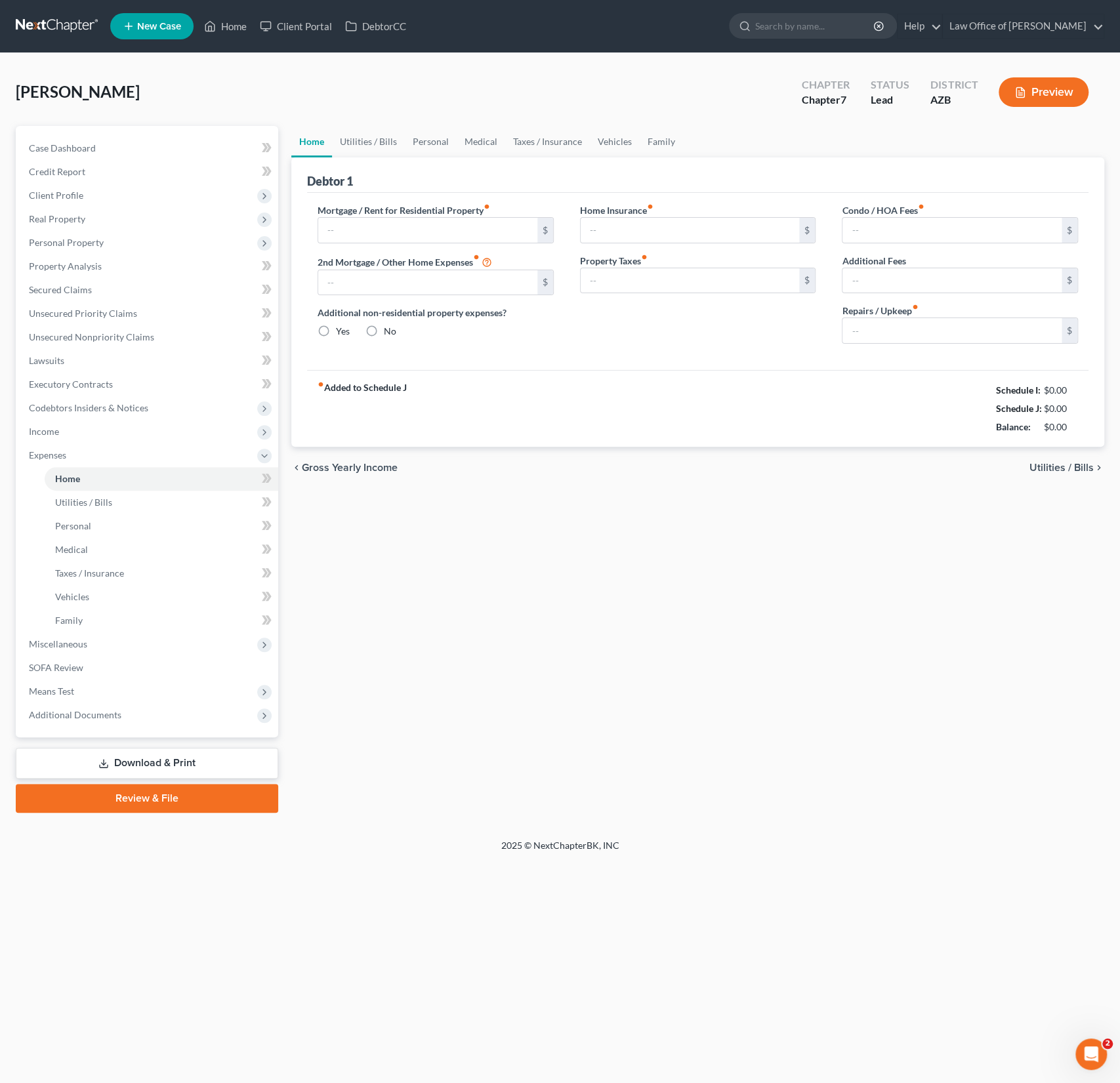
type input "0.00"
radio input "true"
type input "30.00"
type input "0.00"
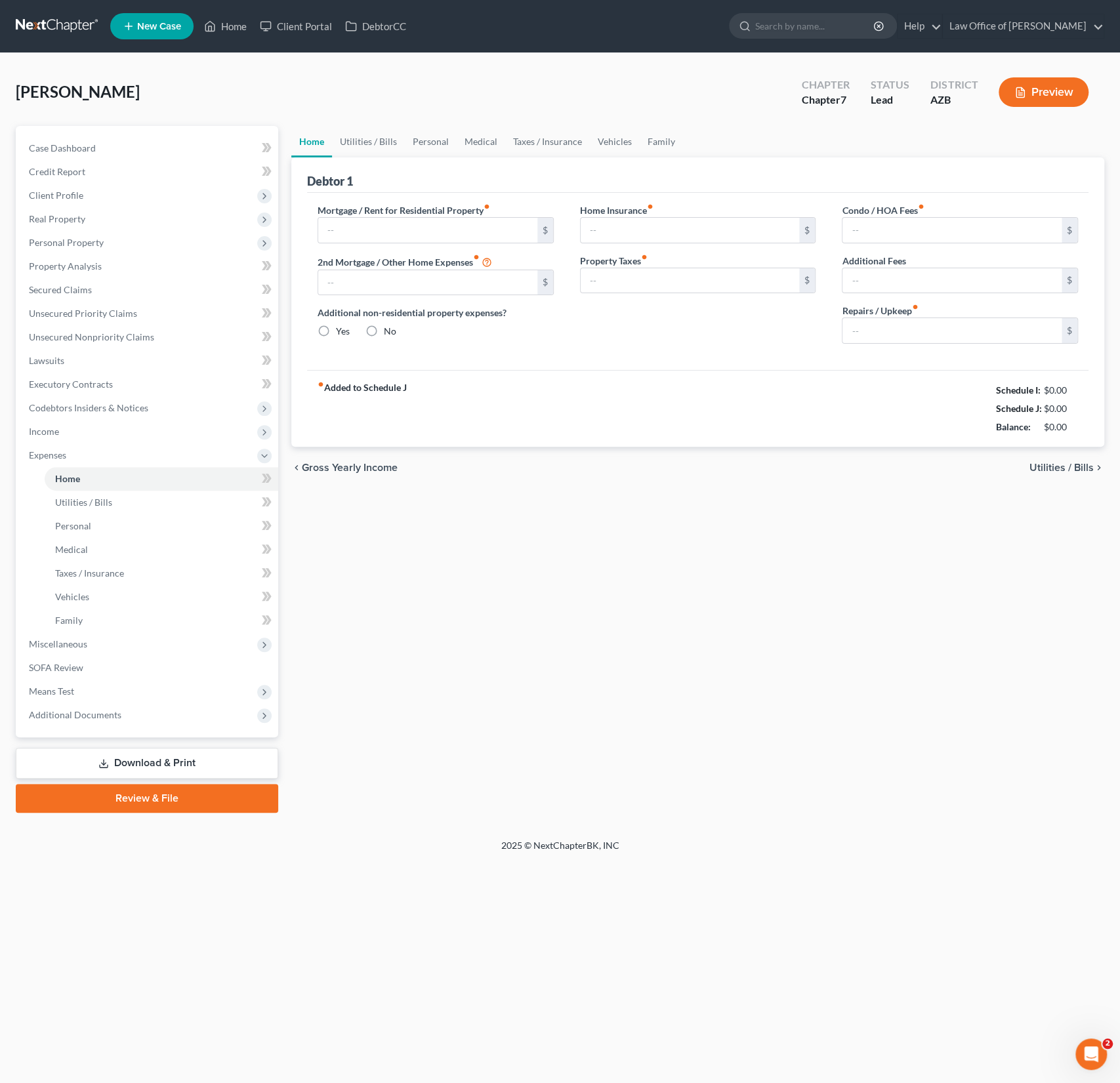
type input "0.00"
click at [650, 137] on link "Family" at bounding box center [661, 142] width 43 height 32
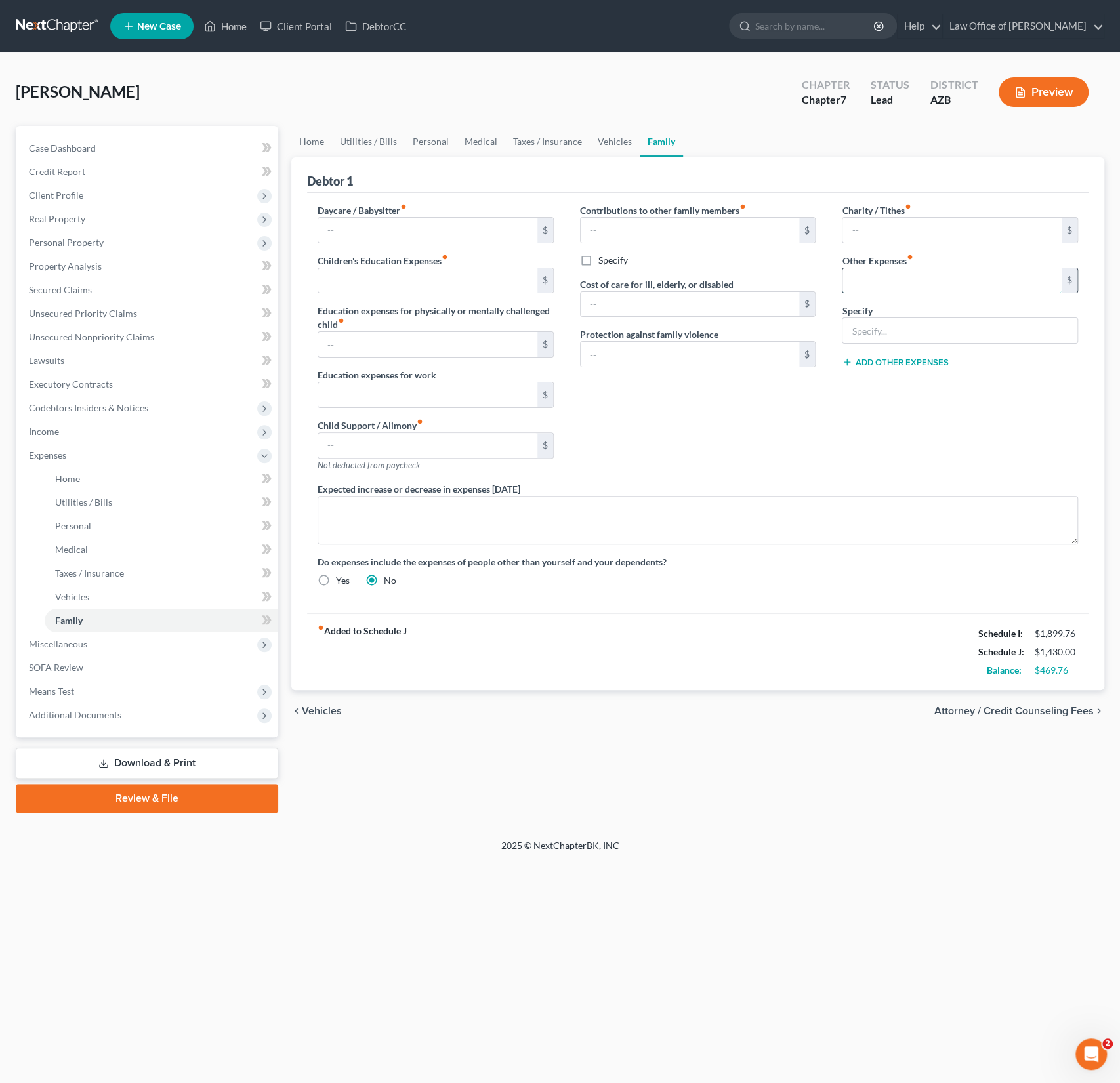
click at [909, 277] on input "text" at bounding box center [951, 281] width 219 height 25
type input "0"
type input "300"
type input "Misc"
click at [883, 392] on div "Charity / Tithes fiber_manual_record $ Other Expenses fiber_manual_record 300 $…" at bounding box center [959, 342] width 263 height 279
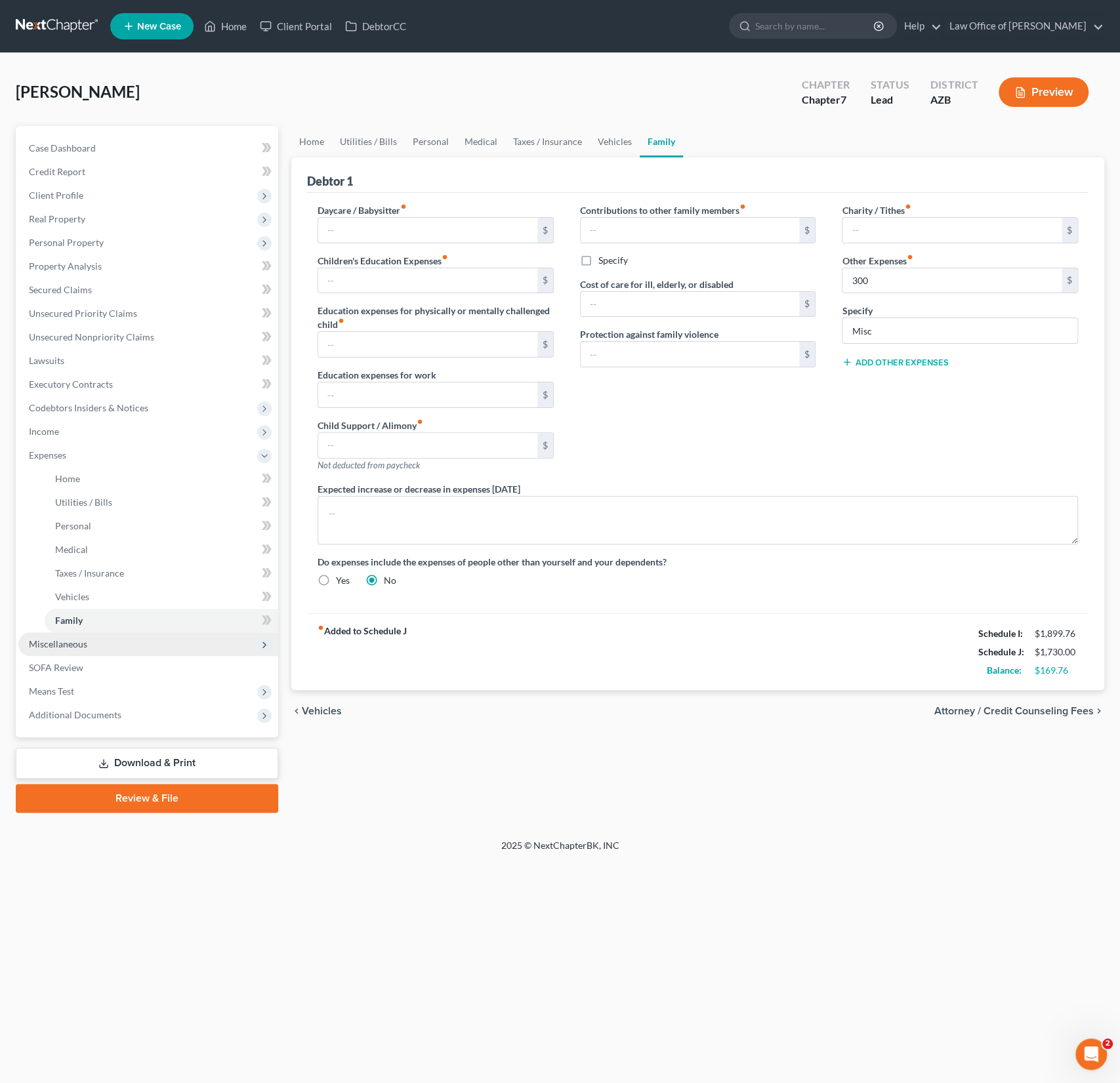
click at [72, 647] on span "Miscellaneous" at bounding box center [58, 643] width 59 height 11
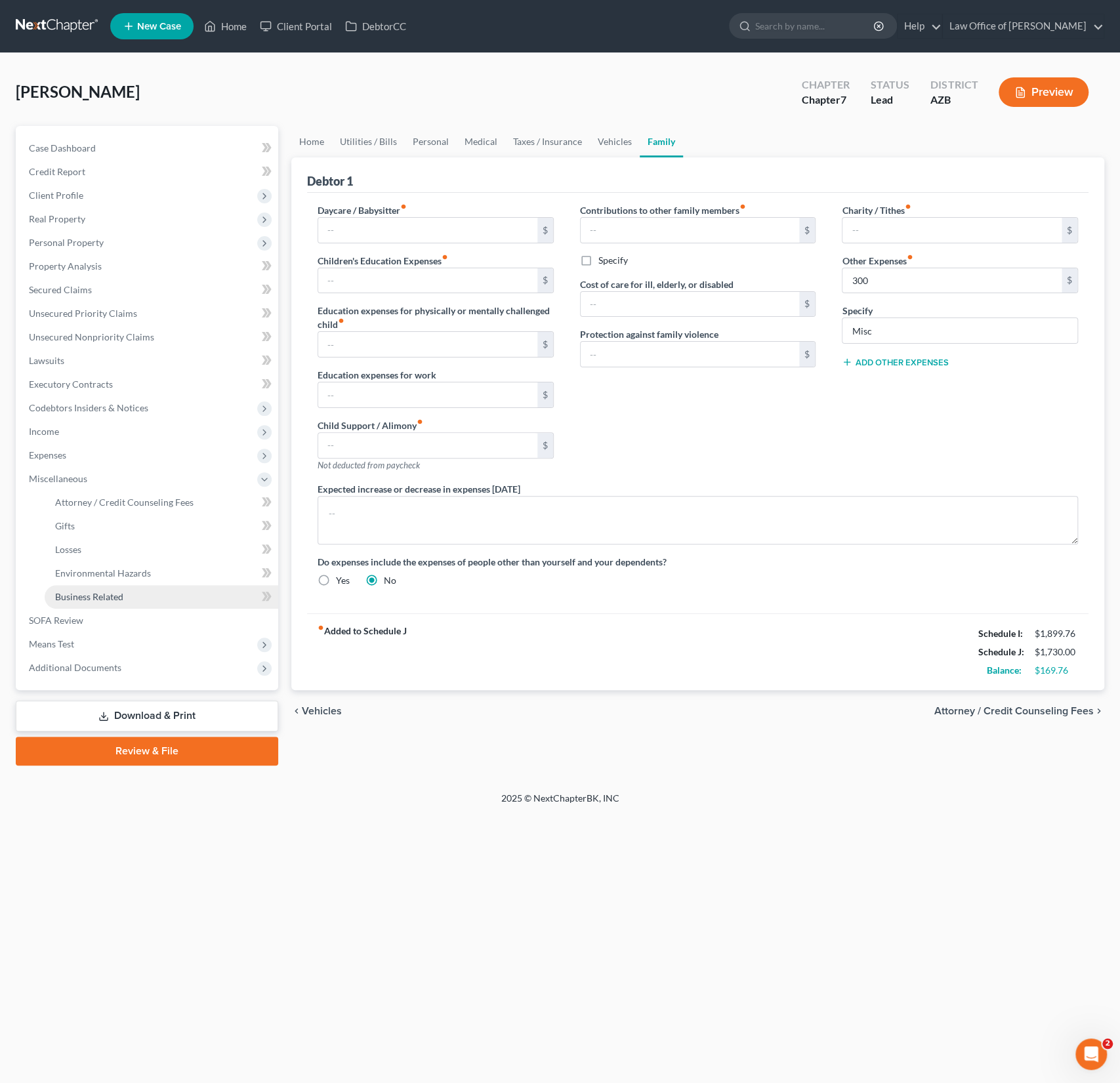
click at [89, 594] on span "Business Related" at bounding box center [89, 596] width 68 height 11
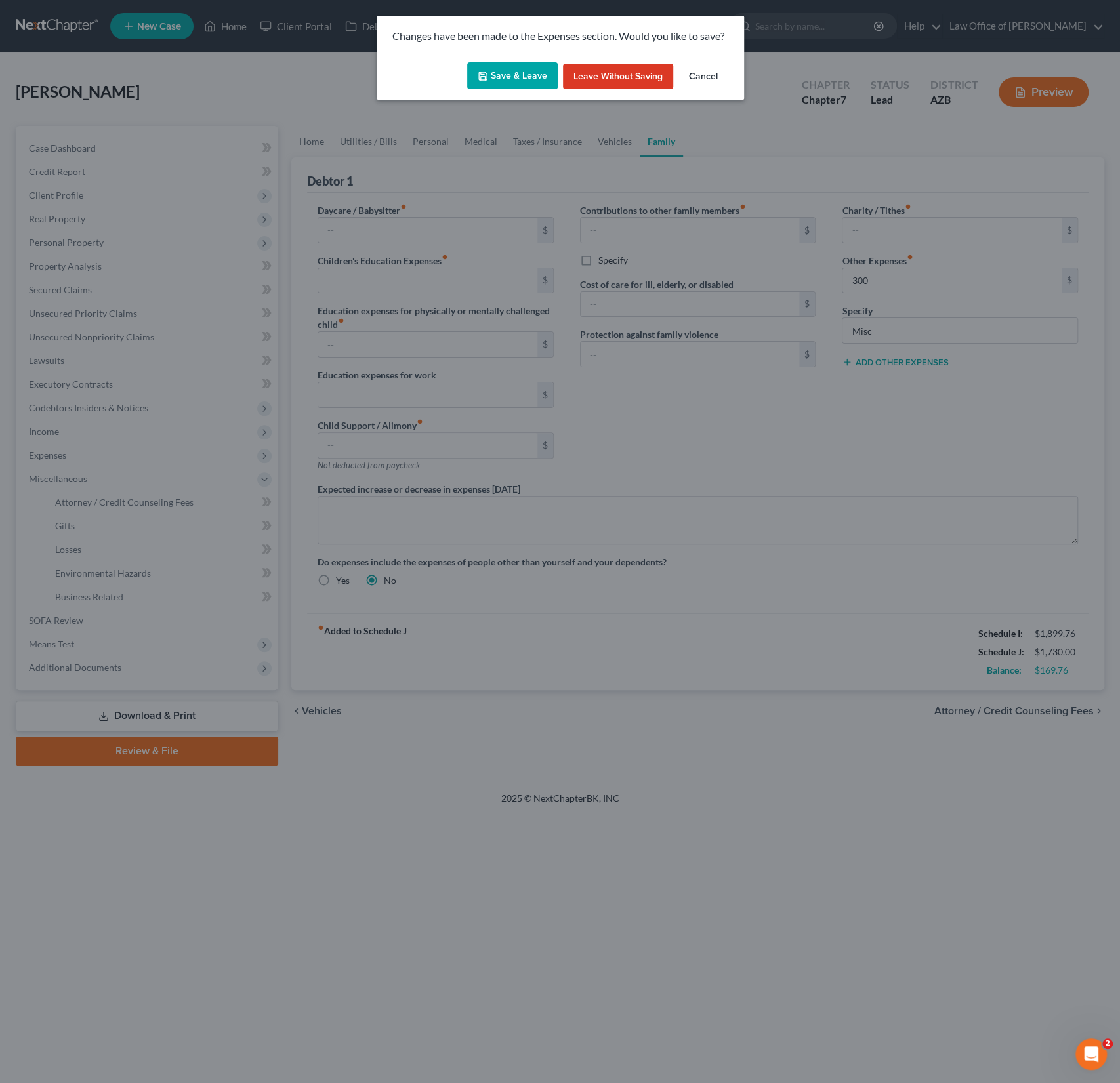
click at [517, 85] on button "Save & Leave" at bounding box center [512, 76] width 90 height 27
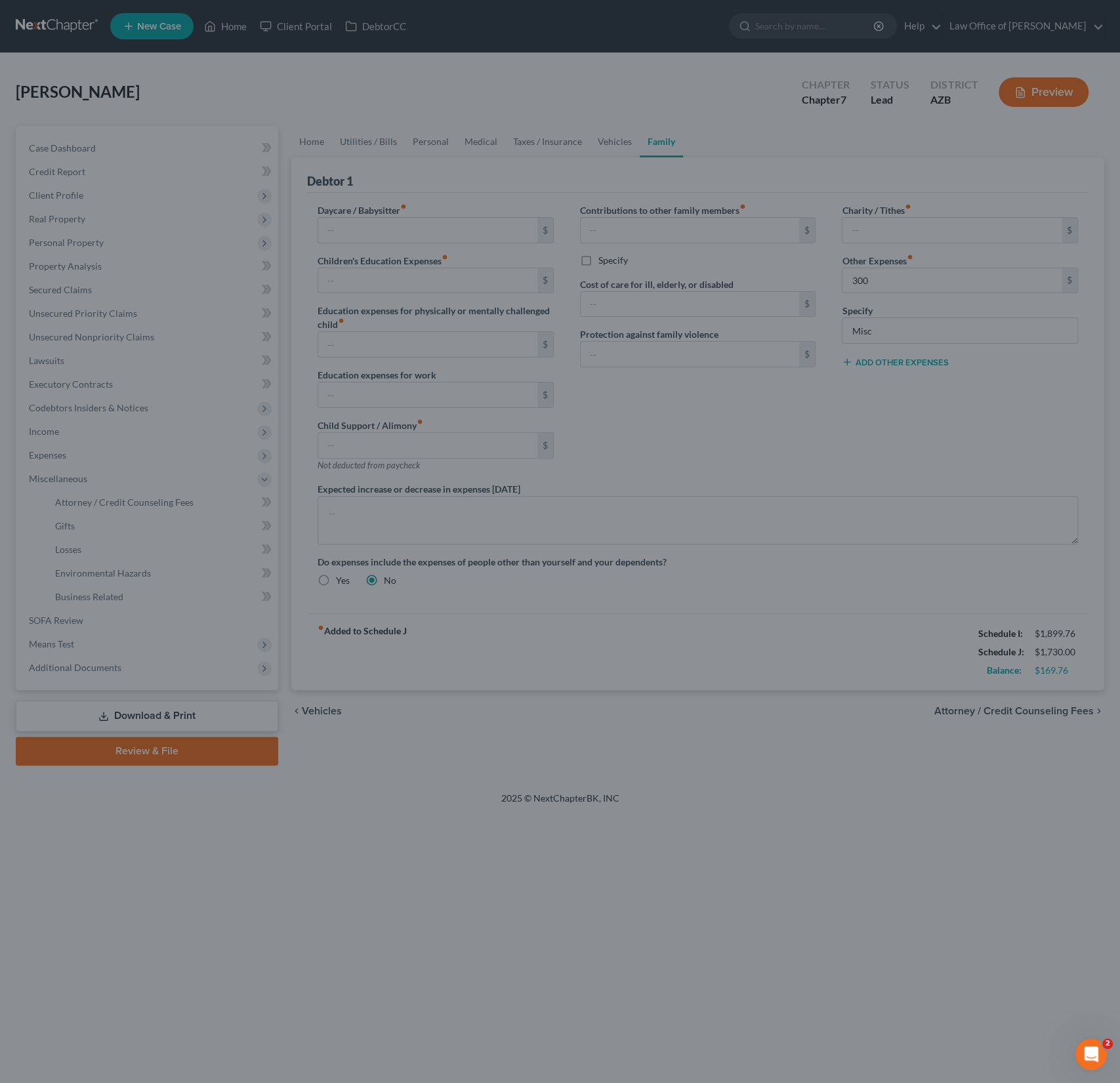
type input "300.00"
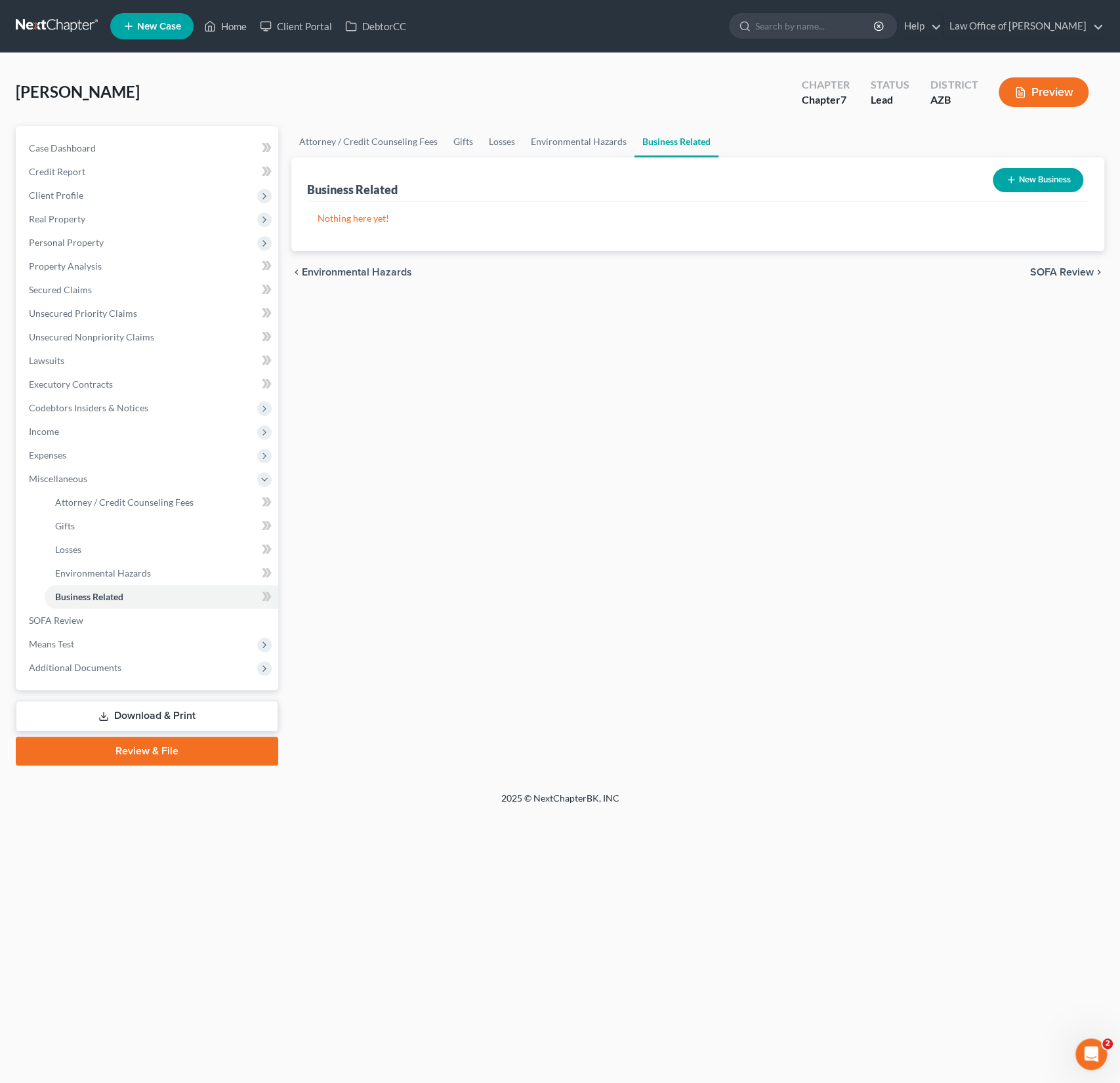
click at [158, 714] on link "Download & Print" at bounding box center [147, 715] width 263 height 31
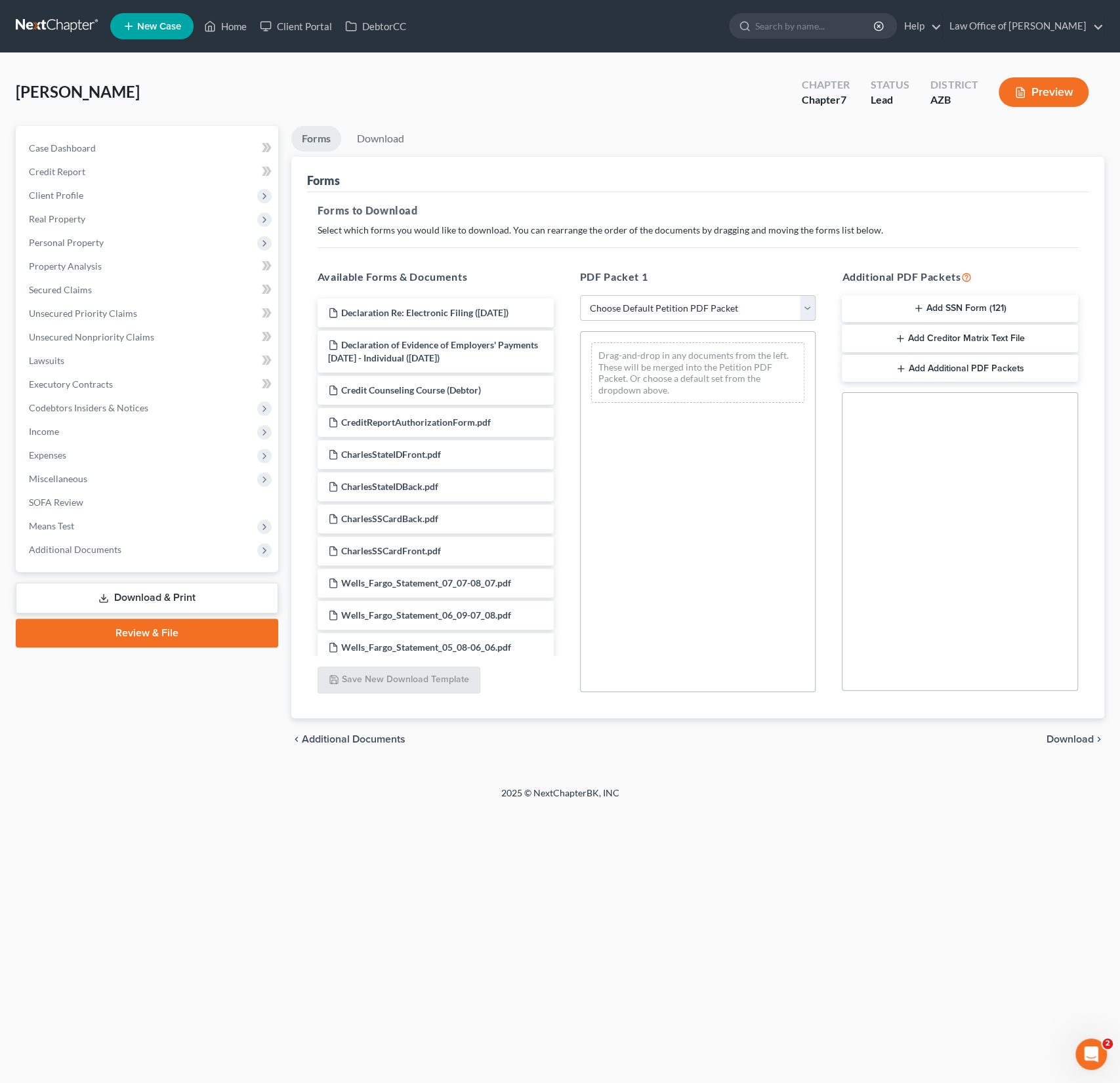
click at [661, 307] on select "Choose Default Petition PDF Packet Complete Bankruptcy Petition (all forms and …" at bounding box center [698, 308] width 236 height 26
select select "0"
click at [580, 295] on select "Choose Default Petition PDF Packet Complete Bankruptcy Petition (all forms and …" at bounding box center [698, 308] width 236 height 26
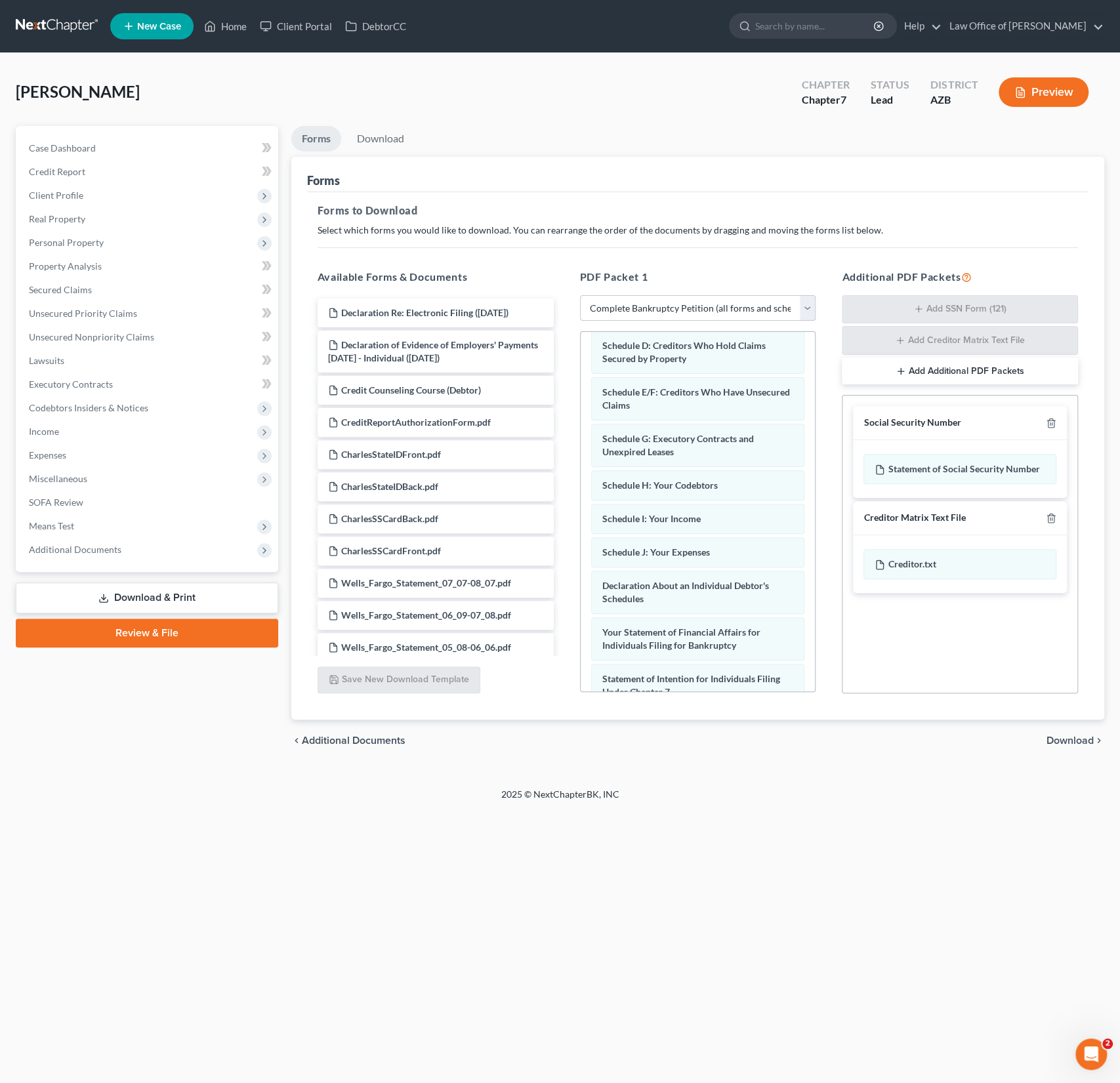
scroll to position [433, 0]
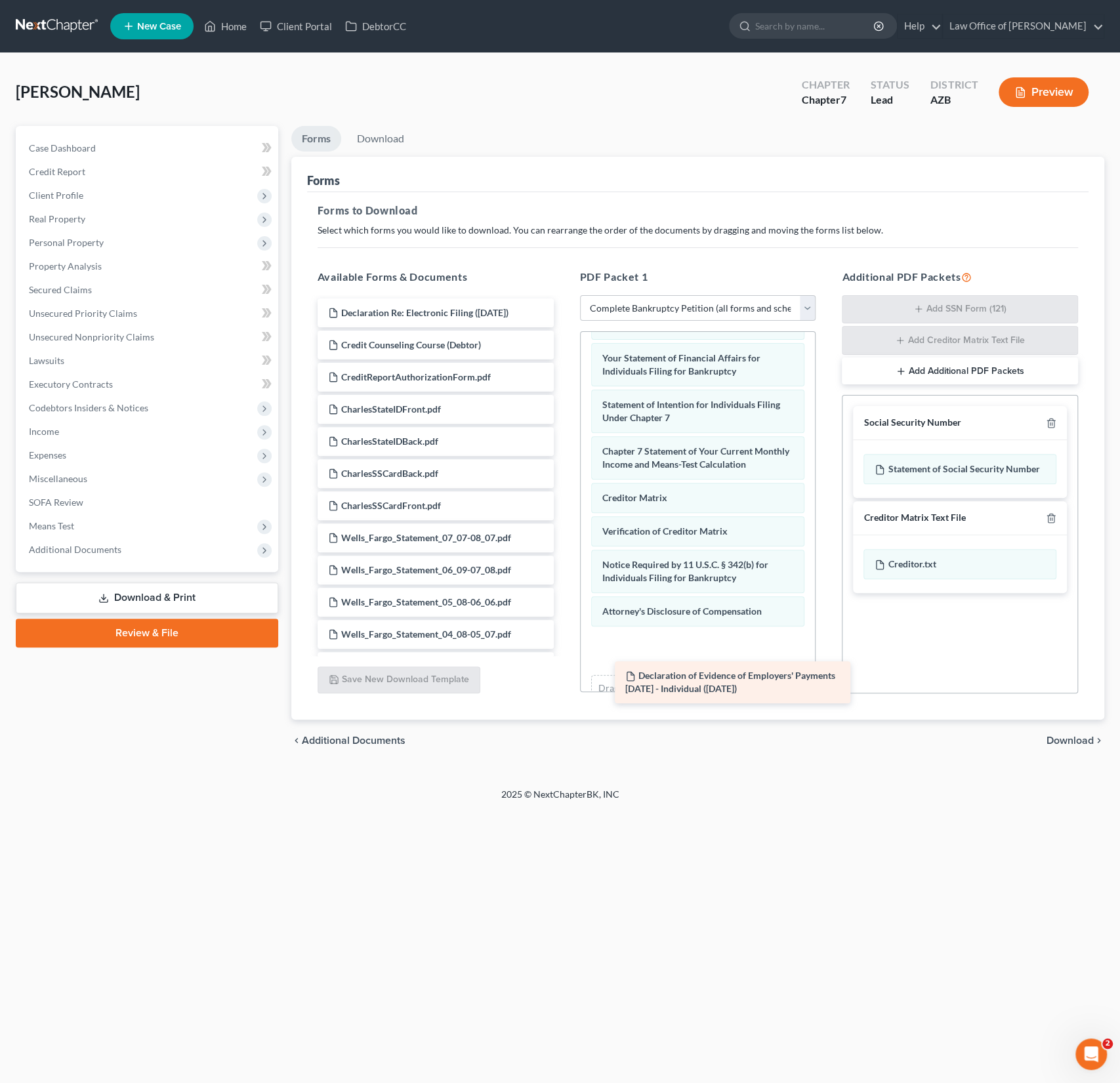
drag, startPoint x: 456, startPoint y: 358, endPoint x: 752, endPoint y: 690, distance: 444.8
click at [564, 690] on div "Declaration of Evidence of Employers' Payments [DATE] - Individual ([DATE]) Dec…" at bounding box center [435, 586] width 257 height 575
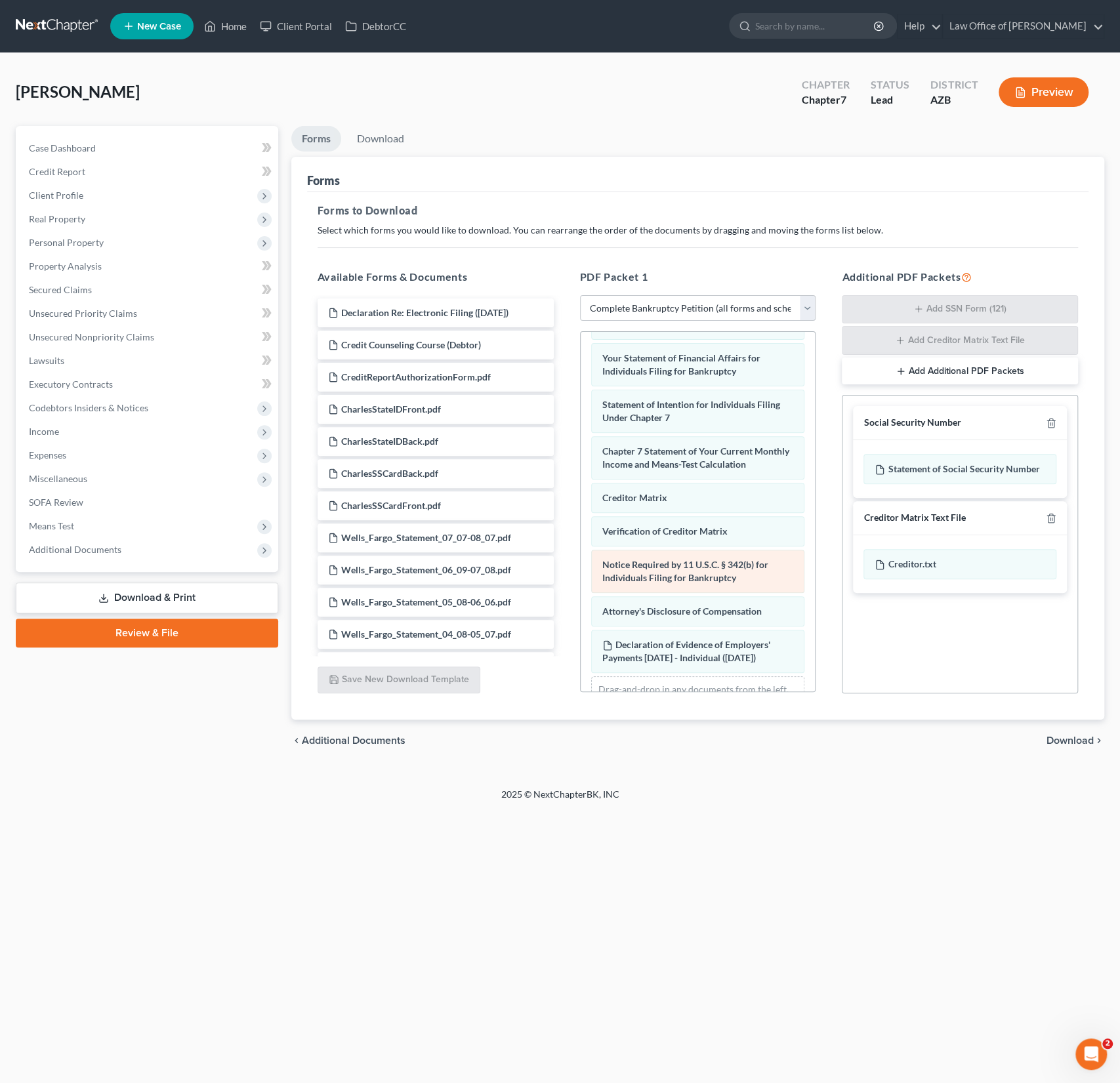
scroll to position [493, 0]
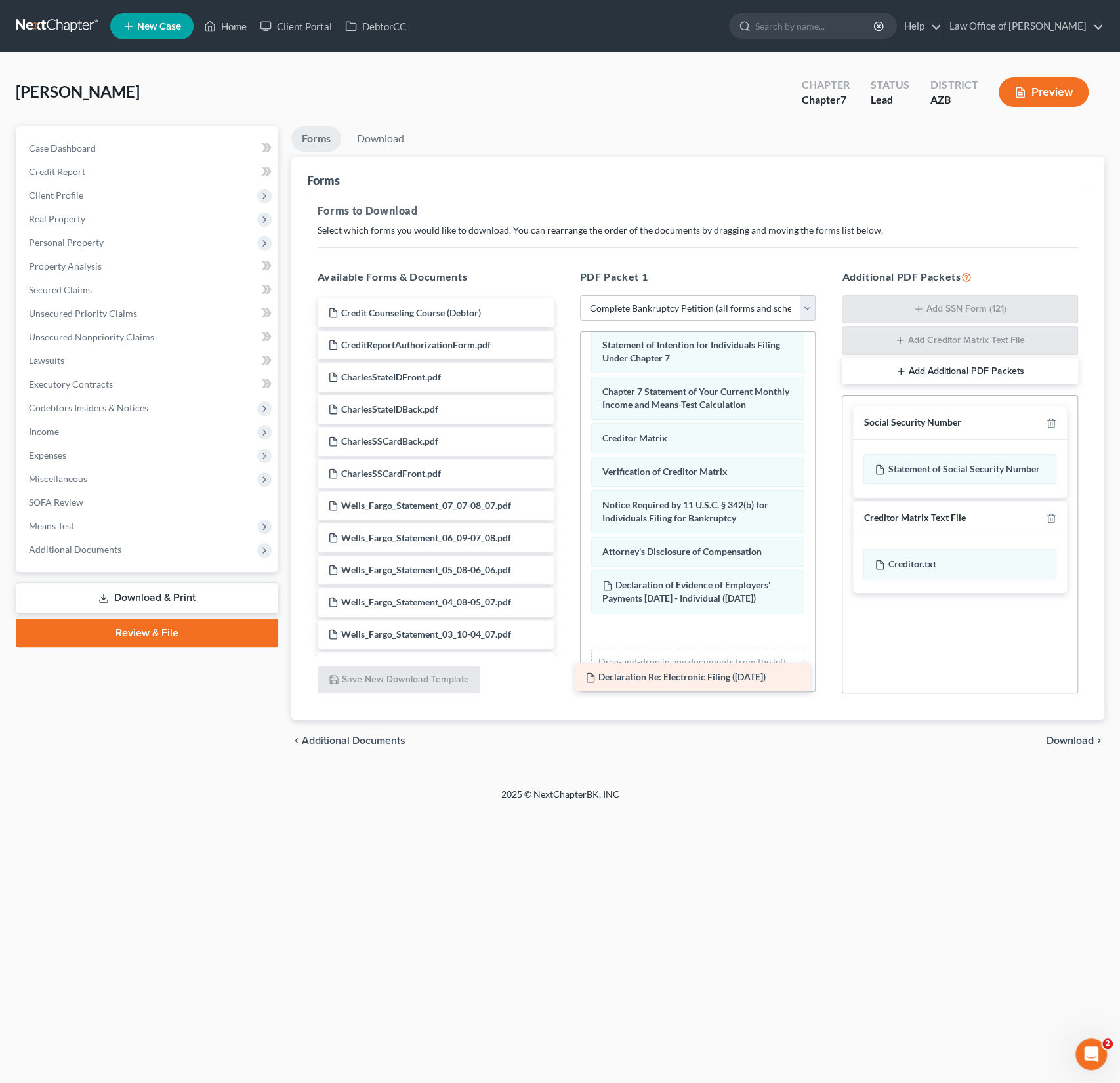
drag, startPoint x: 430, startPoint y: 310, endPoint x: 692, endPoint y: 673, distance: 447.7
click at [564, 673] on div "Declaration Re: Electronic Filing ([DATE]) Declaration Re: Electronic Filing ([…" at bounding box center [435, 570] width 257 height 543
click at [1068, 736] on span "Download" at bounding box center [1069, 740] width 47 height 11
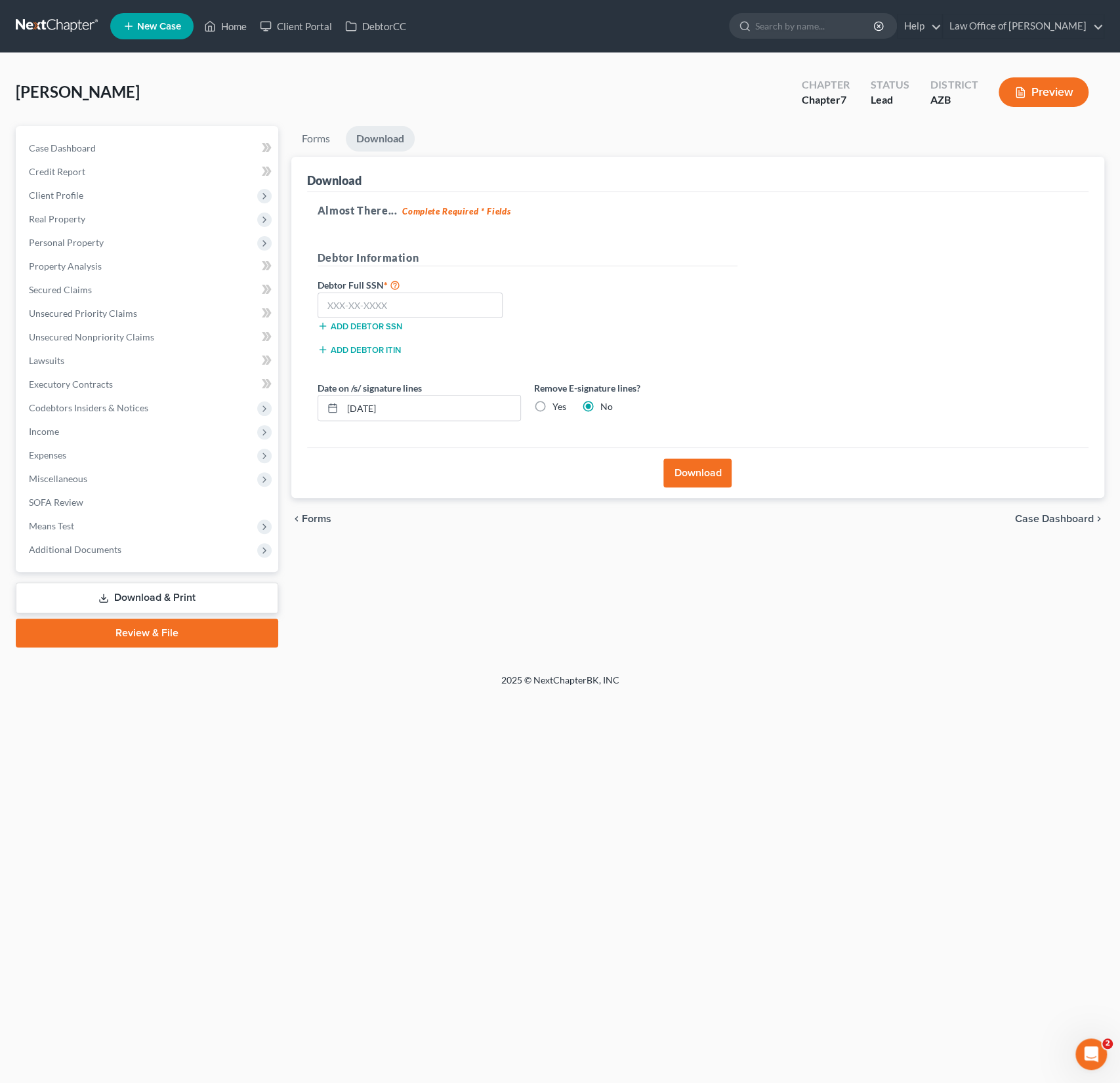
click at [552, 409] on label "Yes" at bounding box center [559, 407] width 14 height 13
click at [558, 409] on input "Yes" at bounding box center [562, 404] width 9 height 9
radio input "true"
radio input "false"
click at [708, 476] on button "Download" at bounding box center [697, 473] width 68 height 29
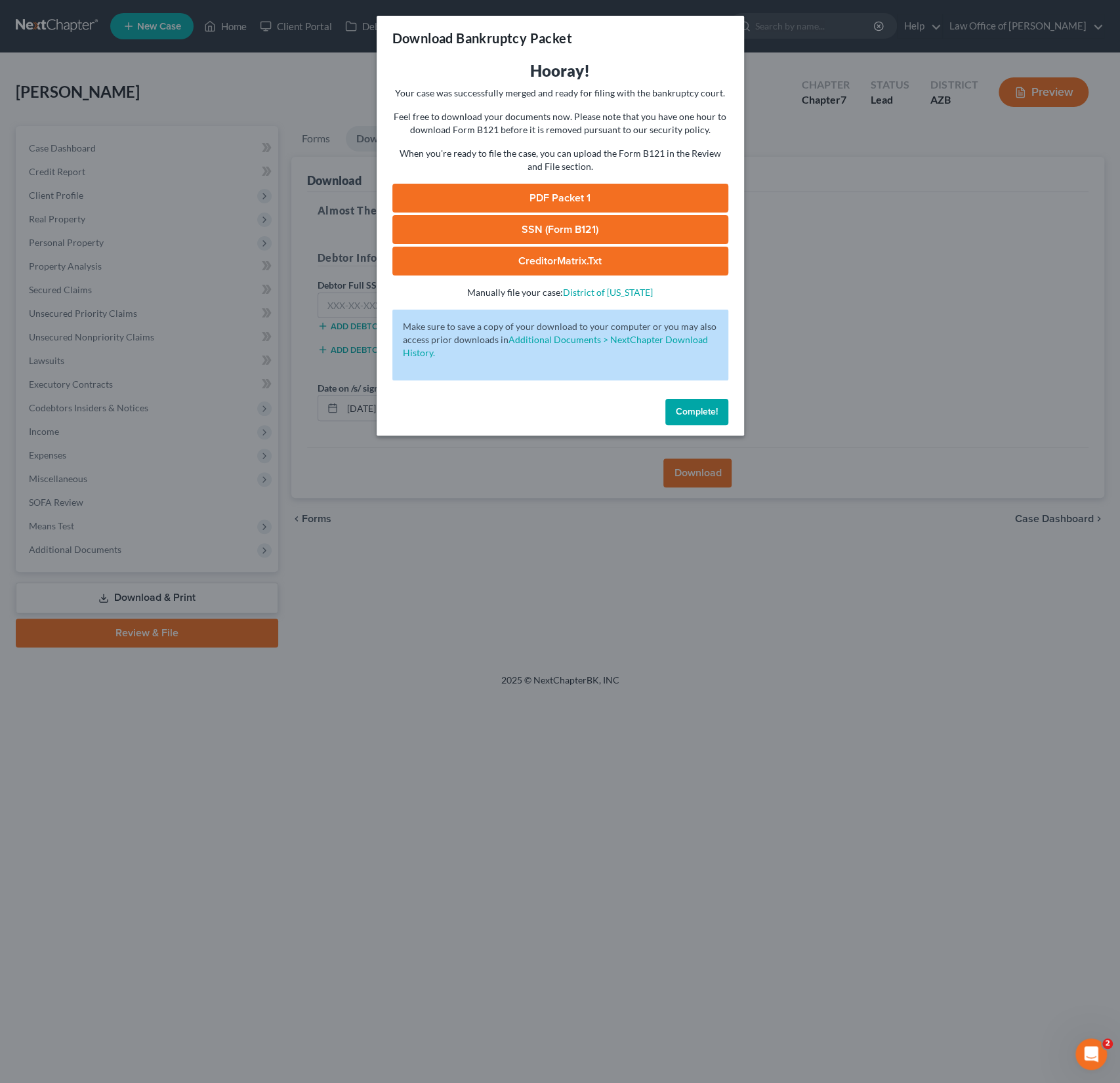
click at [615, 194] on link "PDF Packet 1" at bounding box center [560, 198] width 336 height 29
click at [682, 417] on button "Complete!" at bounding box center [696, 412] width 63 height 26
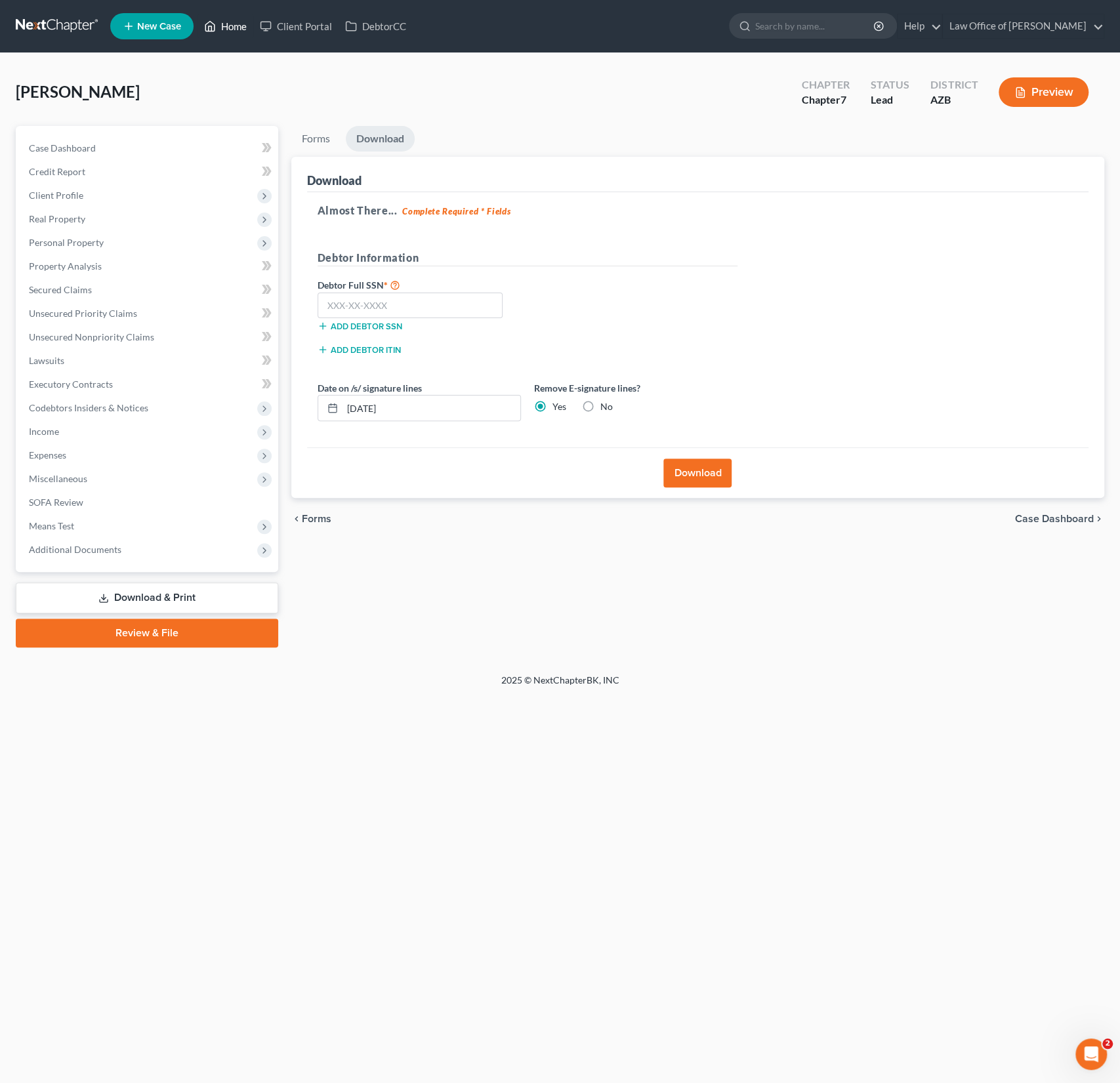
click at [229, 25] on link "Home" at bounding box center [225, 26] width 56 height 24
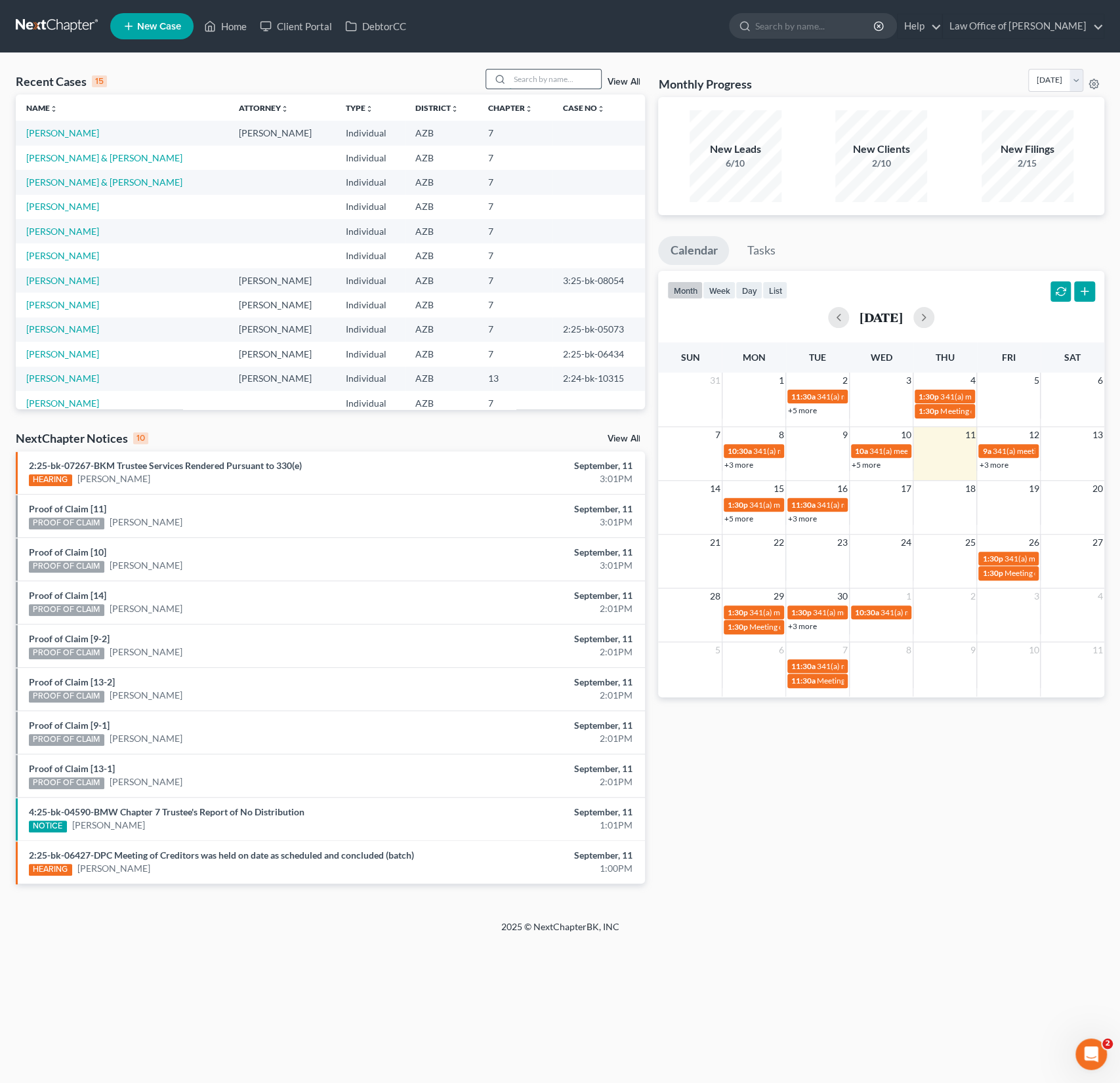
click at [544, 85] on input "search" at bounding box center [555, 79] width 92 height 19
type input "[PERSON_NAME]"
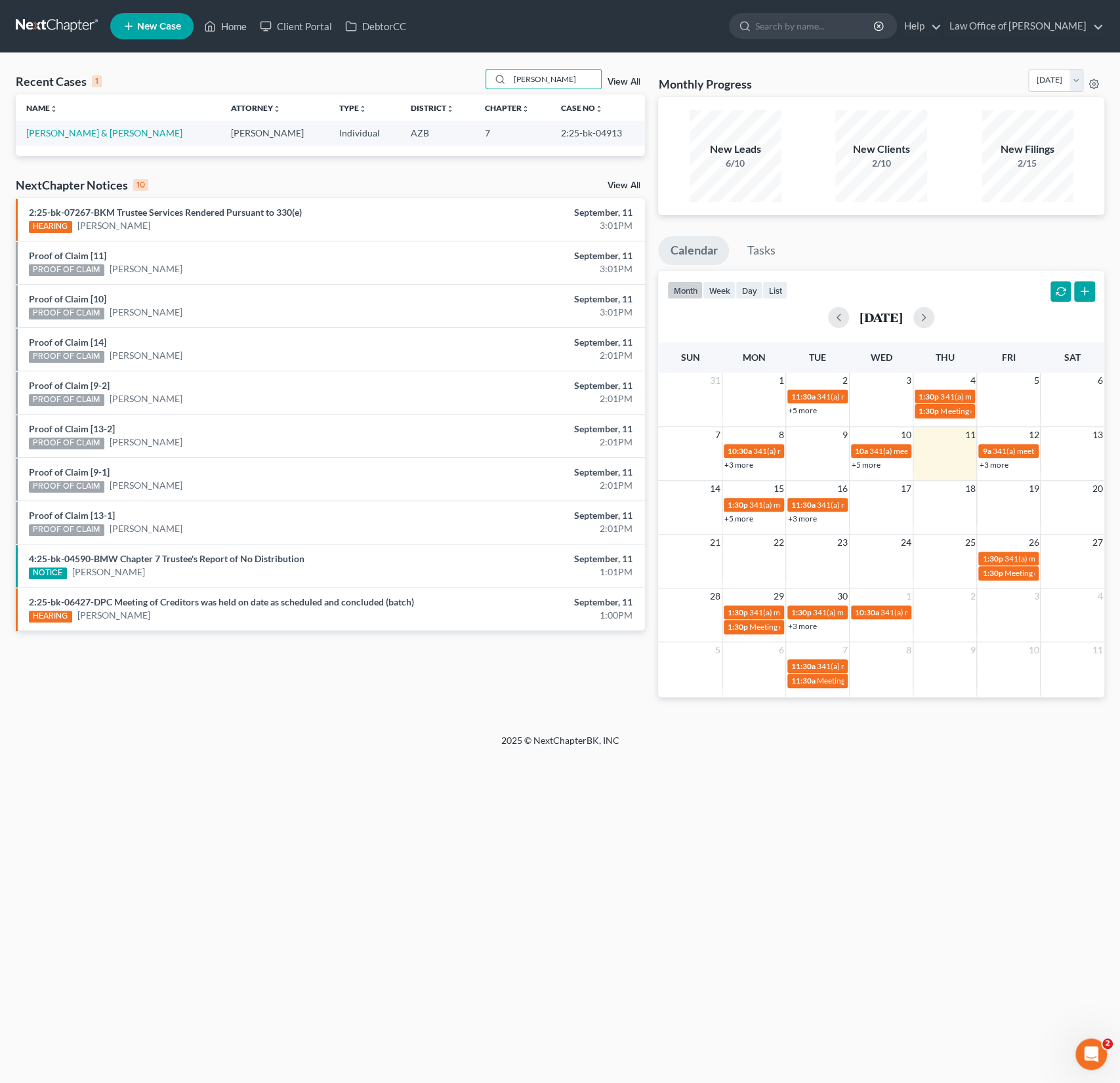
click at [78, 138] on td "[PERSON_NAME] & [PERSON_NAME]" at bounding box center [118, 133] width 205 height 25
click at [69, 131] on link "[PERSON_NAME] & [PERSON_NAME]" at bounding box center [104, 132] width 156 height 11
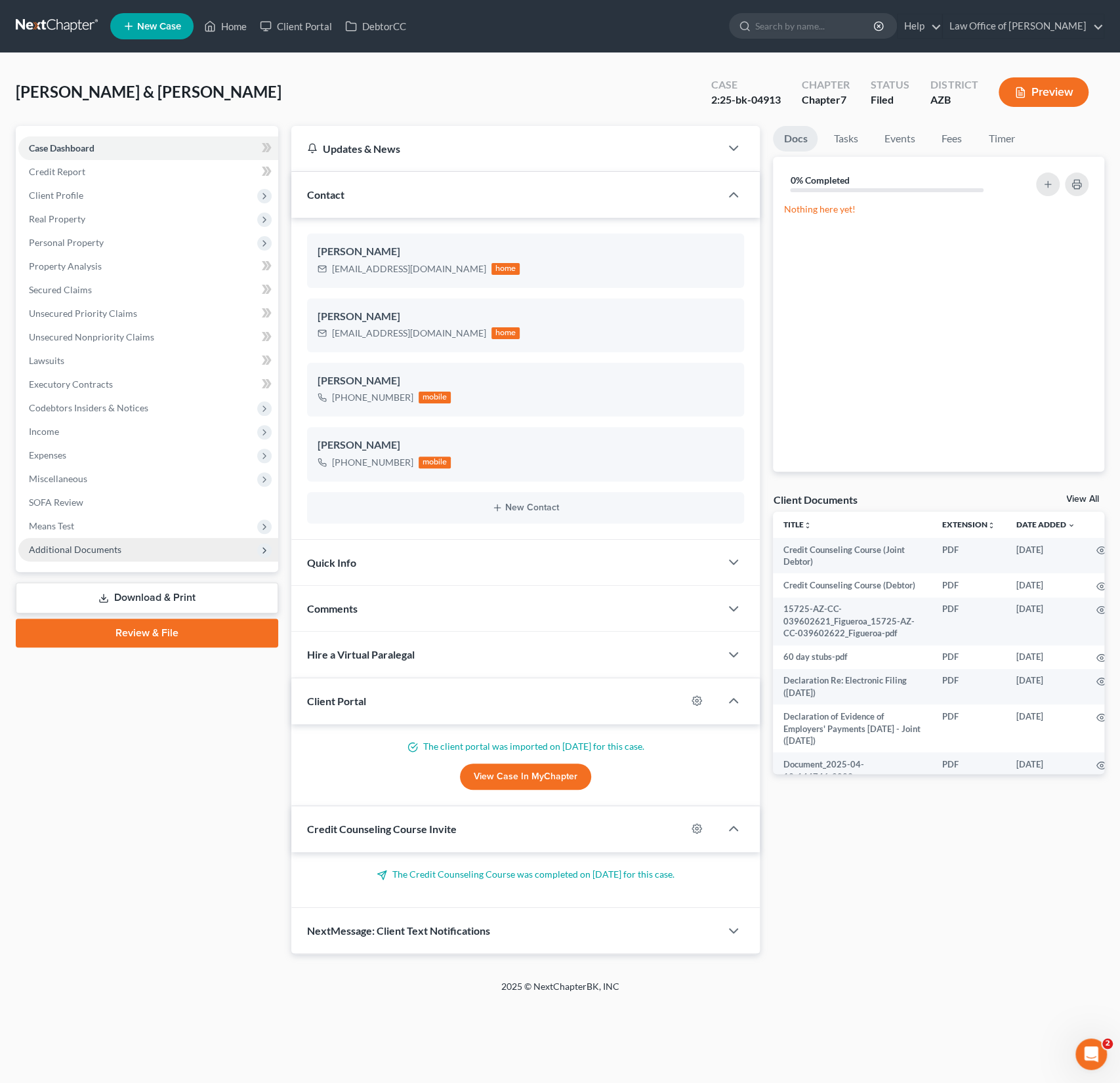
click at [91, 553] on span "Additional Documents" at bounding box center [75, 549] width 93 height 11
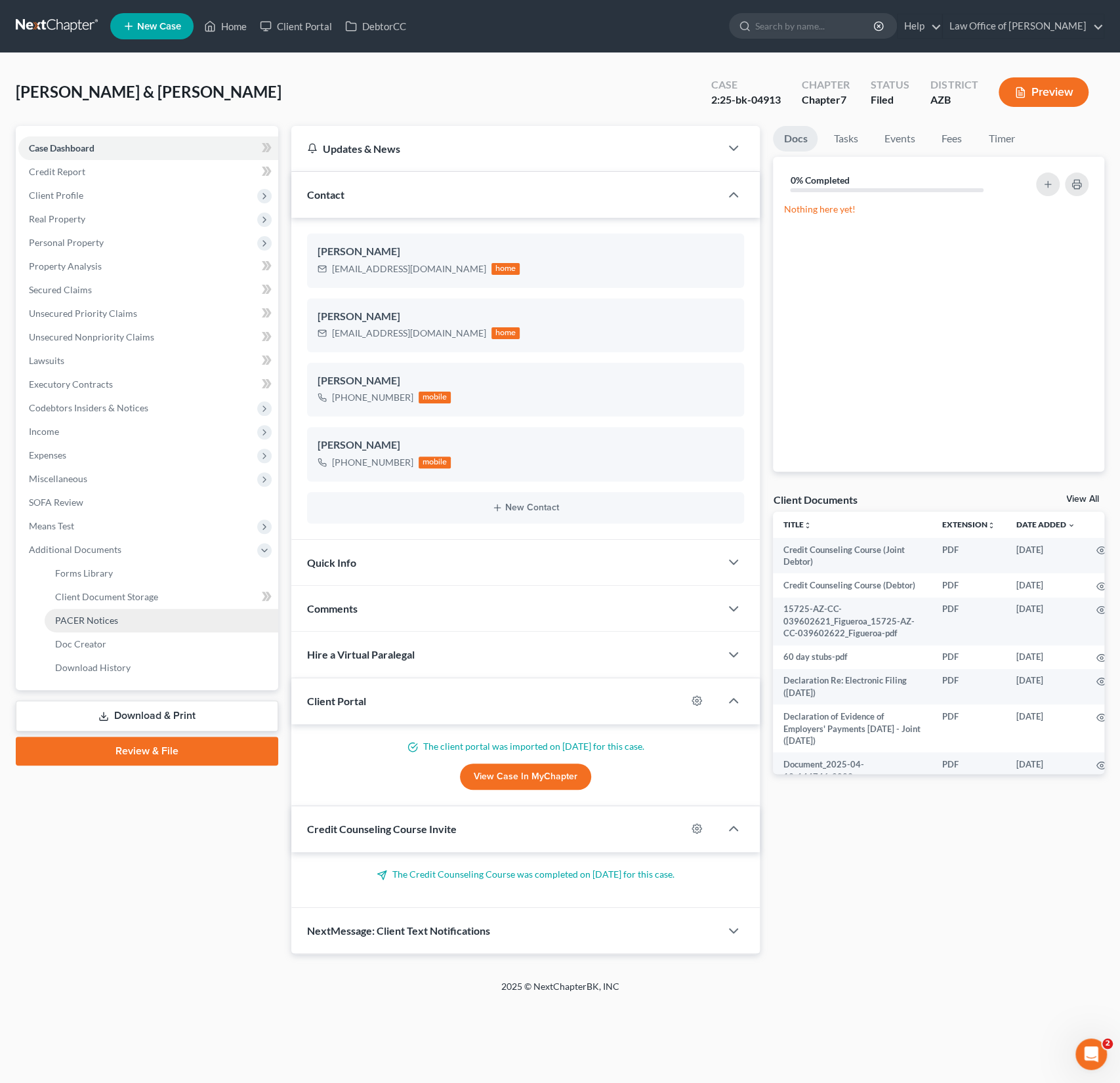
click at [88, 612] on link "PACER Notices" at bounding box center [161, 620] width 234 height 24
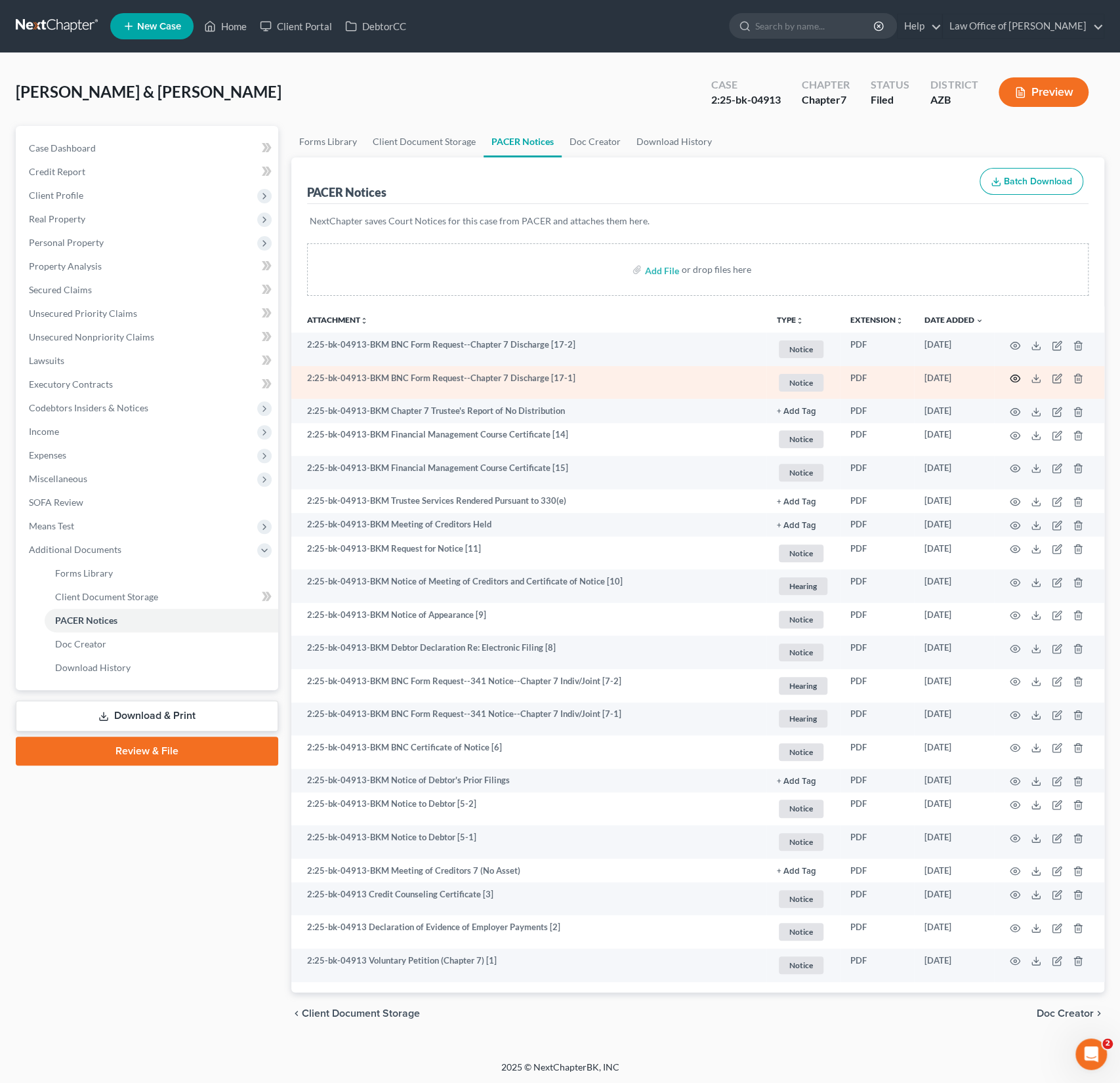
click at [1015, 380] on icon "button" at bounding box center [1014, 378] width 11 height 11
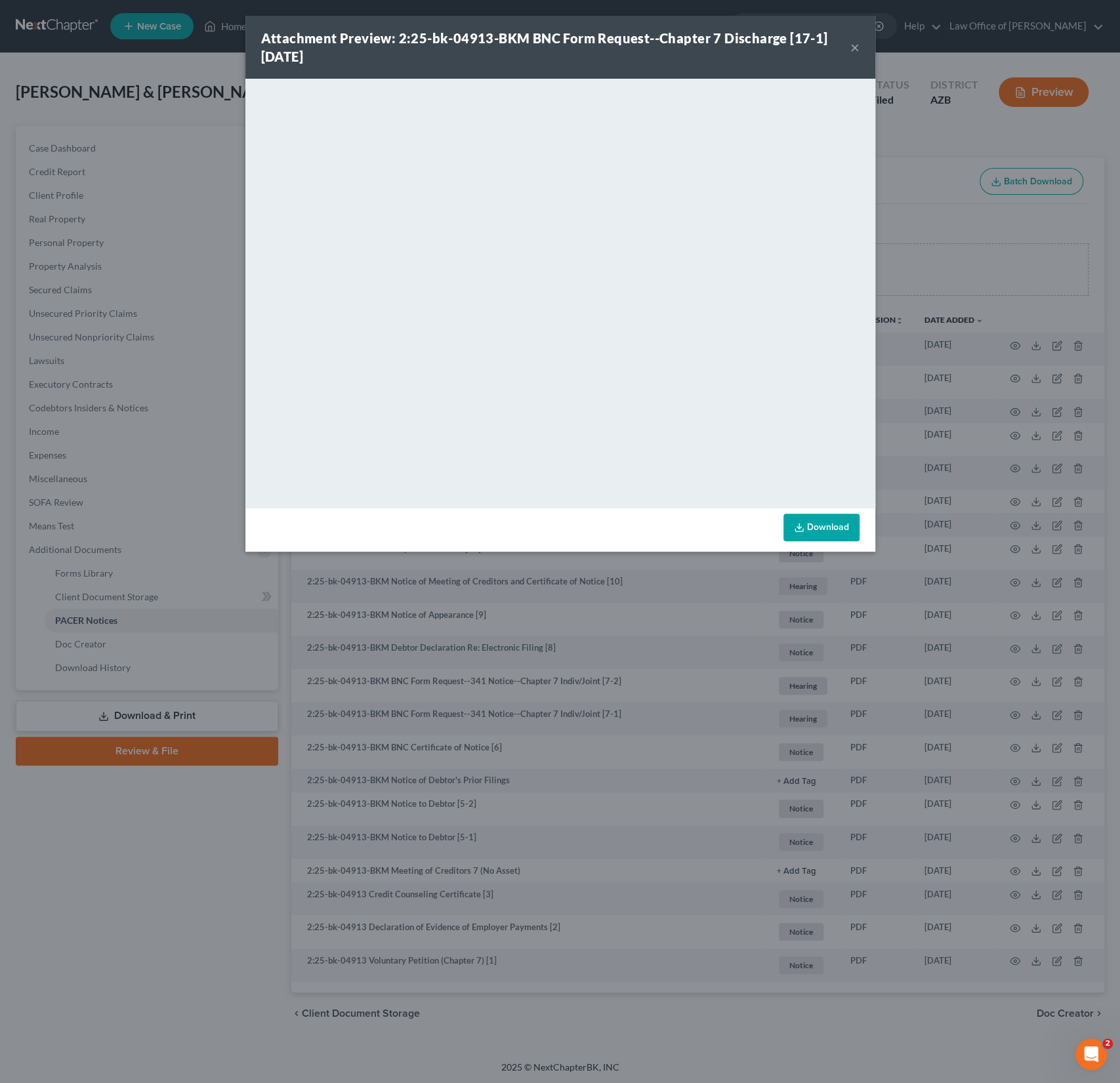
click at [853, 48] on button "×" at bounding box center [854, 47] width 9 height 16
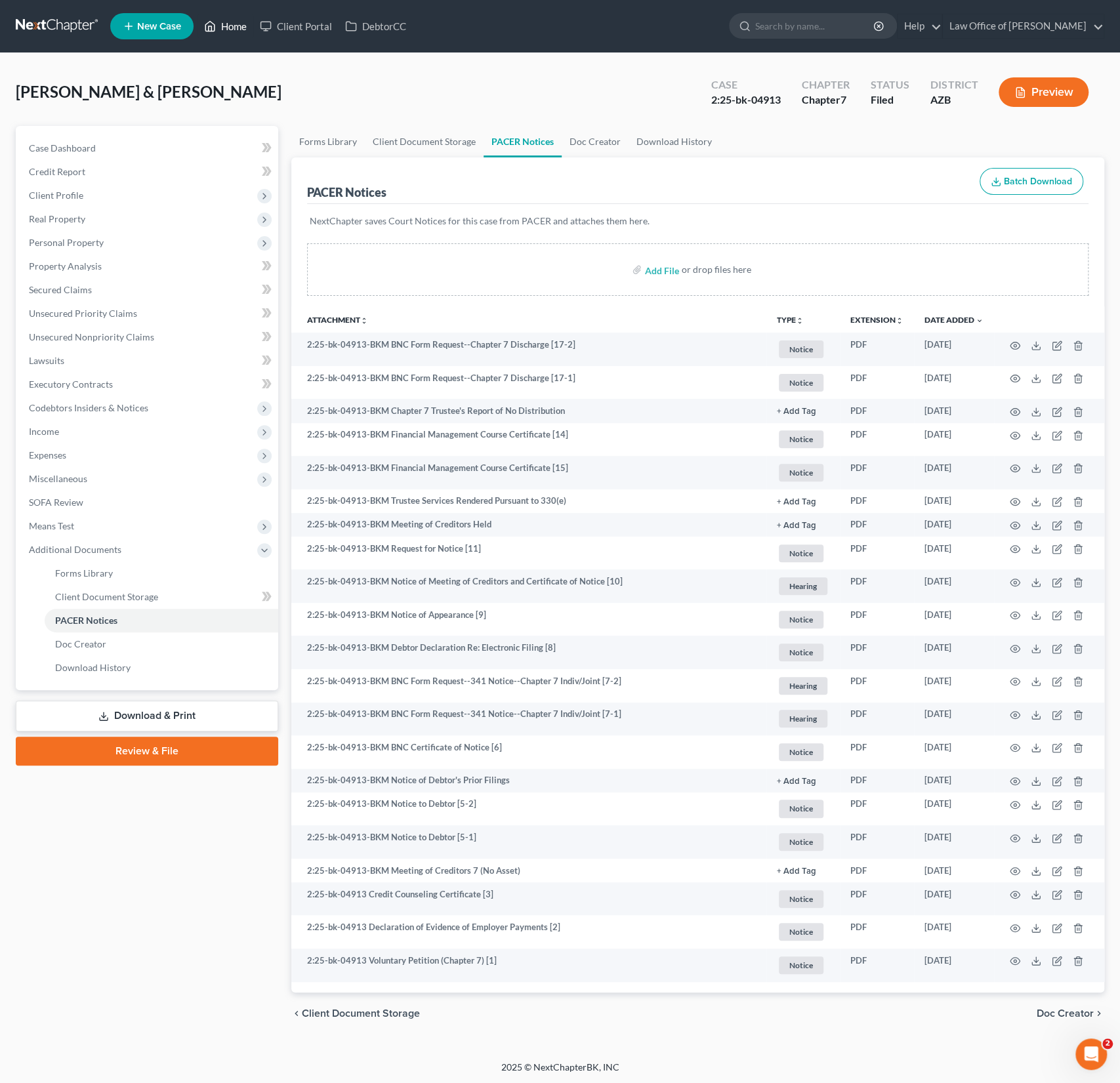
click at [242, 29] on link "Home" at bounding box center [225, 26] width 56 height 24
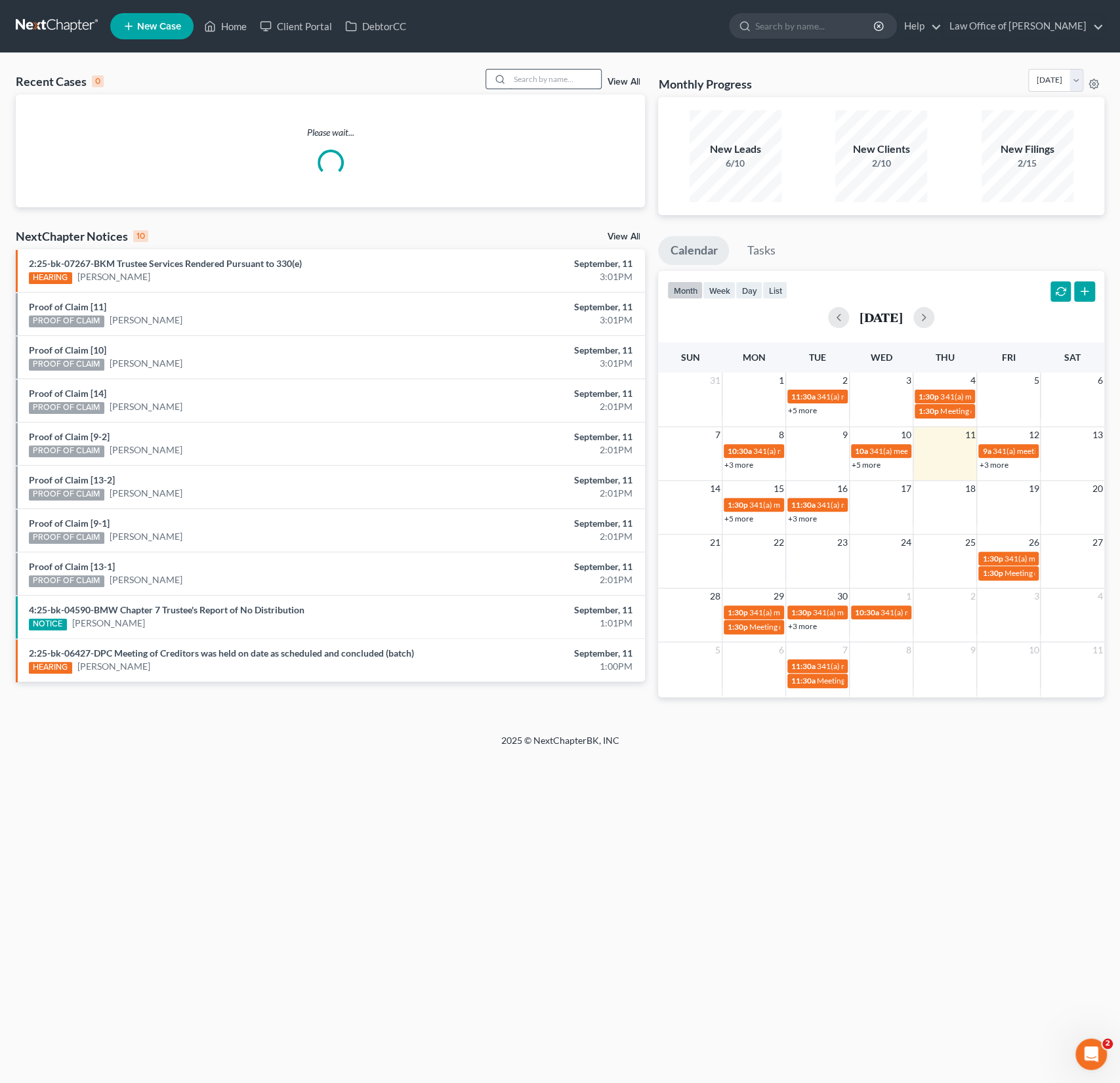
click at [544, 80] on input "search" at bounding box center [555, 79] width 92 height 19
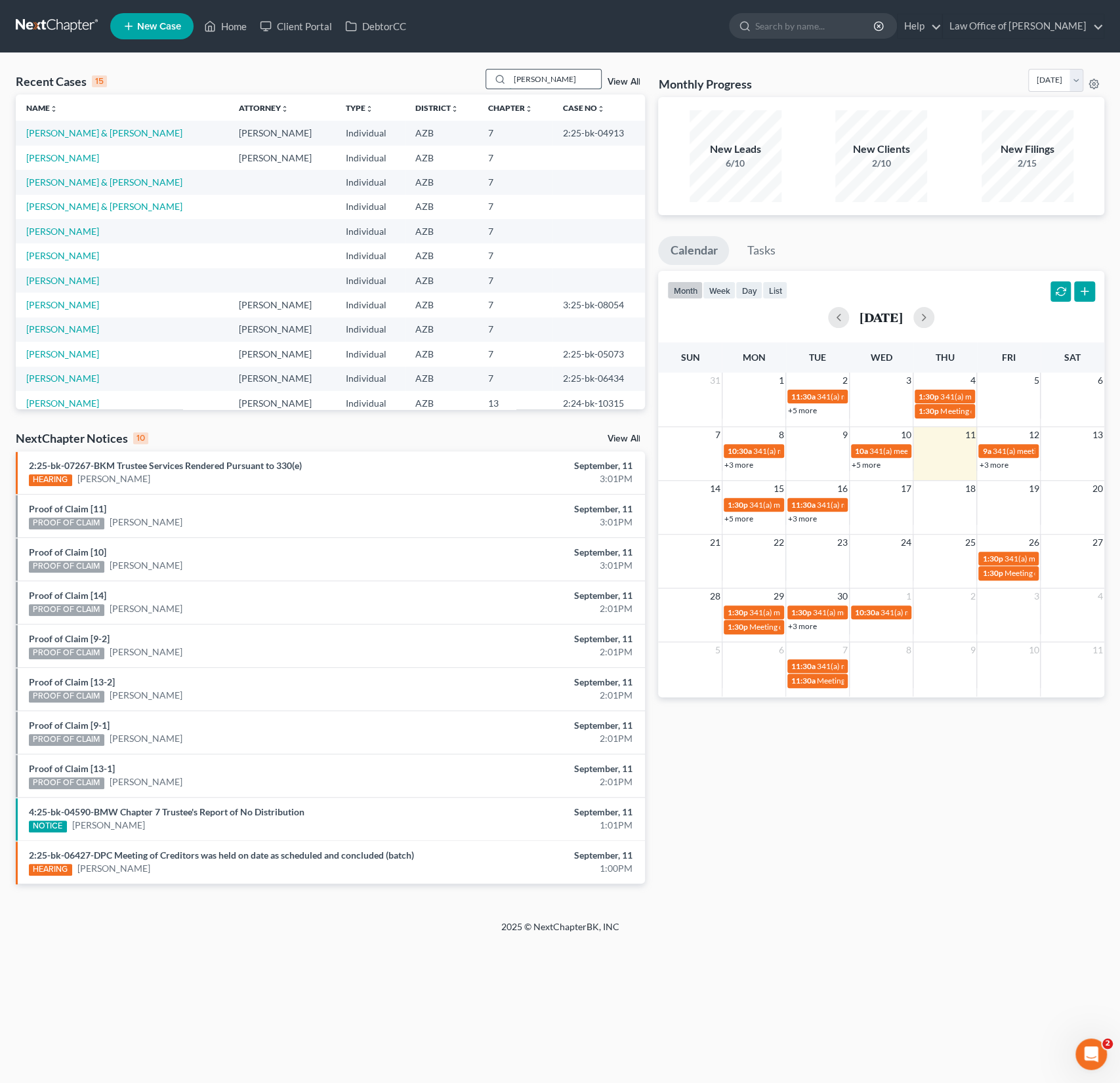
type input "[PERSON_NAME]"
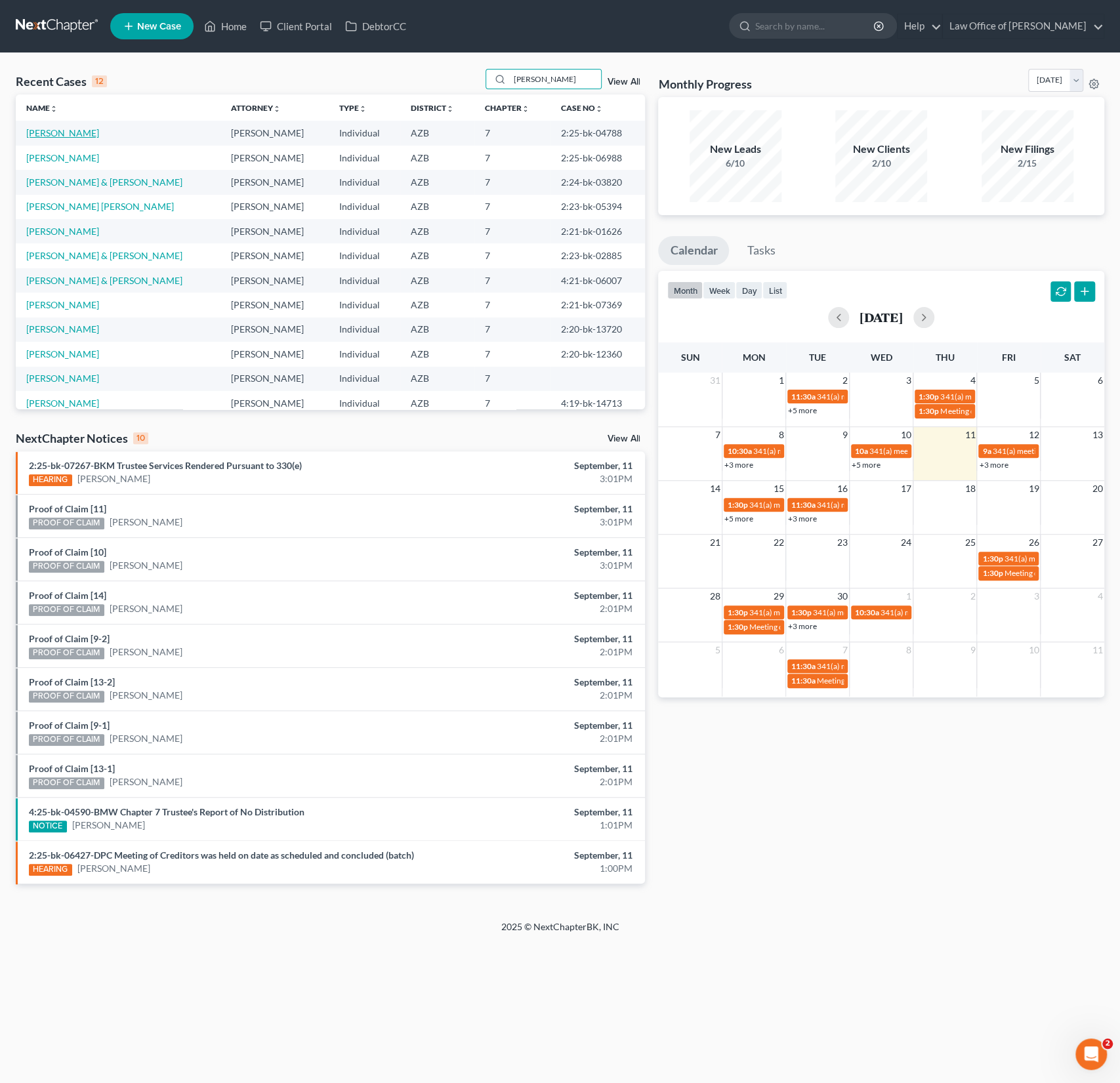
click at [65, 134] on link "[PERSON_NAME]" at bounding box center [62, 132] width 73 height 11
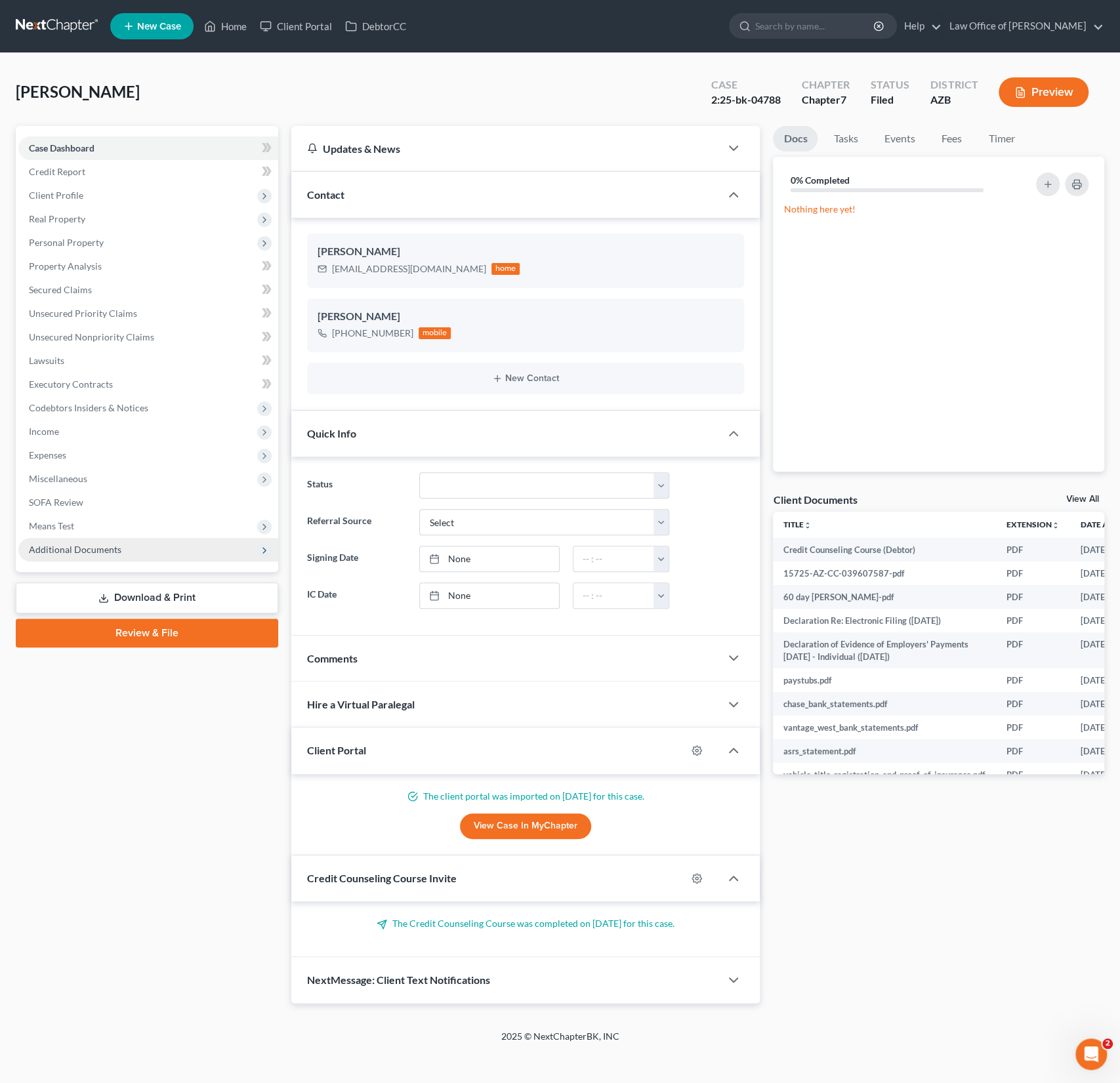
click at [73, 548] on span "Additional Documents" at bounding box center [75, 549] width 93 height 11
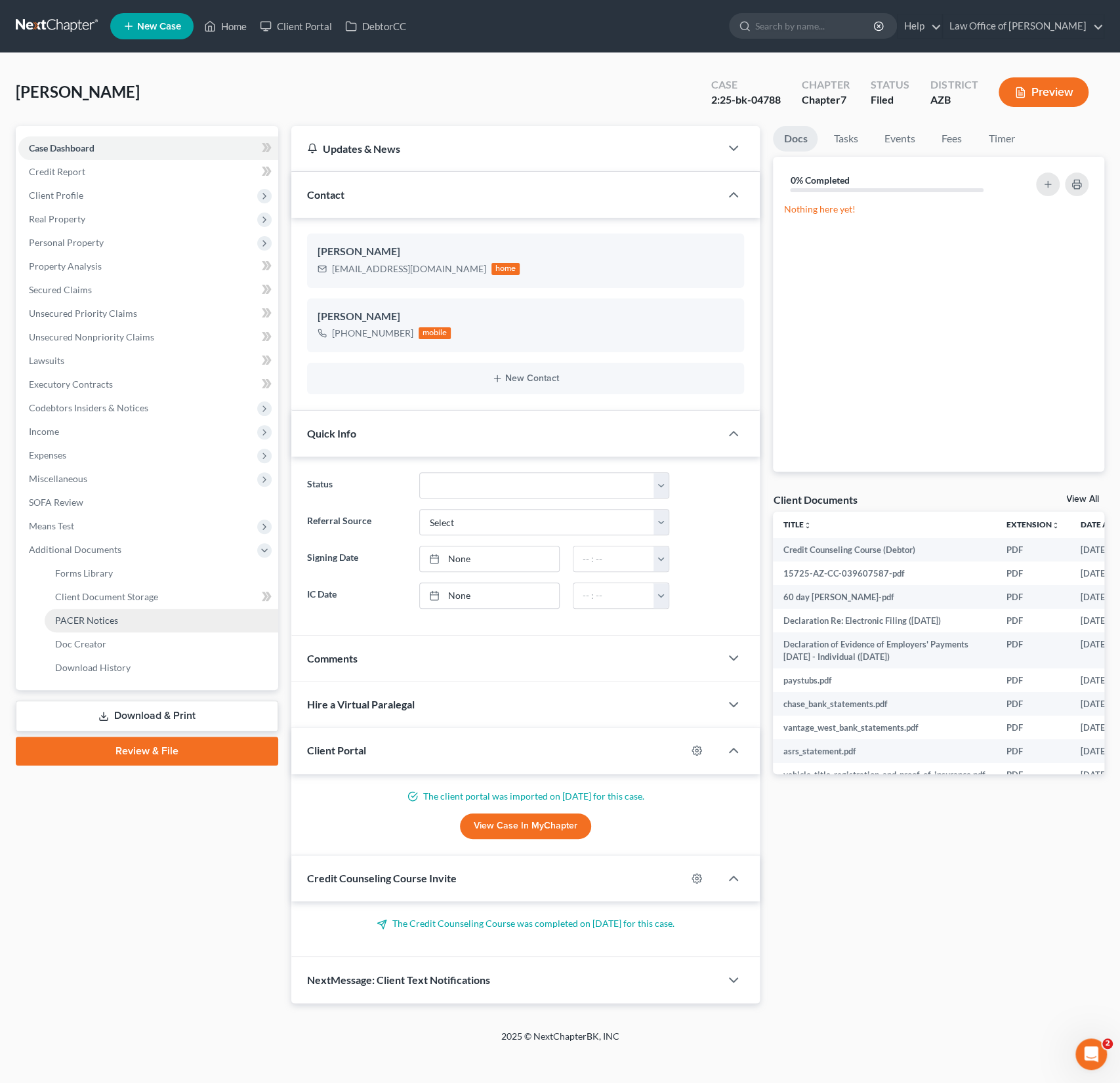
click at [89, 615] on span "PACER Notices" at bounding box center [86, 620] width 63 height 11
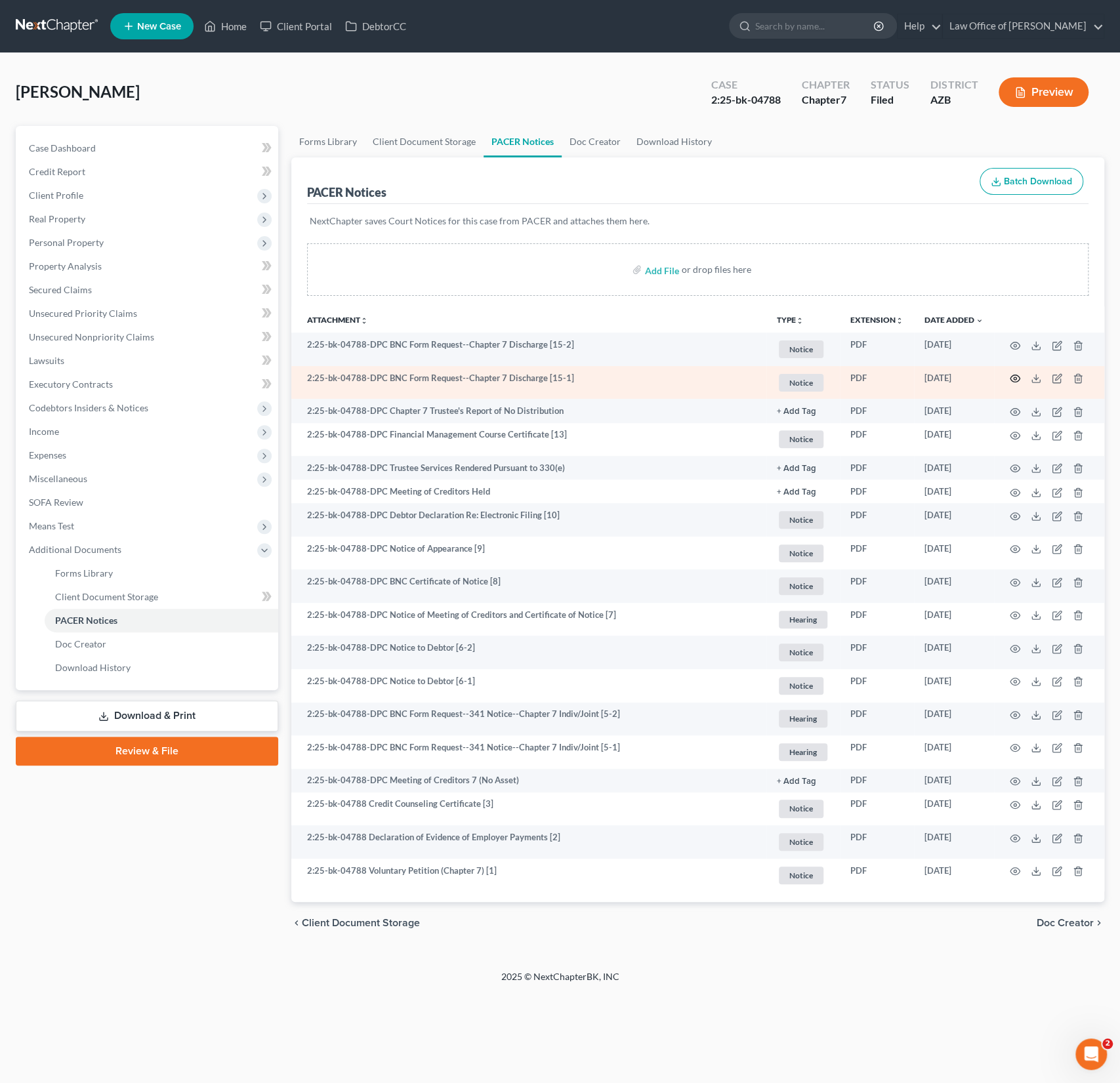
click at [1012, 376] on icon "button" at bounding box center [1014, 378] width 11 height 11
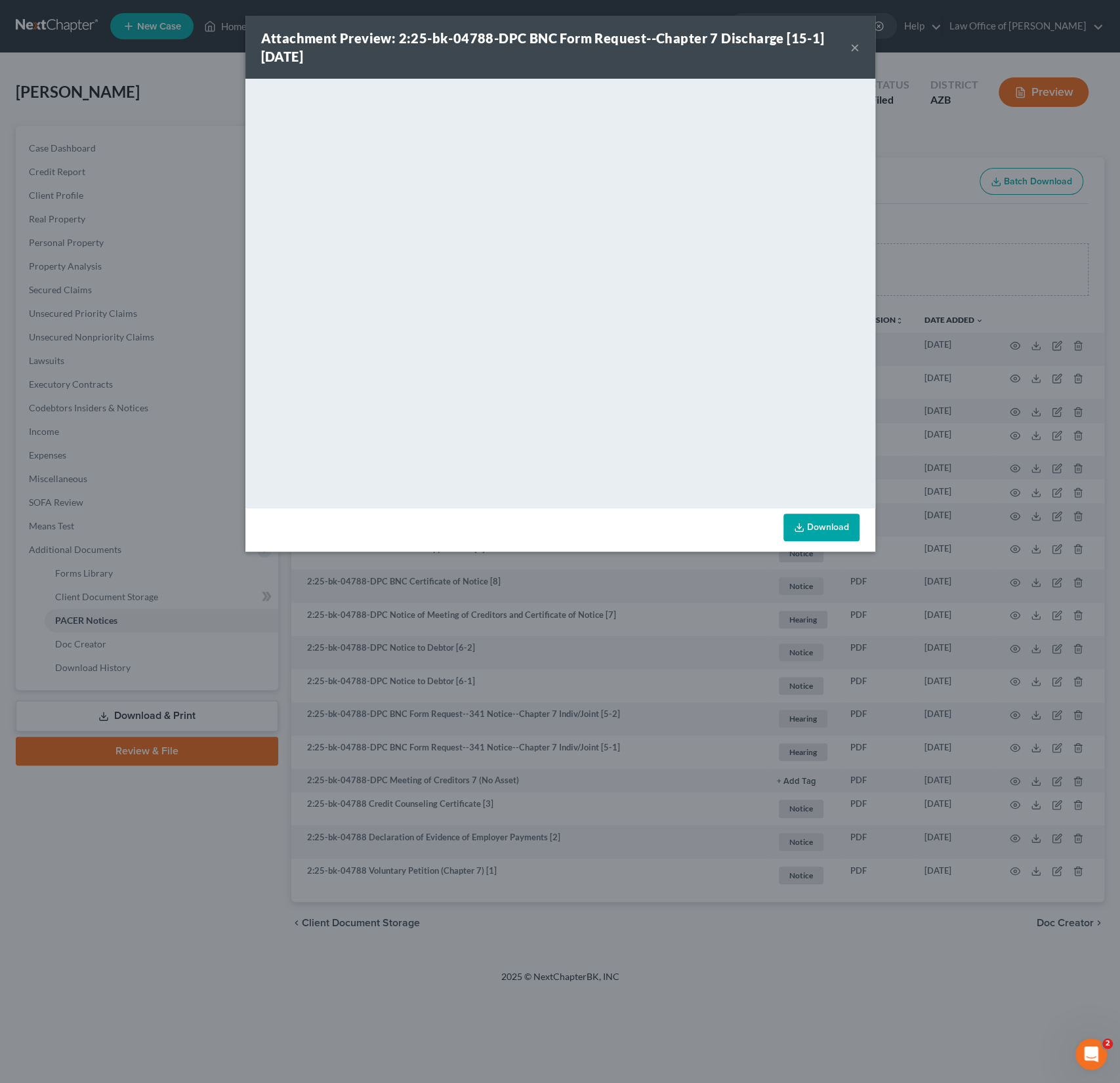
scroll to position [3099, 0]
